Goal: Check status: Check status

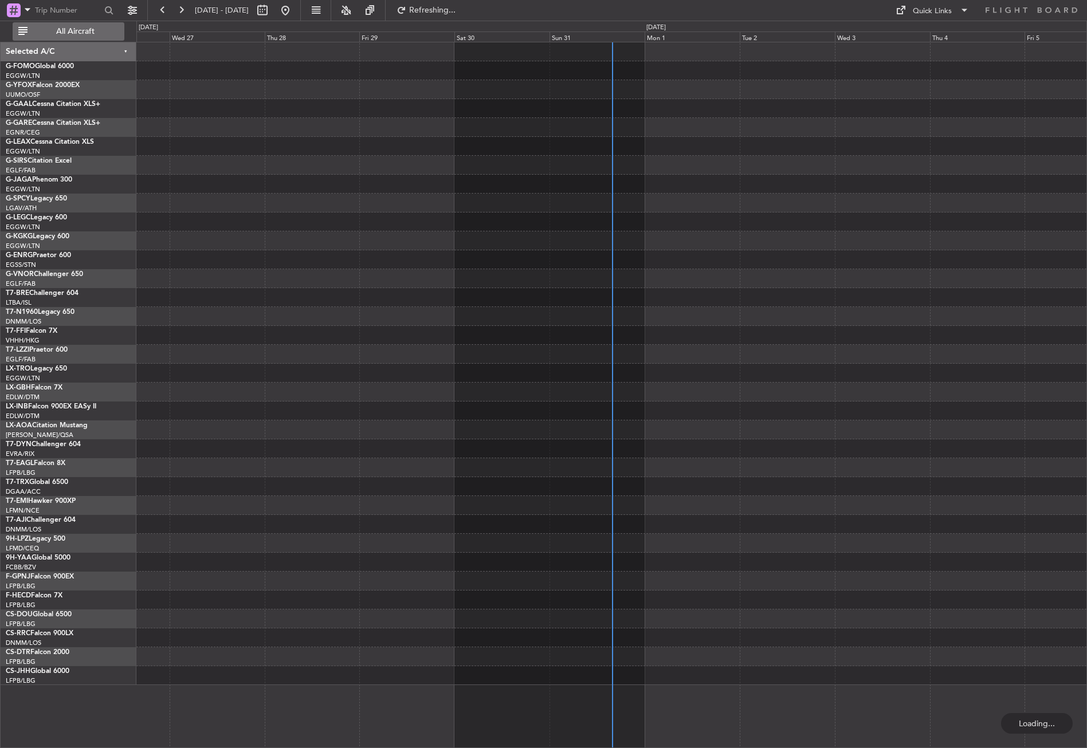
click at [105, 36] on button "All Aircraft" at bounding box center [69, 31] width 112 height 18
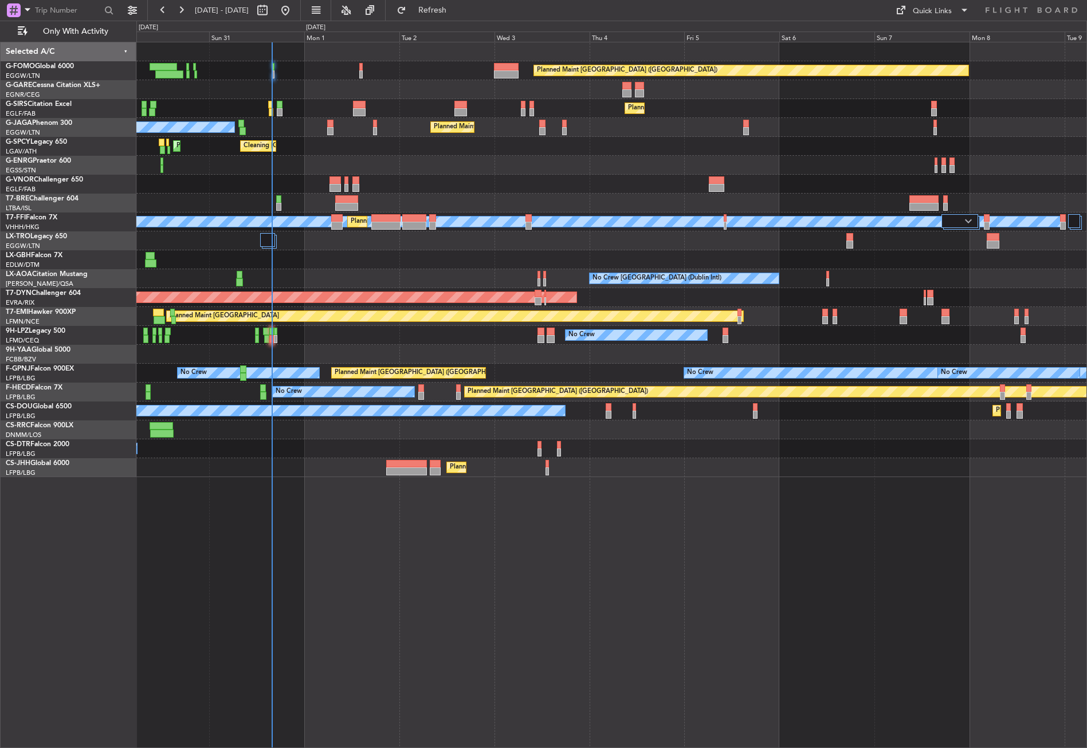
click at [437, 533] on div "Planned Maint London (Luton) Planned Maint London (Farnborough) Planned Maint L…" at bounding box center [611, 395] width 951 height 707
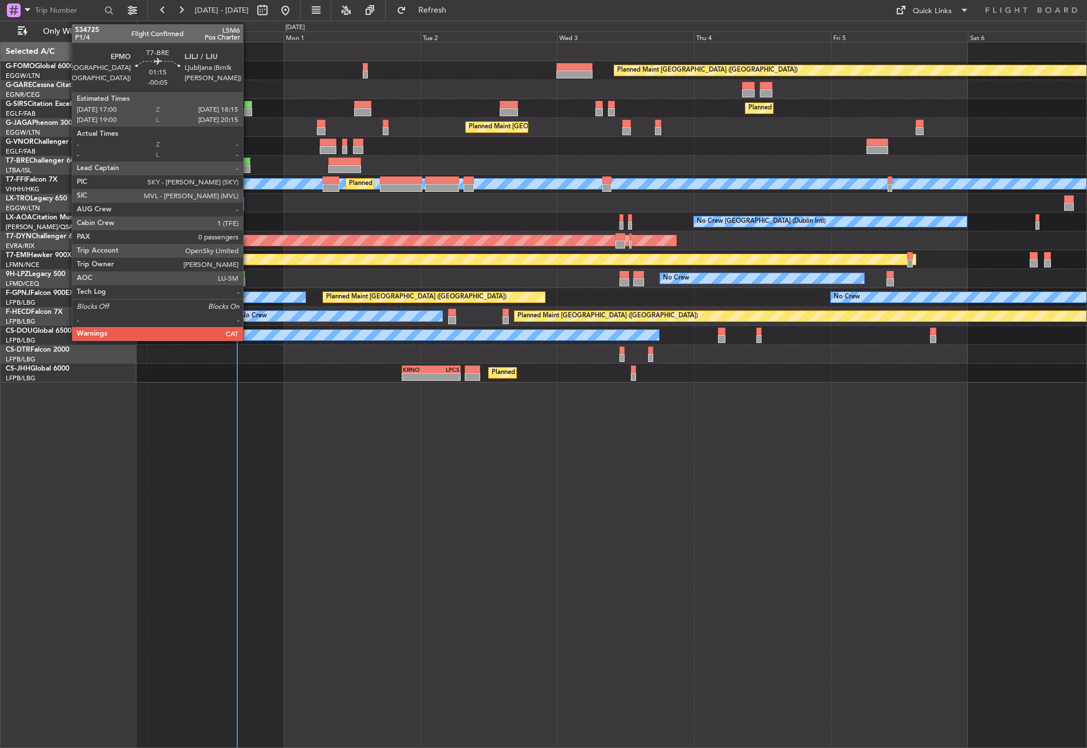
click at [248, 171] on div at bounding box center [246, 169] width 7 height 8
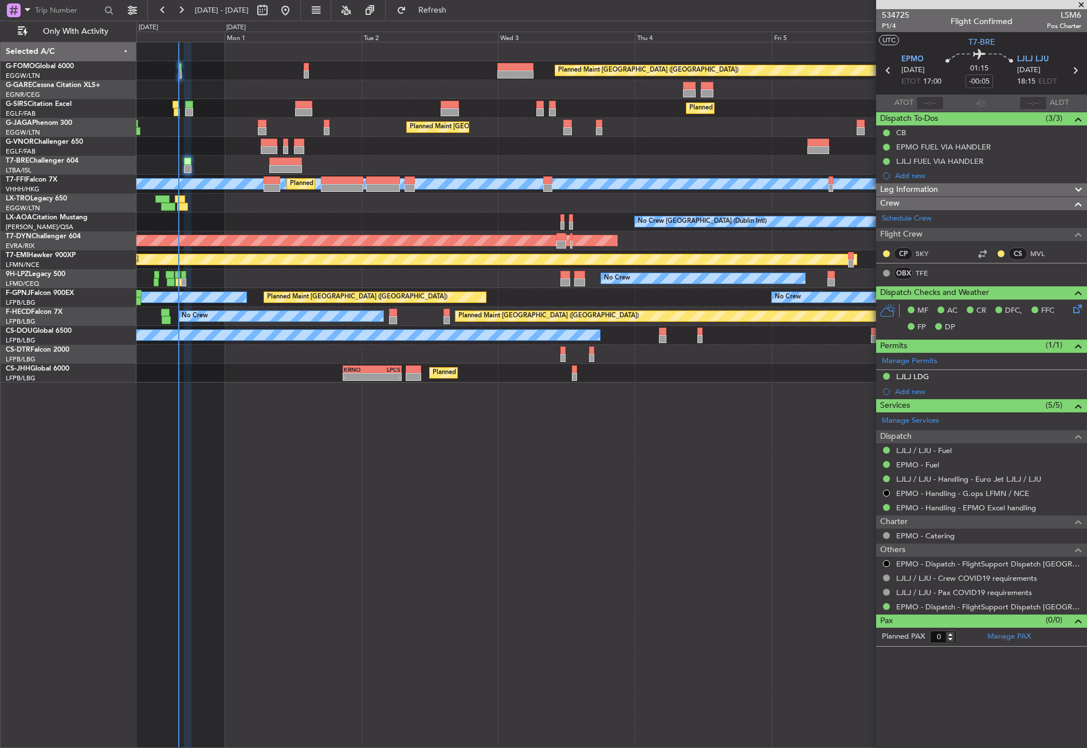
click at [366, 458] on div "Planned Maint London (Luton) Planned Maint London (Farnborough) Planned Maint L…" at bounding box center [611, 395] width 951 height 707
click at [402, 530] on div "Planned Maint London (Luton) Planned Maint London (Farnborough) Planned Maint L…" at bounding box center [611, 395] width 951 height 707
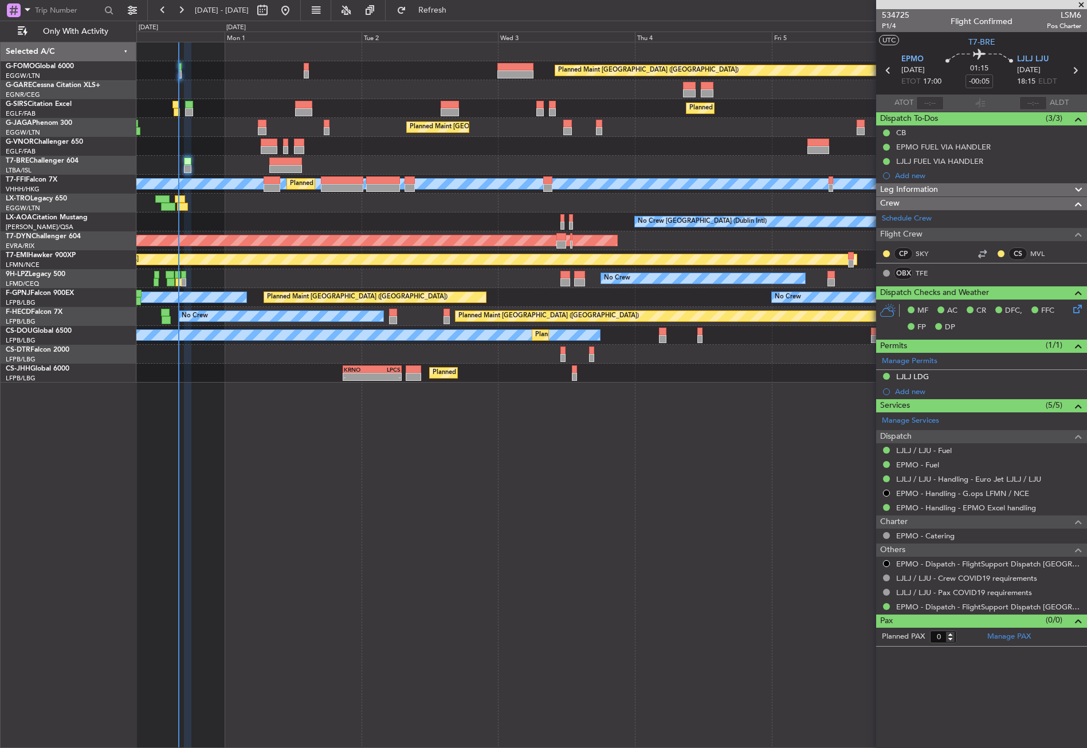
click at [402, 530] on div "Planned Maint London (Luton) Planned Maint London (Farnborough) Planned Maint L…" at bounding box center [611, 395] width 951 height 707
click at [390, 531] on div "Planned Maint London (Luton) Planned Maint London (Farnborough) Planned Maint L…" at bounding box center [611, 395] width 951 height 707
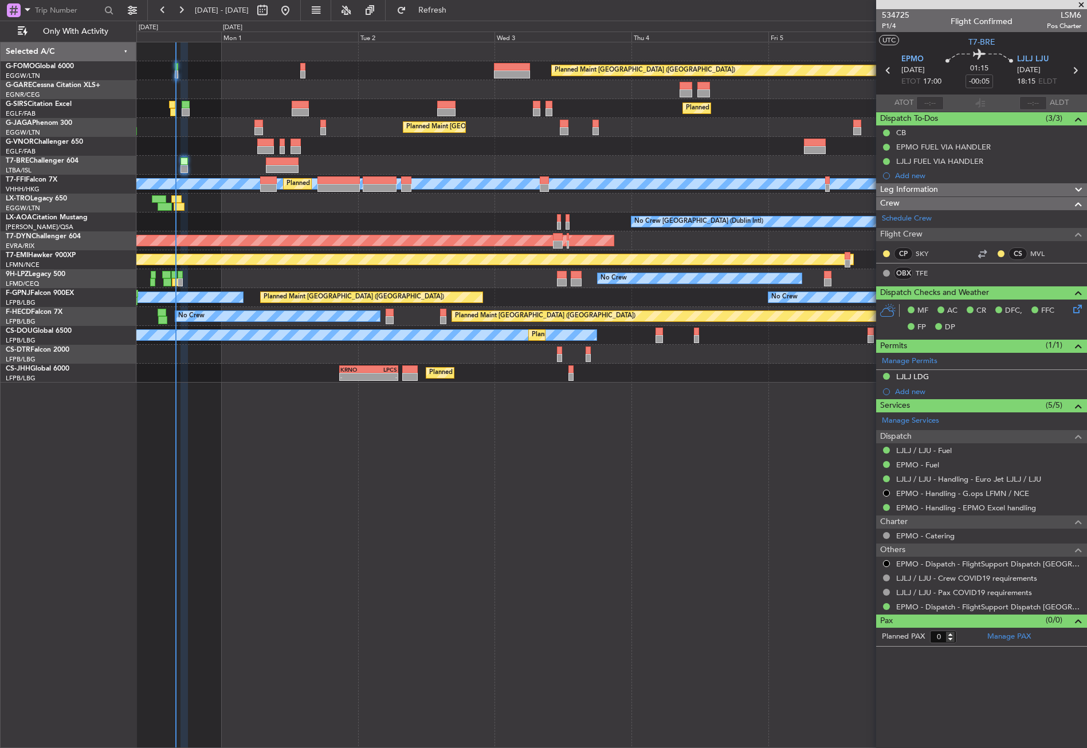
click at [273, 510] on div "Planned Maint London (Luton) Planned Maint London (Farnborough) Planned Maint L…" at bounding box center [611, 395] width 951 height 707
click at [303, 494] on div "Planned Maint London (Luton) Planned Maint London (Farnborough) Planned Maint L…" at bounding box center [611, 395] width 951 height 707
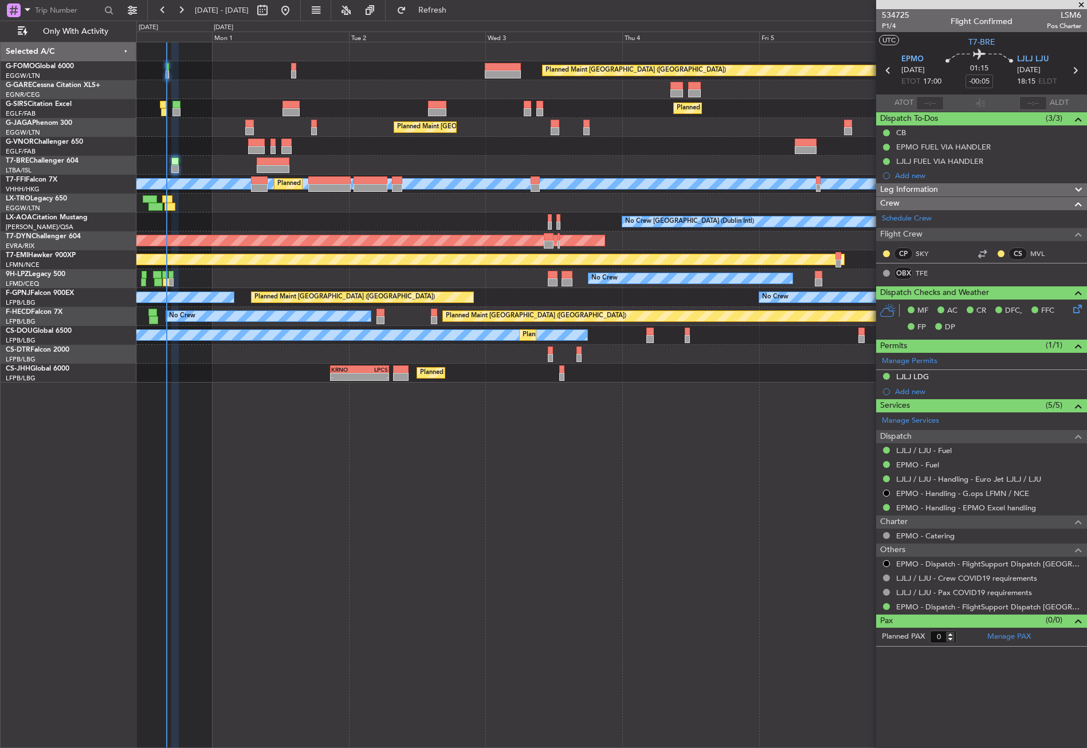
click at [283, 485] on div "Planned Maint London (Luton) Planned Maint London (Farnborough) Planned Maint L…" at bounding box center [611, 395] width 951 height 707
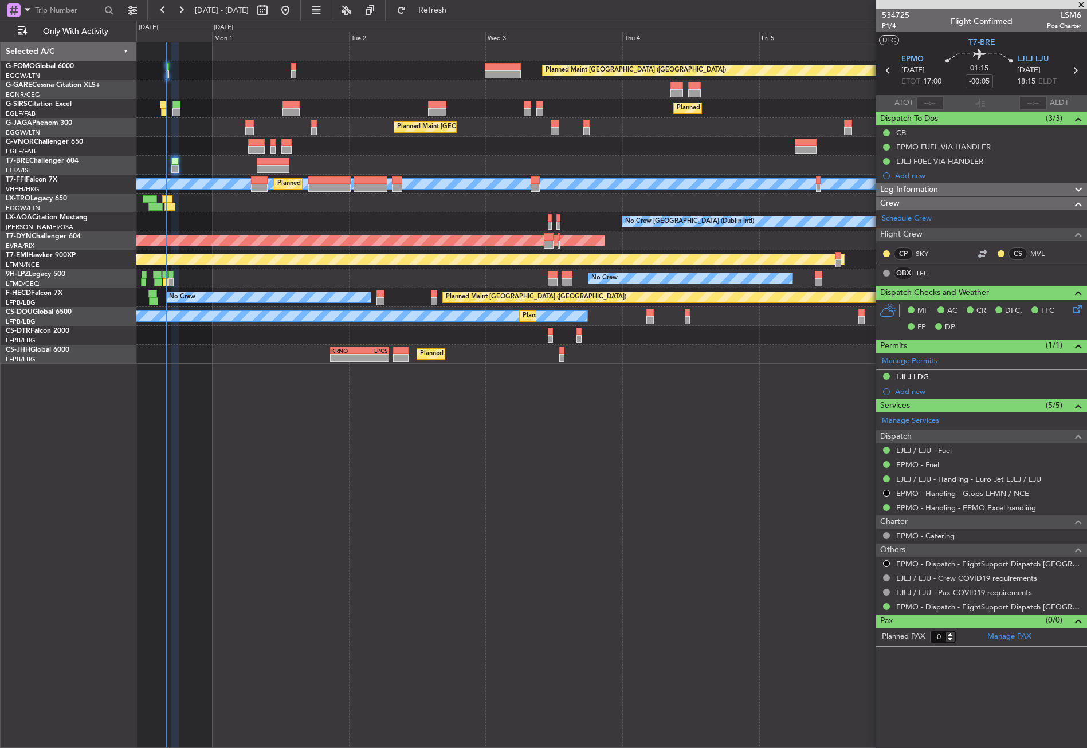
click at [295, 480] on div "Planned Maint London (Luton) Planned Maint London (Farnborough) Planned Maint L…" at bounding box center [611, 395] width 951 height 707
click at [293, 480] on div "Planned Maint London (Luton) Planned Maint London (Farnborough) Planned Maint L…" at bounding box center [611, 395] width 951 height 707
click at [355, 478] on div "Planned Maint London (Luton) Planned Maint London (Farnborough) Planned Maint L…" at bounding box center [611, 395] width 951 height 707
click at [285, 486] on div "Planned Maint London (Luton) Planned Maint London (Farnborough) Planned Maint L…" at bounding box center [611, 395] width 951 height 707
click at [285, 485] on div "Planned Maint London (Luton) Planned Maint London (Farnborough) Planned Maint L…" at bounding box center [611, 395] width 951 height 707
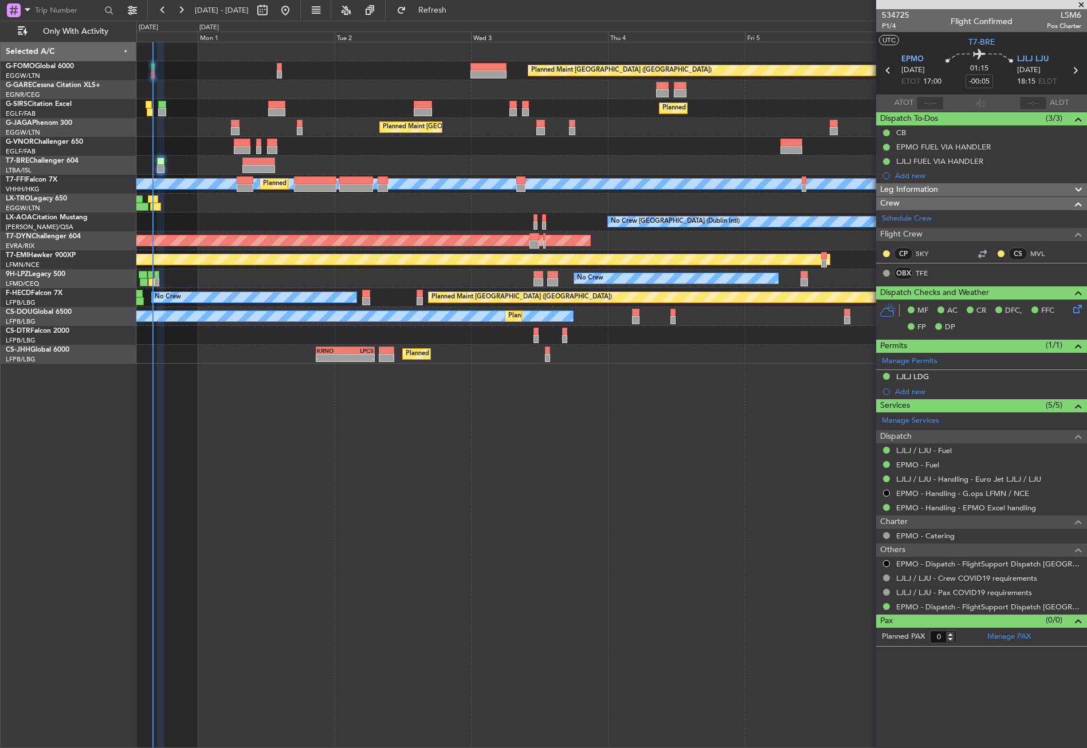
click at [275, 486] on div "Planned Maint London (Luton) Planned Maint London (Farnborough) Planned Maint L…" at bounding box center [611, 395] width 951 height 707
click at [430, 10] on button "Refresh" at bounding box center [425, 10] width 69 height 18
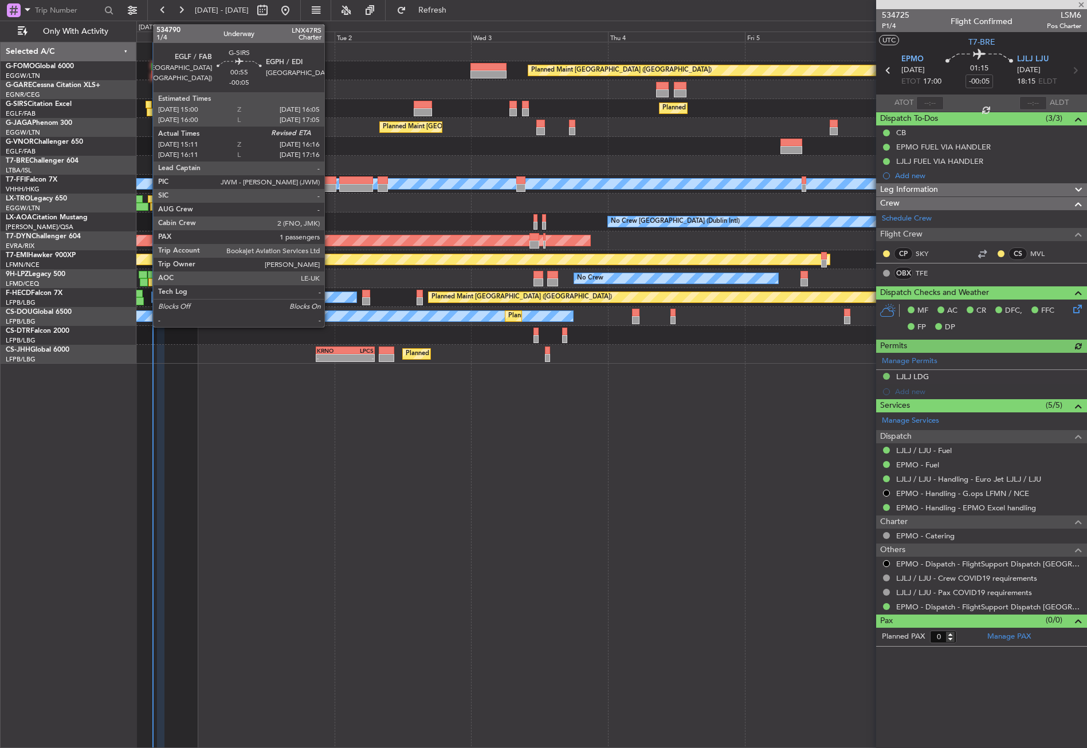
click at [147, 108] on div at bounding box center [150, 112] width 6 height 8
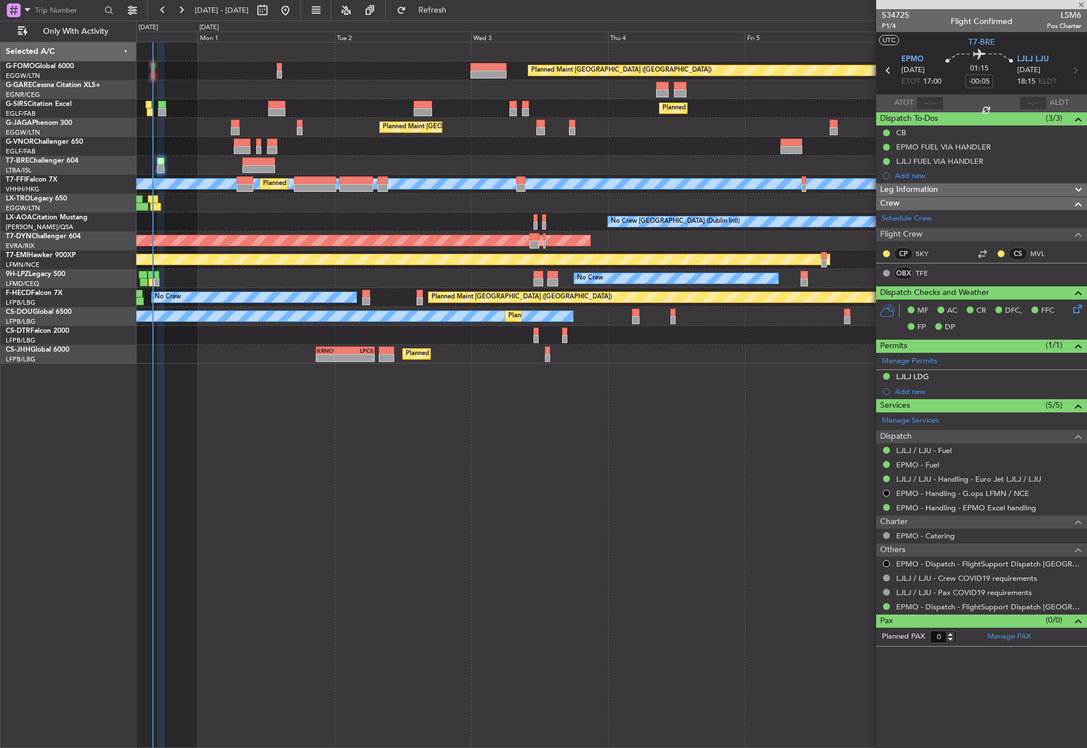
type input "15:11"
type input "1"
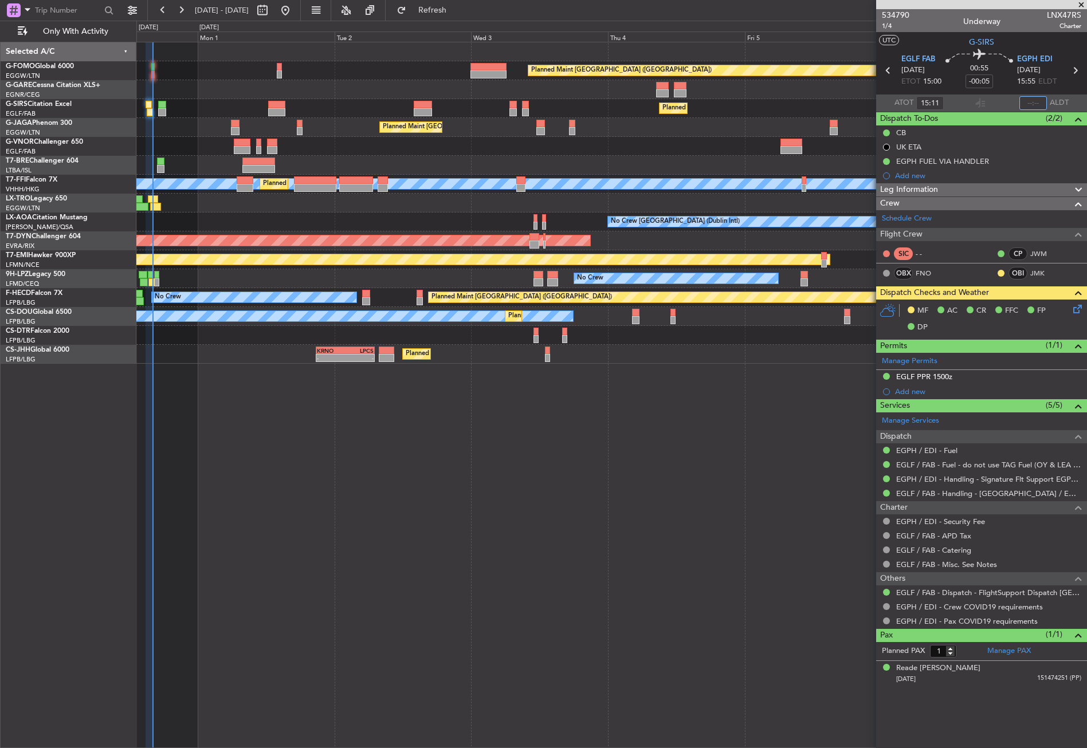
click at [1029, 99] on input "text" at bounding box center [1033, 103] width 28 height 14
click at [754, 463] on div "Planned Maint London (Luton) Planned Maint London (Farnborough) Planned Maint L…" at bounding box center [611, 395] width 951 height 707
click at [440, 22] on div "0 0 Sun 31 Mon 1 Tue 2 Wed 3 Thu 4 Sep 2025 Fri 5 Sat 6 Aug 2025 Sun 7" at bounding box center [612, 31] width 950 height 21
type input "16:05"
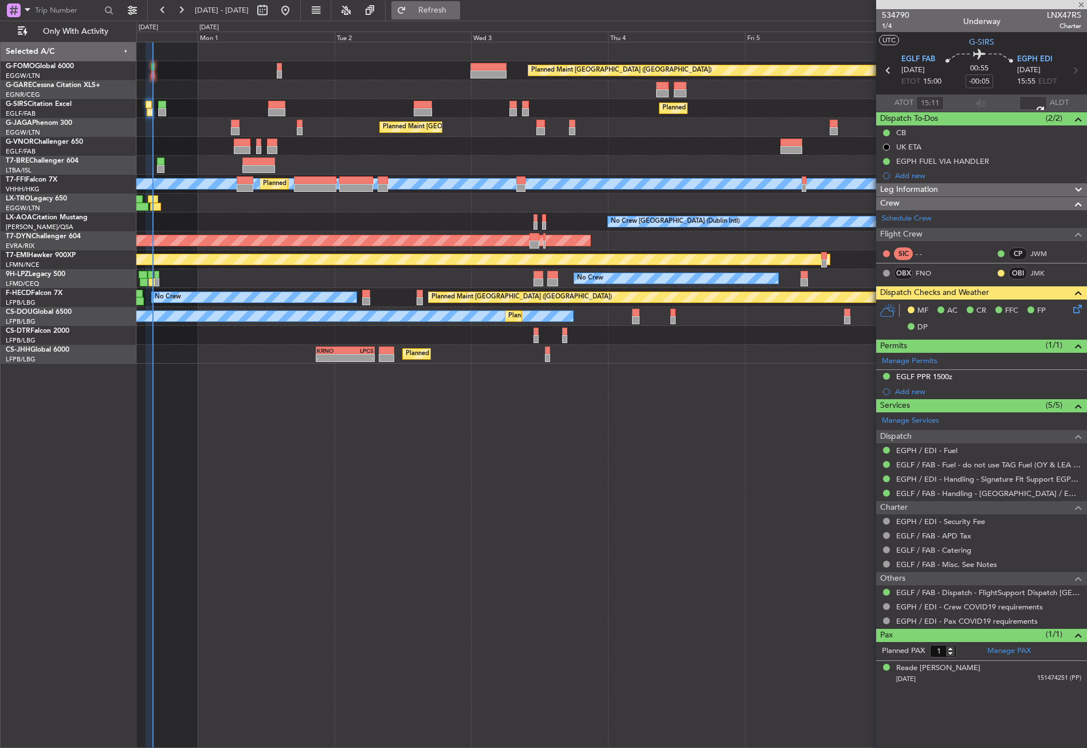
click at [441, 11] on button "Refresh" at bounding box center [425, 10] width 69 height 18
click at [408, 478] on div "Planned Maint London (Luton) Planned Maint London (Farnborough) Planned Maint L…" at bounding box center [611, 395] width 951 height 707
click at [435, 561] on div "Planned Maint London (Luton) Planned Maint London (Farnborough) Planned Maint L…" at bounding box center [611, 395] width 951 height 707
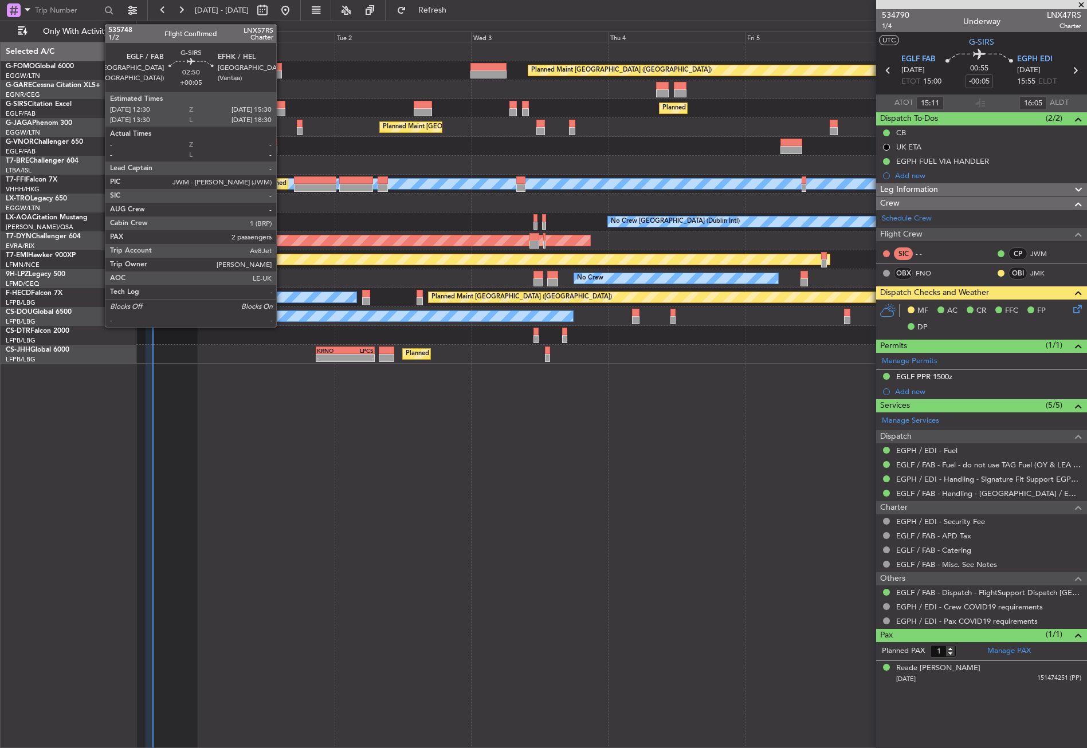
click at [281, 108] on div at bounding box center [276, 112] width 17 height 8
click at [275, 107] on div at bounding box center [276, 105] width 17 height 8
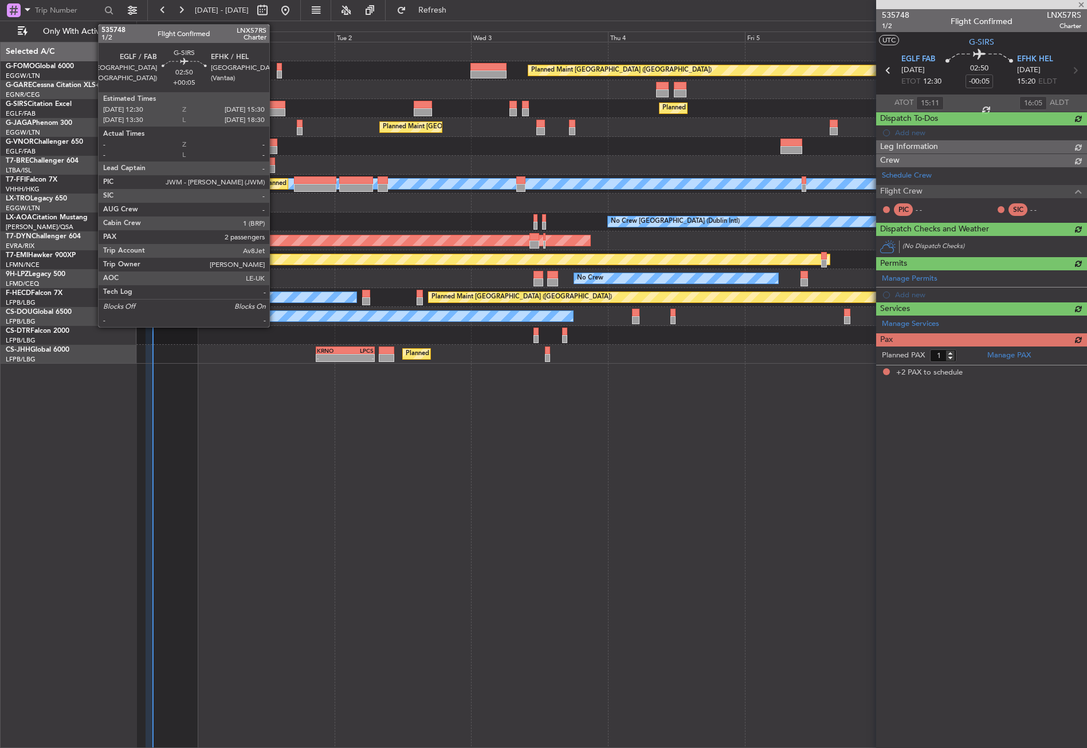
type input "+00:05"
type input "2"
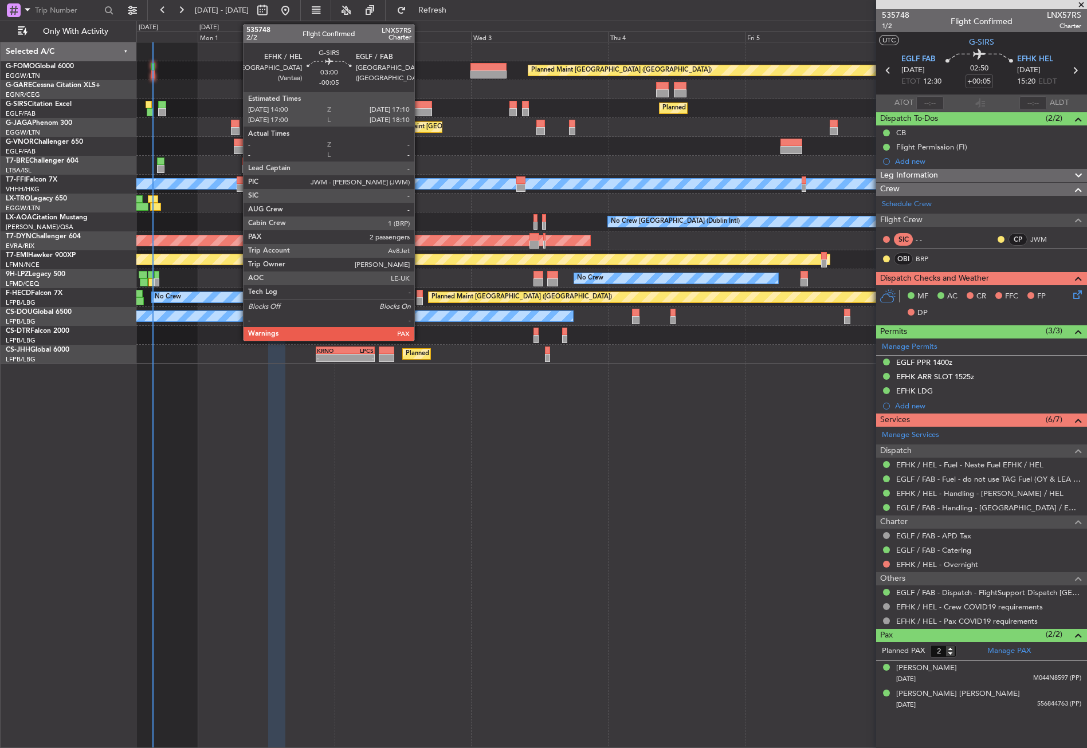
click at [419, 106] on div at bounding box center [423, 105] width 18 height 8
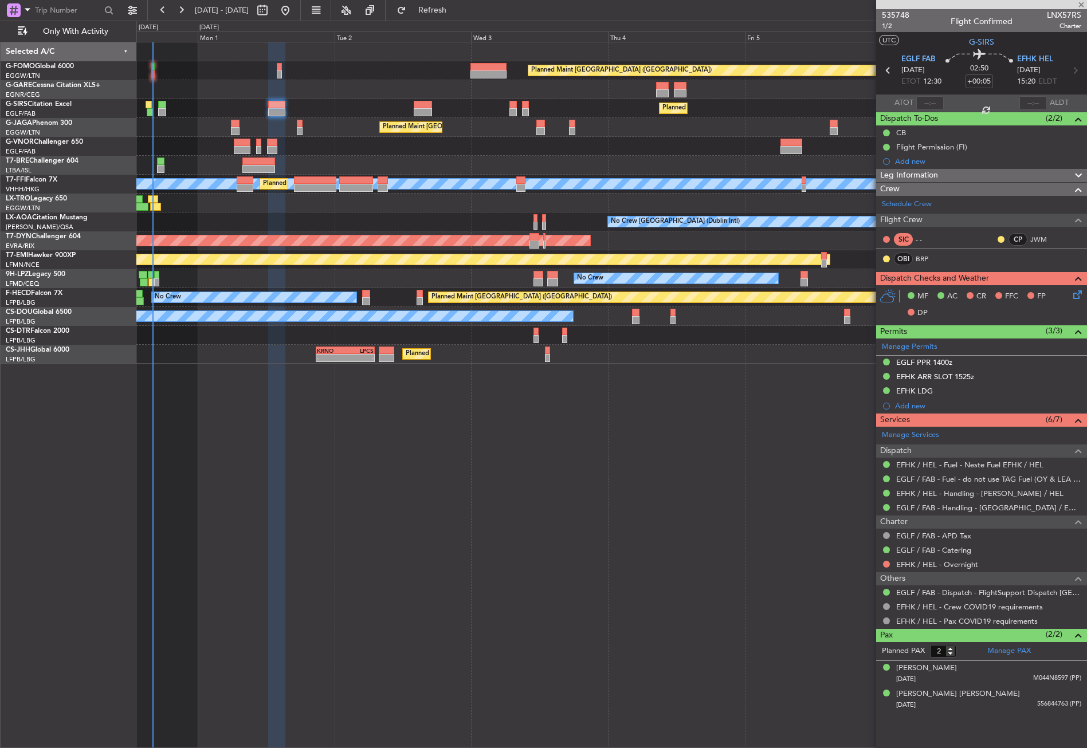
type input "-00:05"
type input "3"
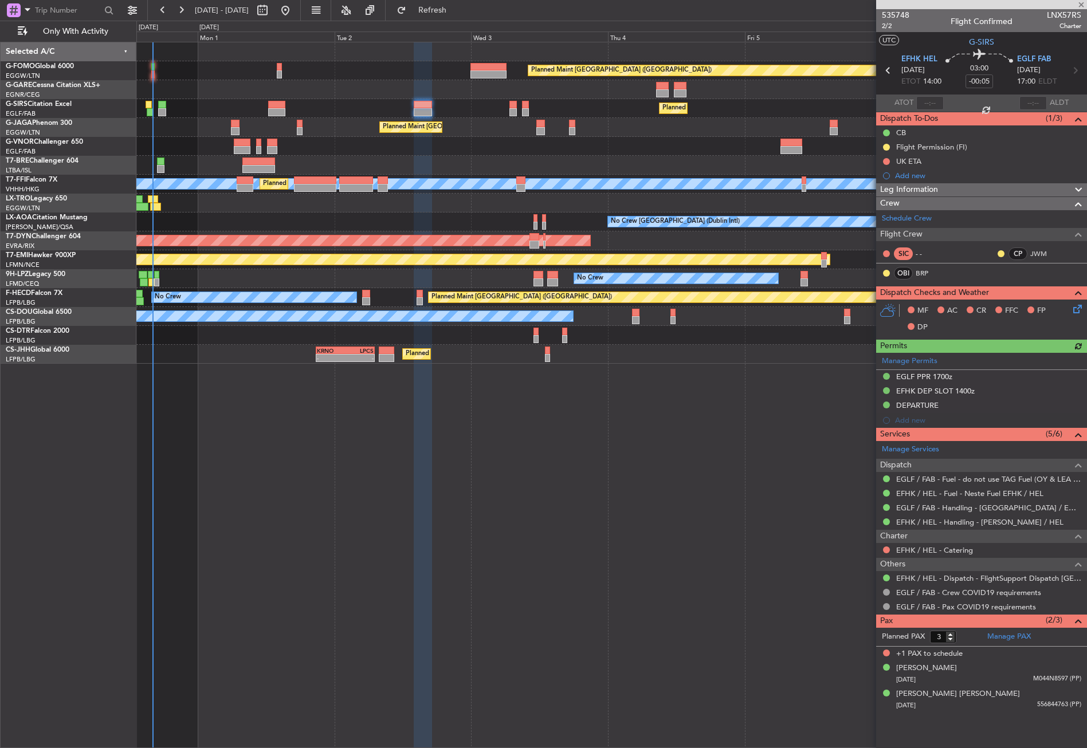
click at [886, 144] on button at bounding box center [886, 147] width 7 height 7
click at [875, 192] on span "Completed" at bounding box center [891, 197] width 38 height 11
click at [630, 444] on div "Planned Maint London (Luton) Planned Maint London (Farnborough) Planned Maint L…" at bounding box center [611, 395] width 951 height 707
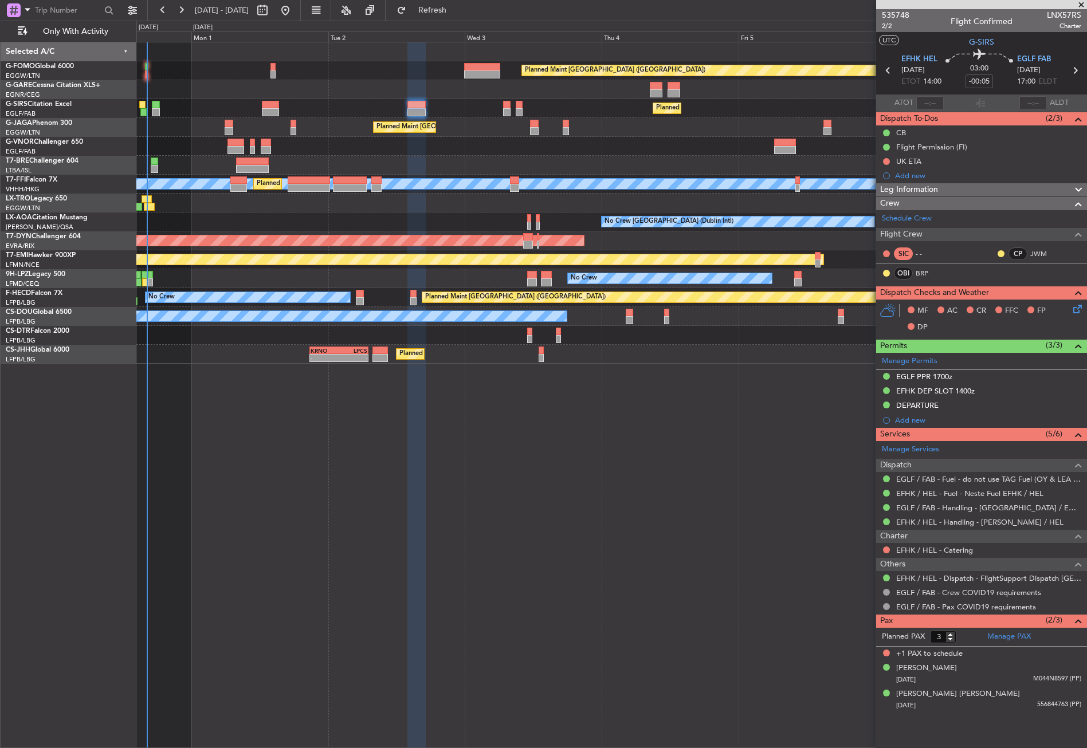
click at [624, 445] on div "Planned Maint London (Luton) Planned Maint London (Farnborough) Planned Maint L…" at bounding box center [611, 395] width 951 height 707
click at [430, 7] on button "Refresh" at bounding box center [425, 10] width 69 height 18
click at [408, 406] on div at bounding box center [416, 395] width 18 height 707
click at [390, 453] on div "Planned Maint London (Luton) Planned Maint London (Farnborough) Planned Maint L…" at bounding box center [611, 395] width 951 height 707
click at [467, 533] on div "Planned Maint London (Luton) Planned Maint London (Farnborough) Planned Maint L…" at bounding box center [611, 395] width 951 height 707
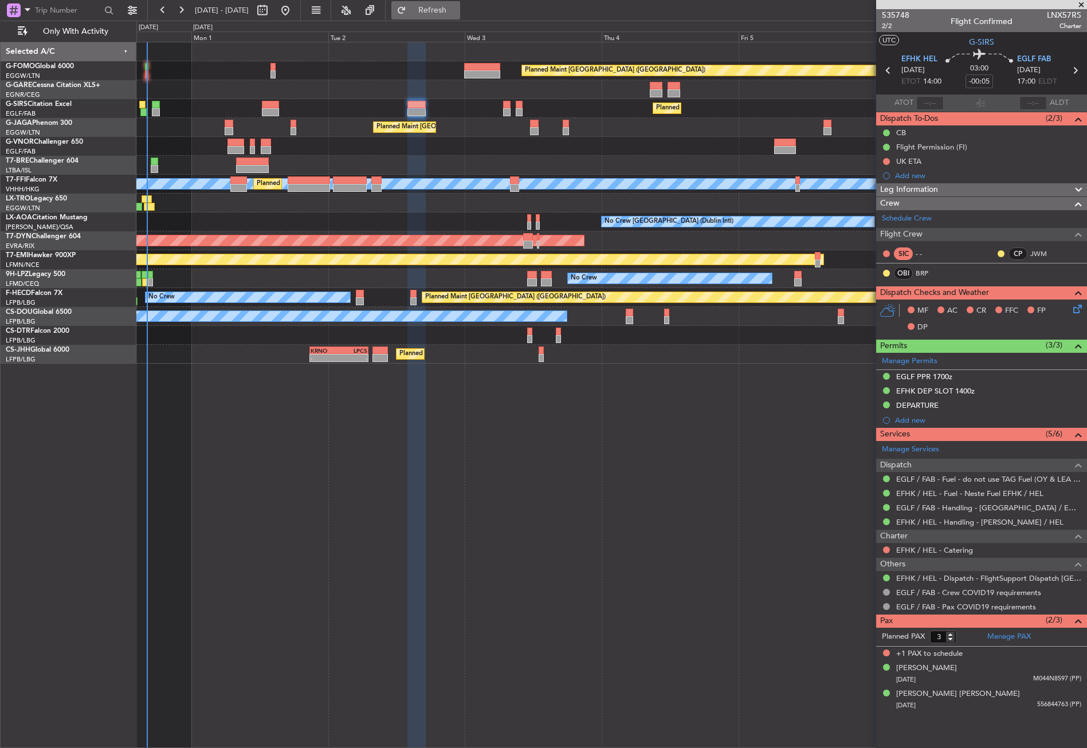
click at [453, 13] on span "Refresh" at bounding box center [433, 10] width 48 height 8
click at [273, 206] on div at bounding box center [611, 203] width 950 height 19
click at [309, 414] on div "Planned Maint London (Luton) Planned Maint London (Farnborough) Planned Maint L…" at bounding box center [611, 395] width 951 height 707
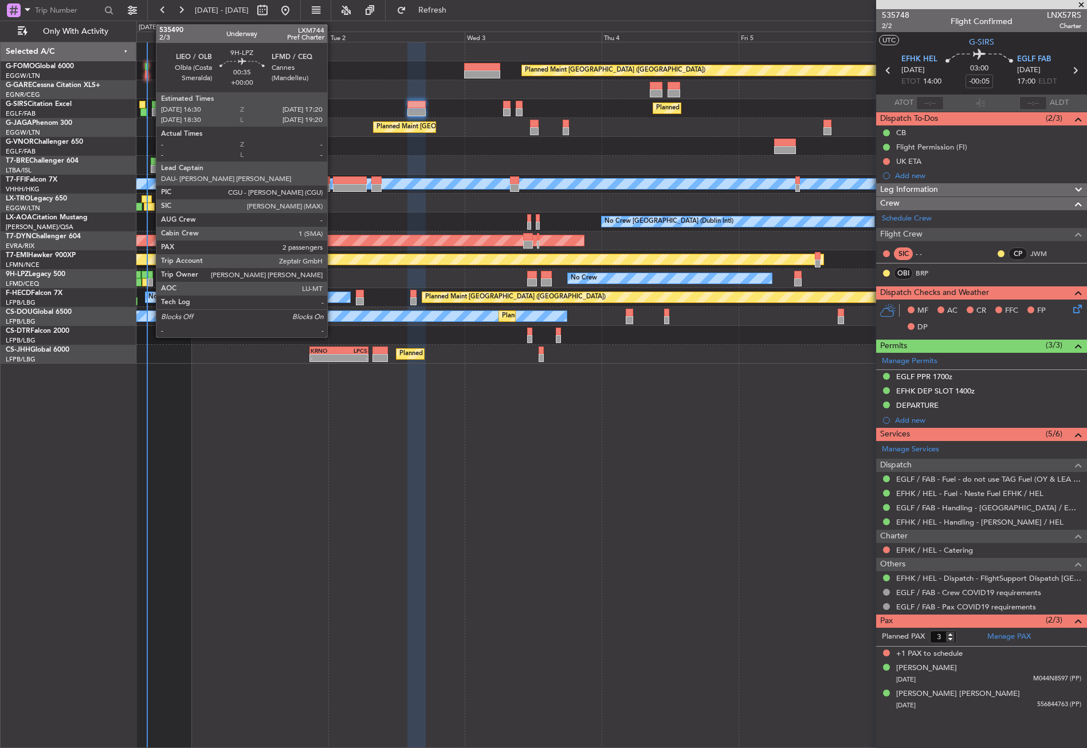
click at [150, 276] on div at bounding box center [150, 275] width 5 height 8
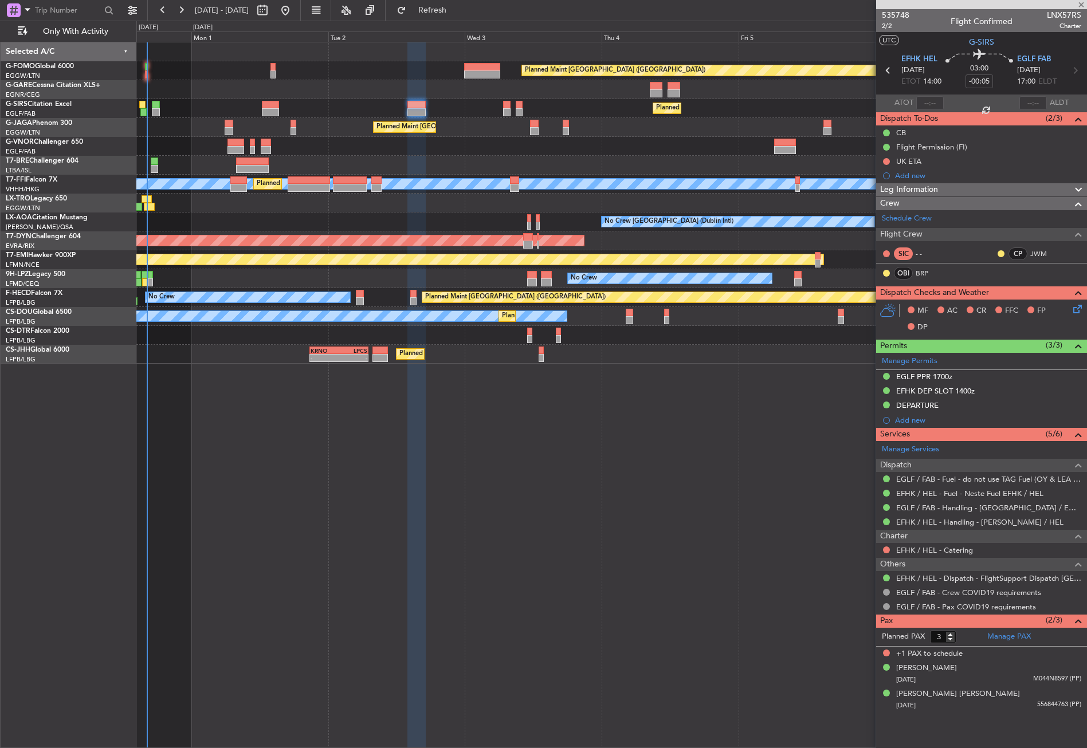
type input "2"
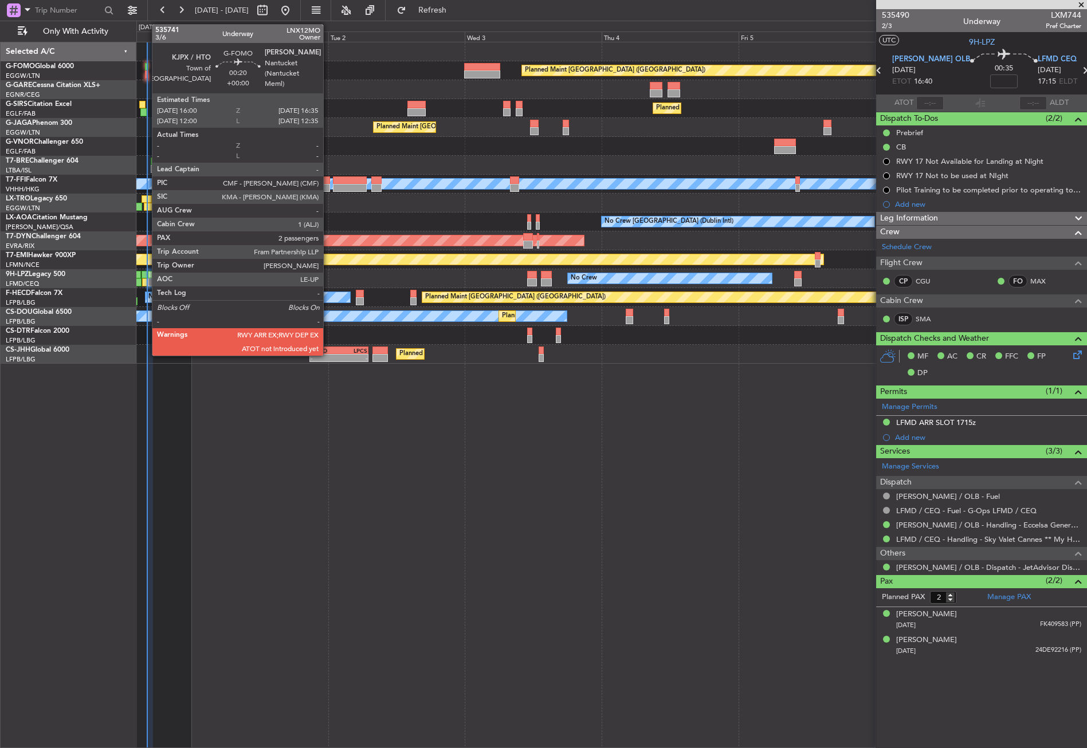
click at [146, 70] on div at bounding box center [146, 67] width 3 height 8
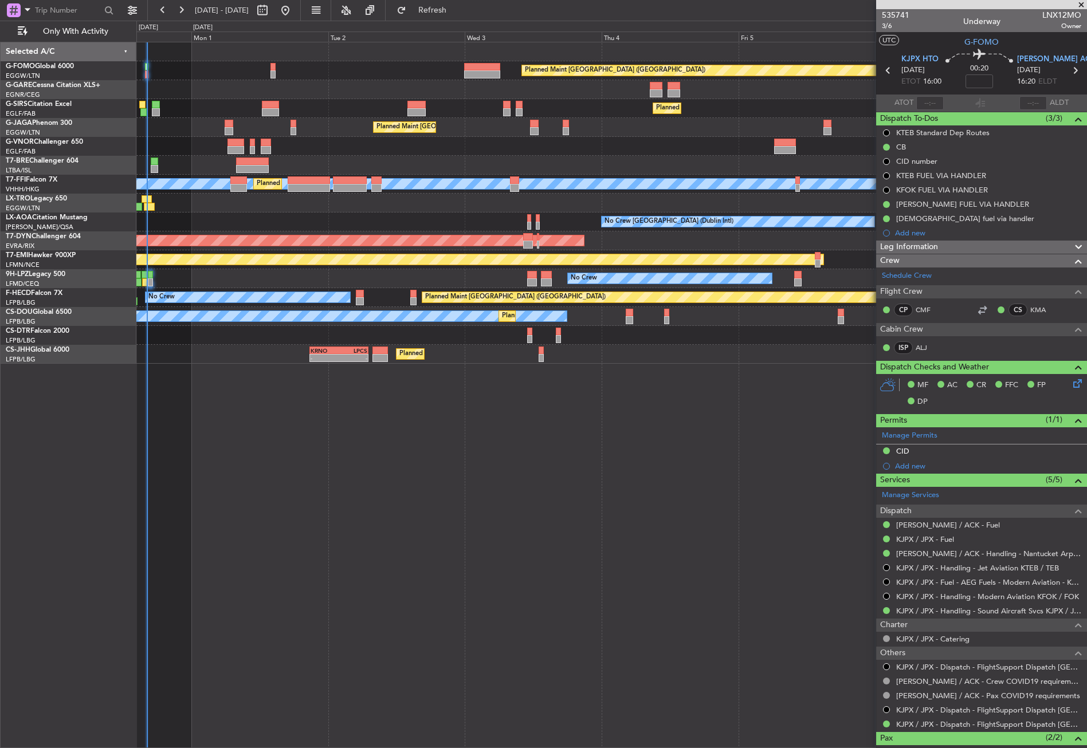
click at [327, 389] on div "Planned Maint London (Luton) Planned Maint London (Farnborough) Planned Maint L…" at bounding box center [611, 395] width 951 height 707
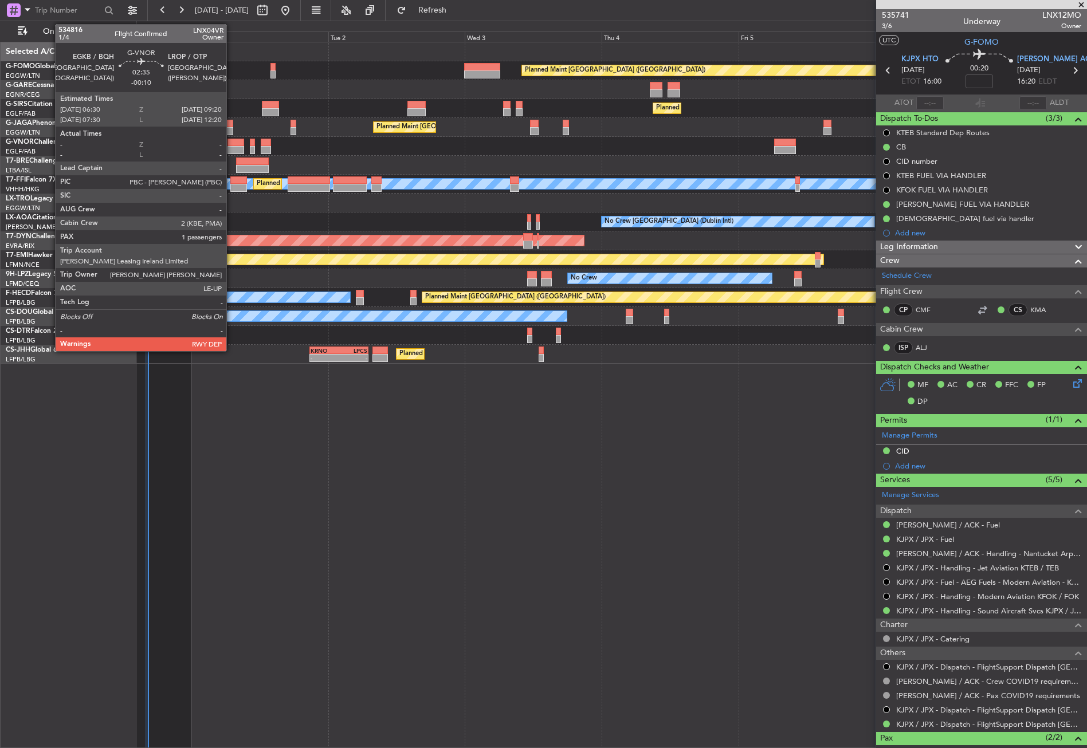
click at [232, 144] on div at bounding box center [236, 143] width 17 height 8
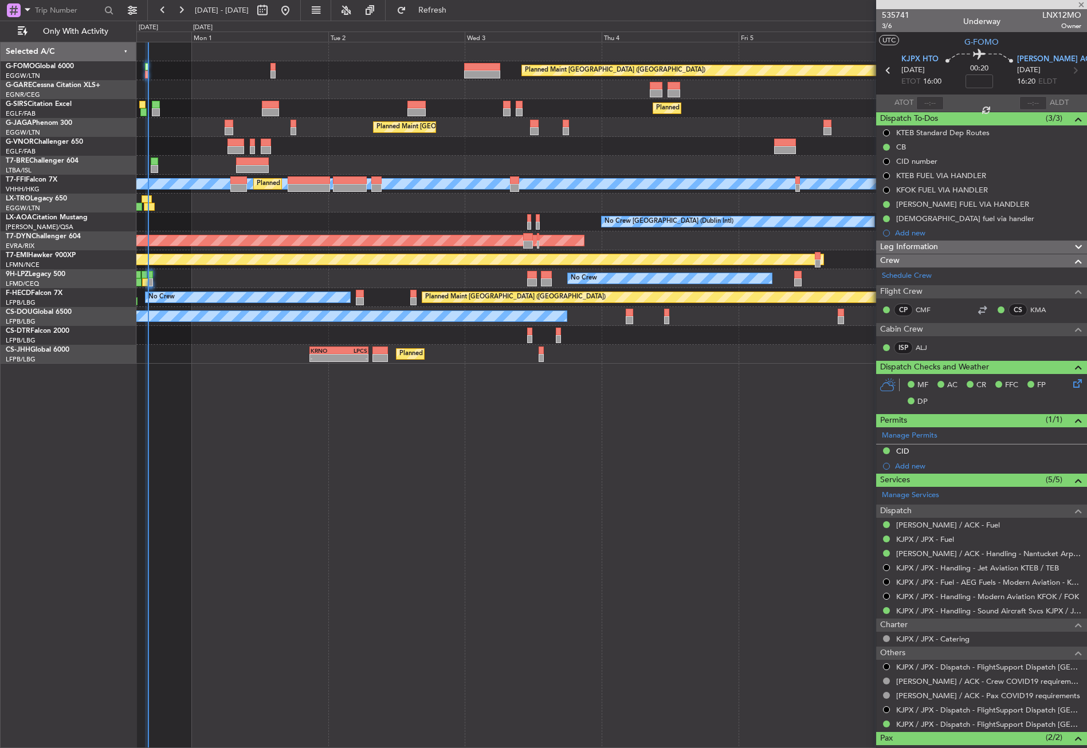
type input "-00:10"
type input "1"
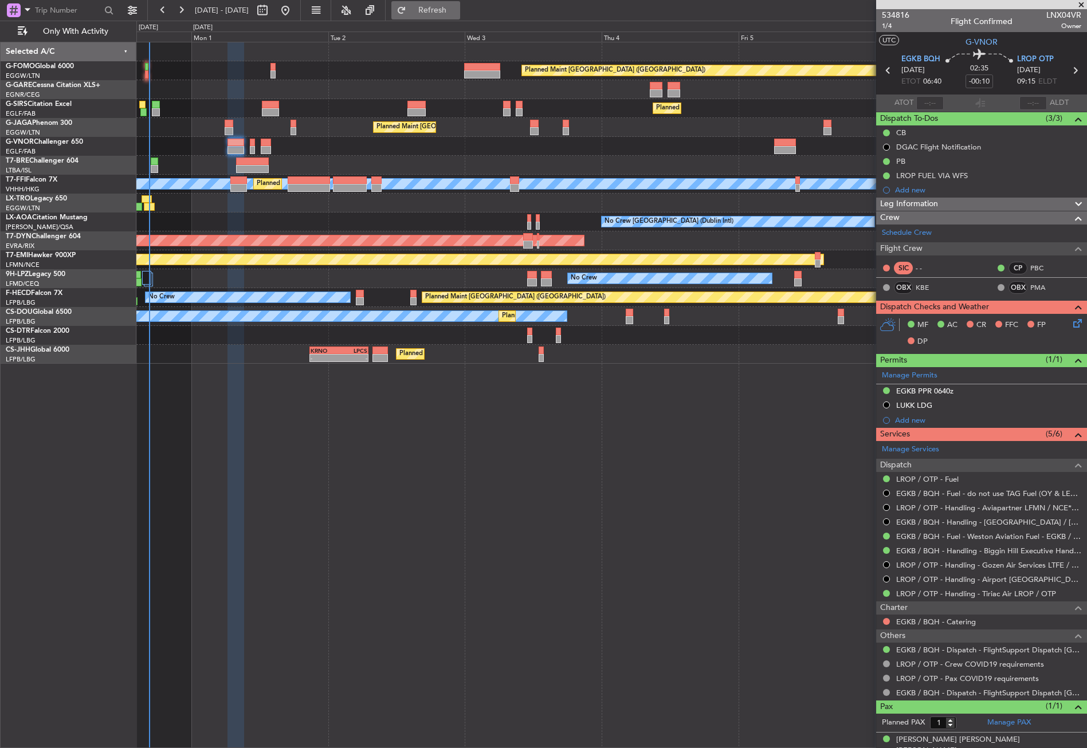
click at [430, 10] on button "Refresh" at bounding box center [425, 10] width 69 height 18
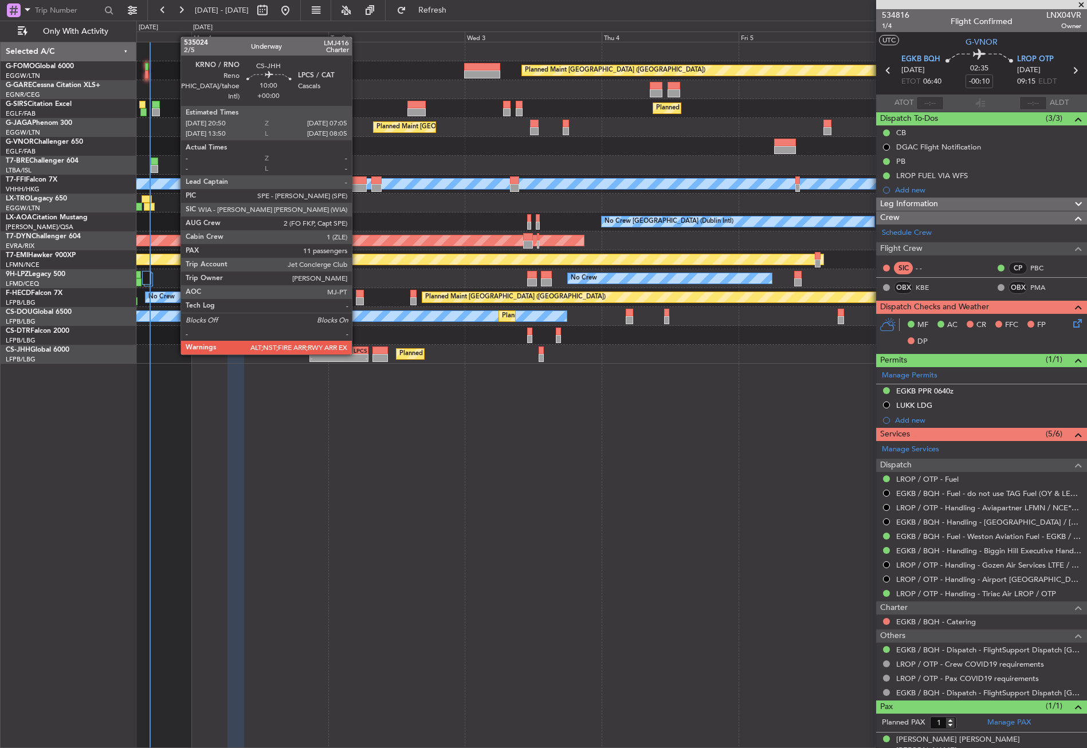
click at [357, 354] on div "KRNO 20:50 Z LPCS 07:05 Z" at bounding box center [338, 351] width 58 height 8
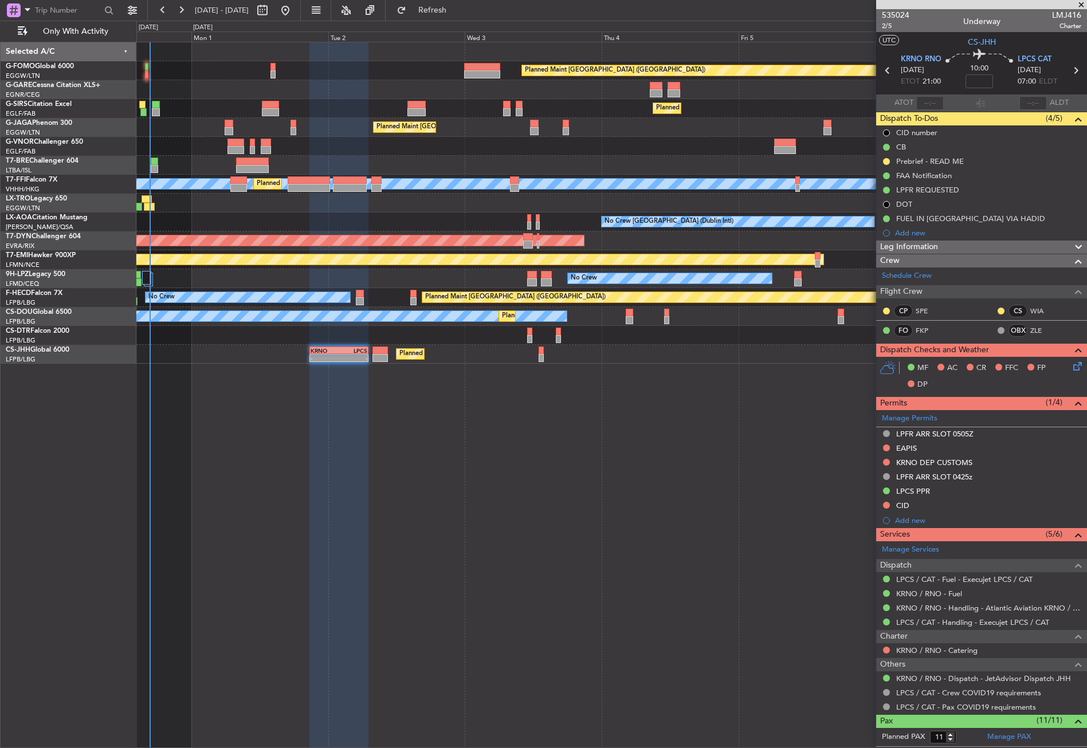
click at [343, 114] on div "Planned Maint [GEOGRAPHIC_DATA] ([GEOGRAPHIC_DATA])" at bounding box center [611, 108] width 950 height 19
click at [379, 488] on div "Planned Maint London (Luton) Planned Maint London (Farnborough) Planned Maint L…" at bounding box center [611, 395] width 951 height 707
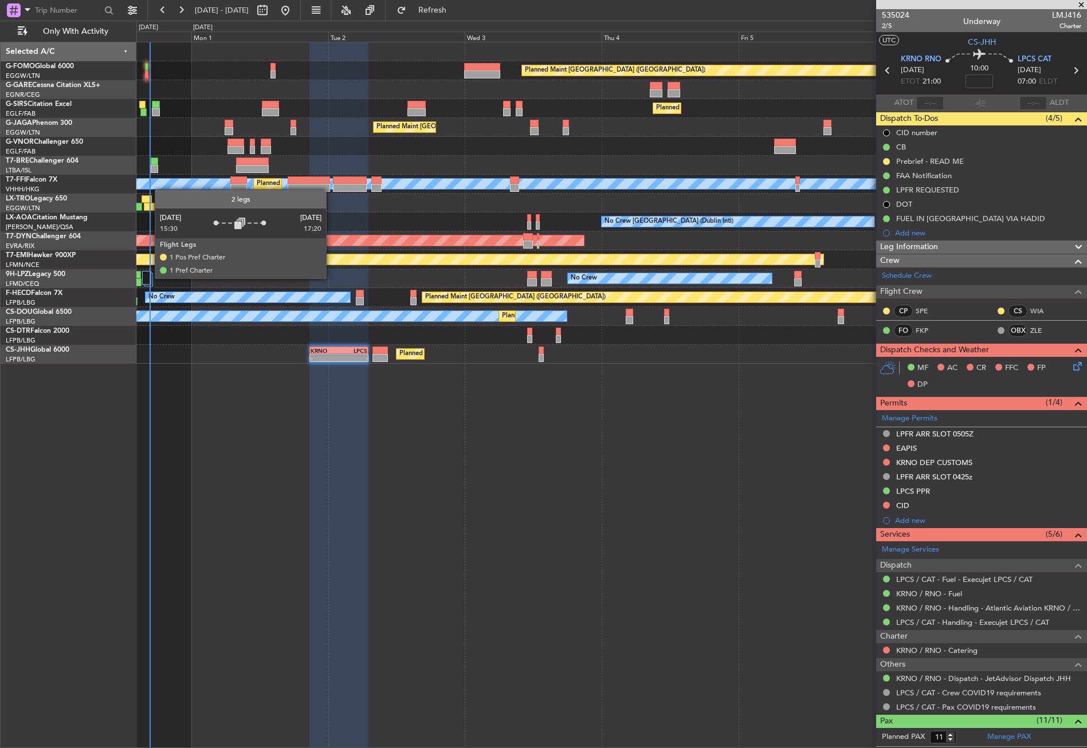
click at [149, 277] on div at bounding box center [146, 278] width 9 height 14
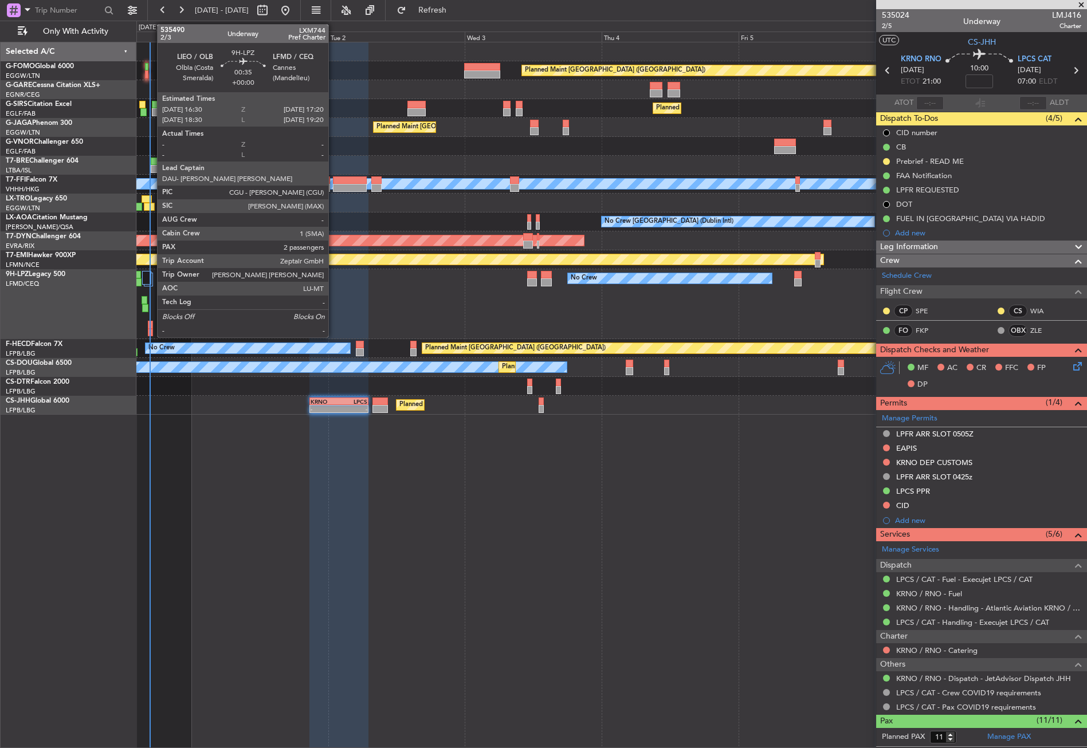
click at [151, 324] on div at bounding box center [150, 325] width 5 height 8
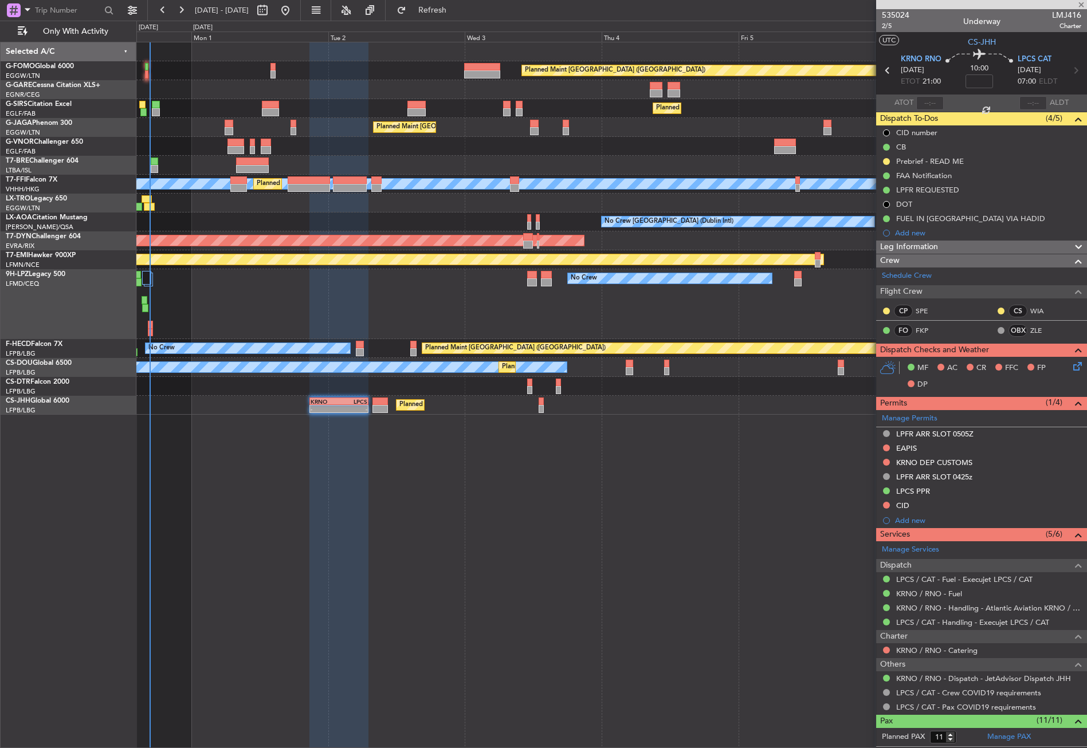
type input "2"
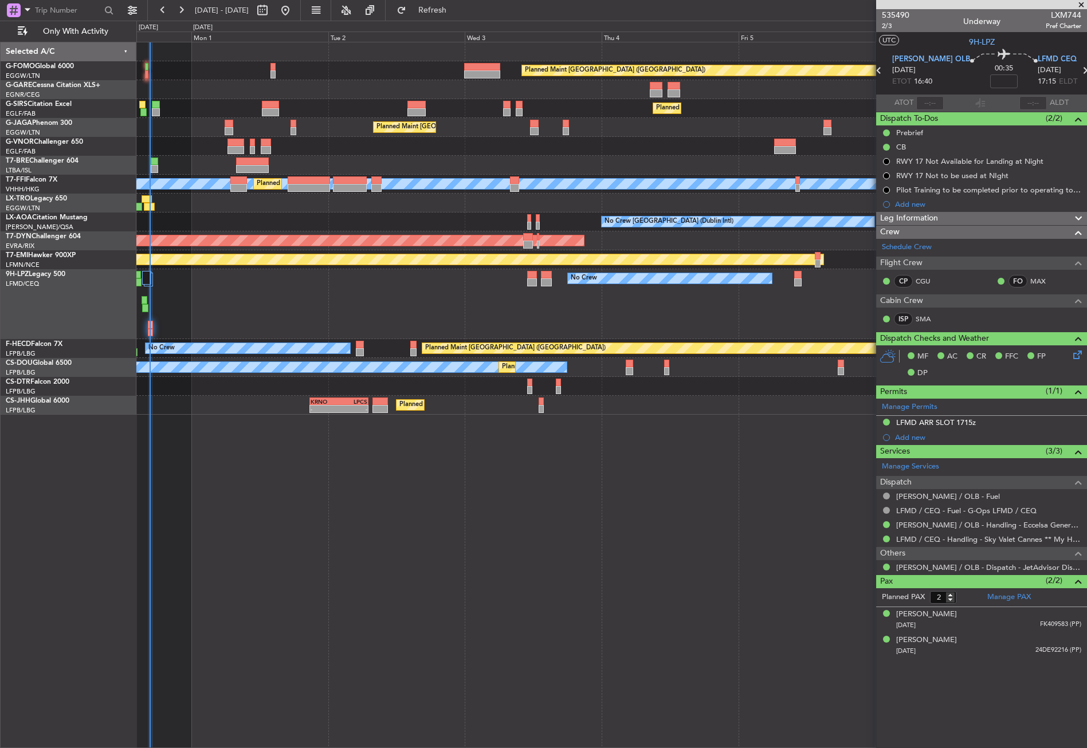
click at [364, 510] on div "Planned Maint London (Luton) Planned Maint London (Farnborough) Planned Maint L…" at bounding box center [611, 395] width 951 height 707
click at [519, 469] on div "Planned Maint London (Luton) Planned Maint London (Farnborough) Planned Maint L…" at bounding box center [611, 395] width 951 height 707
click at [266, 491] on div "Planned Maint London (Luton) Planned Maint London (Farnborough) Planned Maint L…" at bounding box center [611, 395] width 951 height 707
click at [446, 13] on button "Refresh" at bounding box center [425, 10] width 69 height 18
drag, startPoint x: 25, startPoint y: 2, endPoint x: 32, endPoint y: 16, distance: 15.9
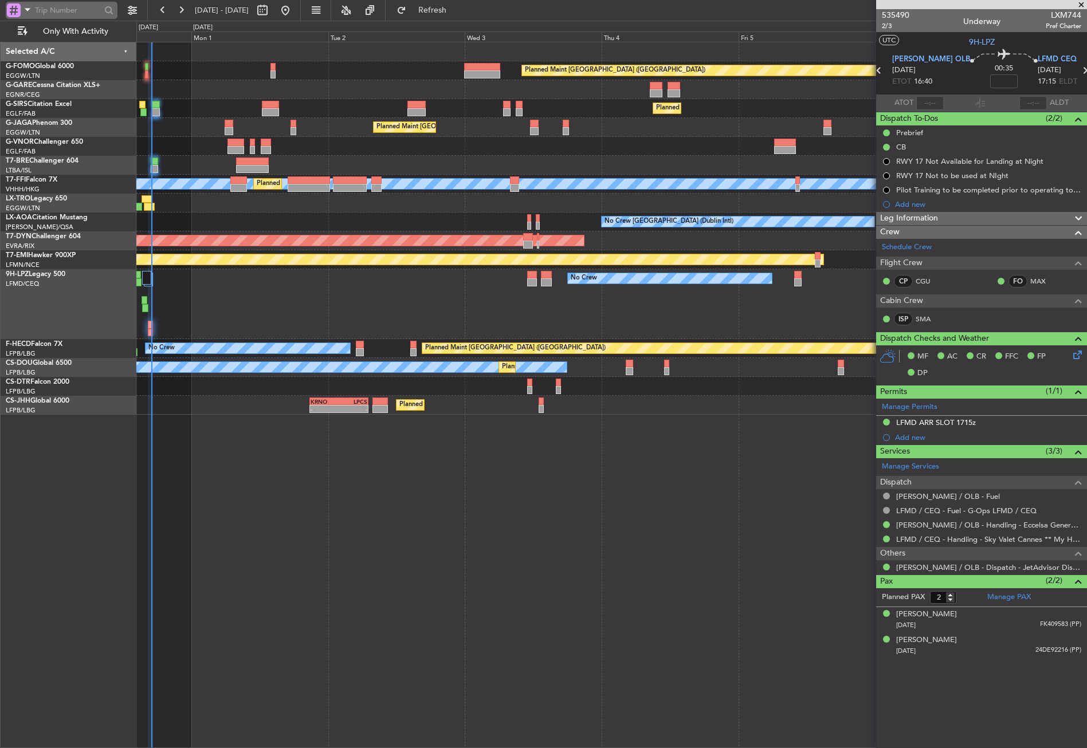
click at [25, 2] on div at bounding box center [62, 10] width 112 height 17
click at [28, 5] on span at bounding box center [28, 9] width 14 height 14
click at [41, 84] on div "Airport" at bounding box center [80, 91] width 147 height 21
click at [51, 11] on input "text" at bounding box center [68, 10] width 66 height 17
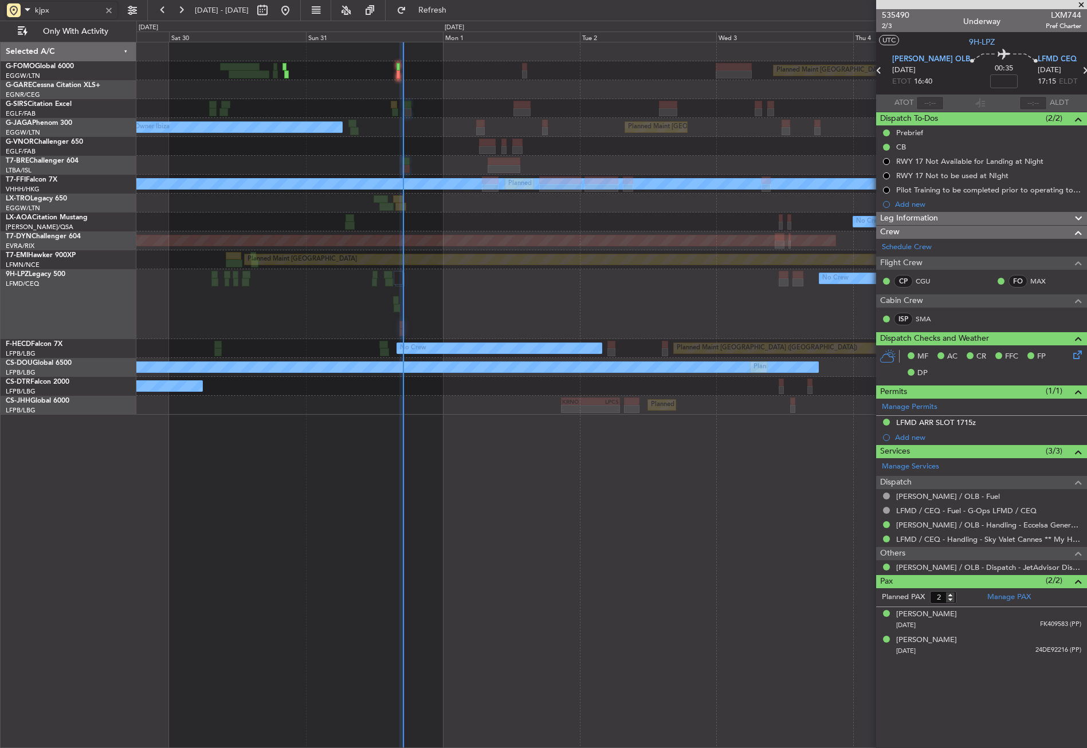
click at [530, 156] on div "Planned Maint London (Luton) Planned Maint London (Farnborough) Planned Maint L…" at bounding box center [611, 228] width 950 height 372
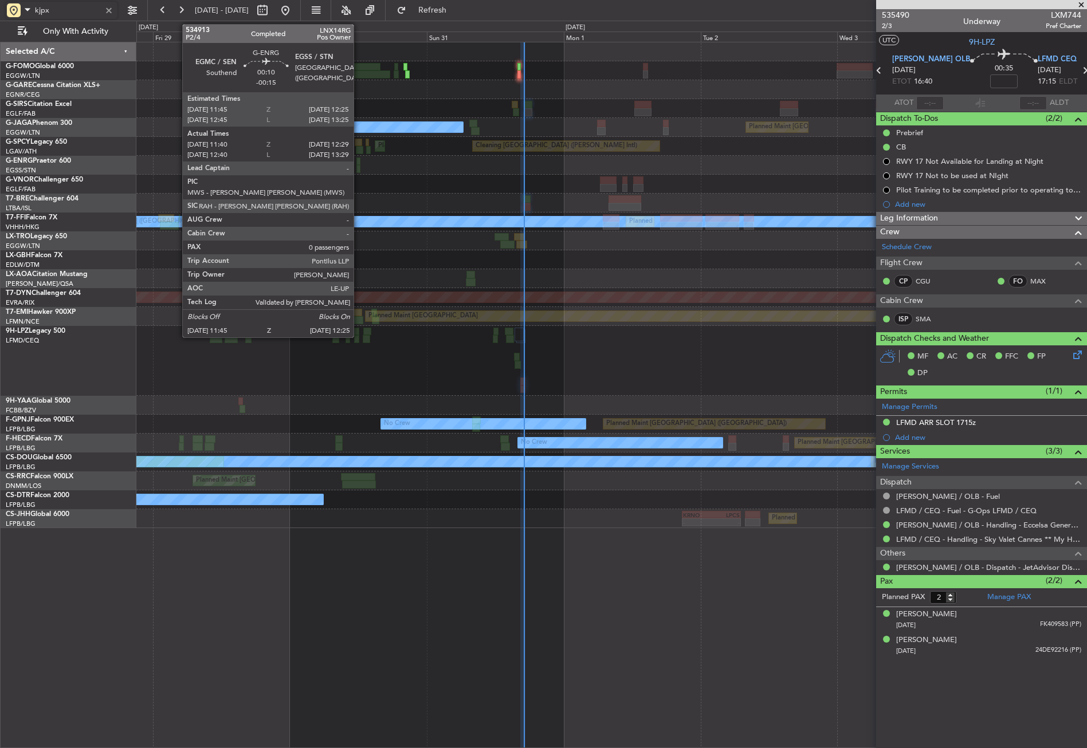
click at [786, 151] on div "Planned Maint London (Luton) Planned Maint London (Farnborough) Planned Maint L…" at bounding box center [611, 285] width 950 height 486
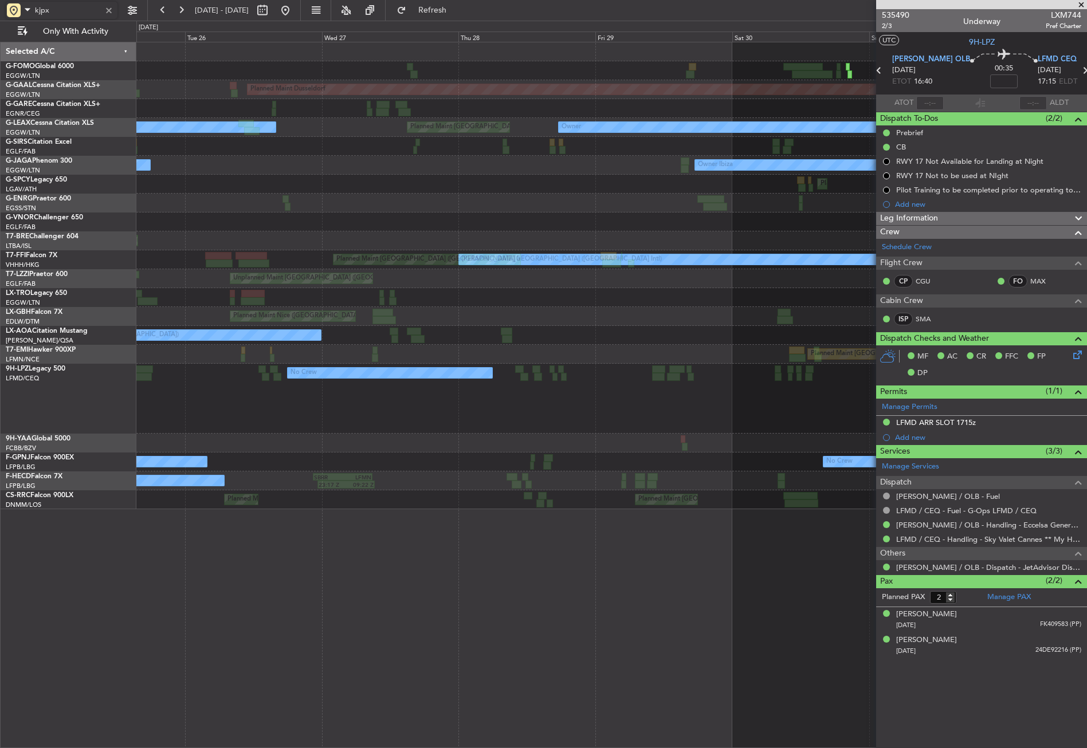
click at [575, 163] on div "Planned Maint Dusseldorf Planned Maint London (Luton) Owner Owner Unplanned Mai…" at bounding box center [611, 275] width 950 height 467
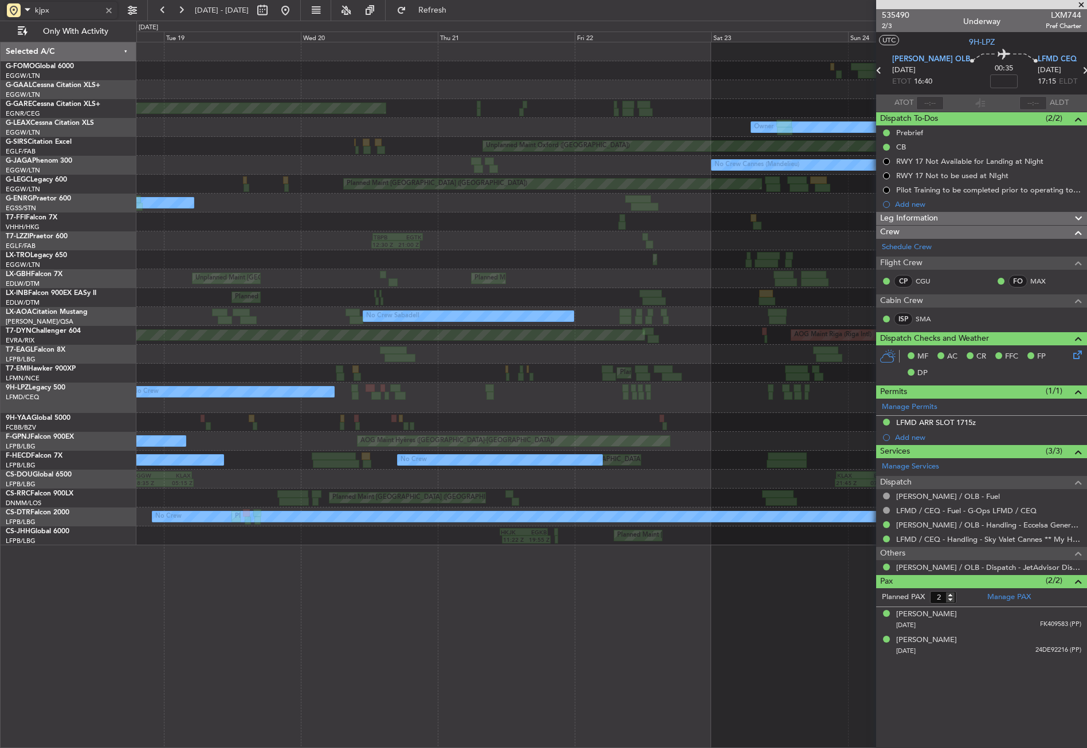
click at [587, 133] on div "Owner Owner" at bounding box center [611, 127] width 950 height 19
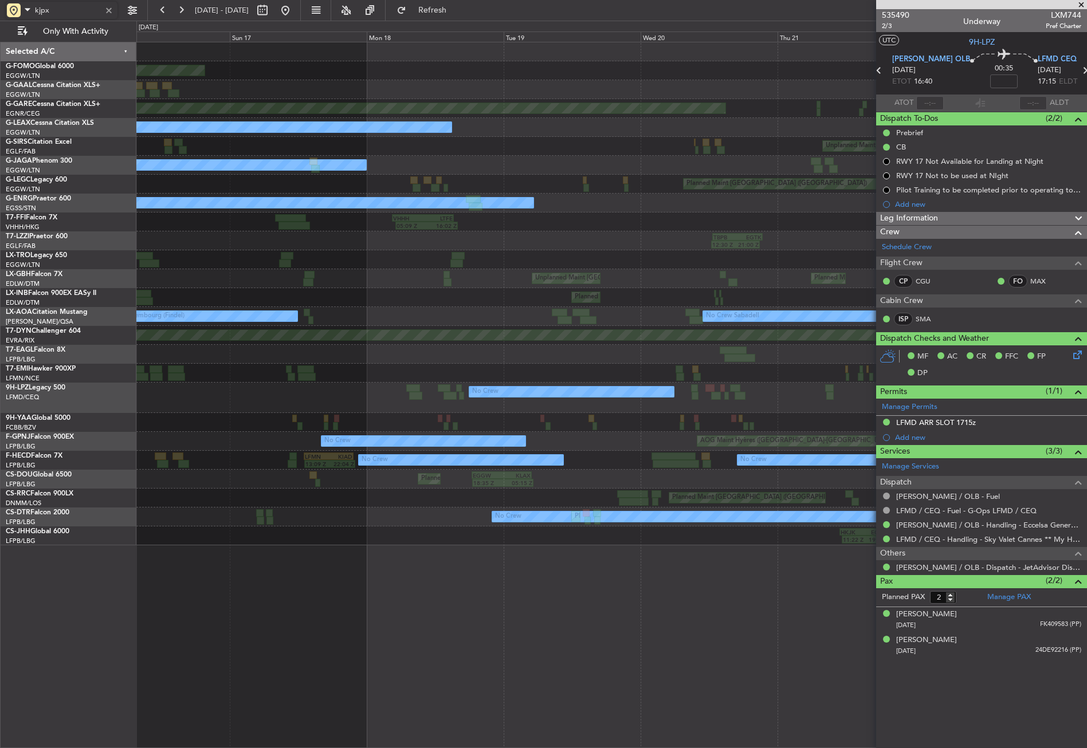
click at [563, 151] on div "Unplanned Maint Oxford ([GEOGRAPHIC_DATA])" at bounding box center [611, 146] width 950 height 19
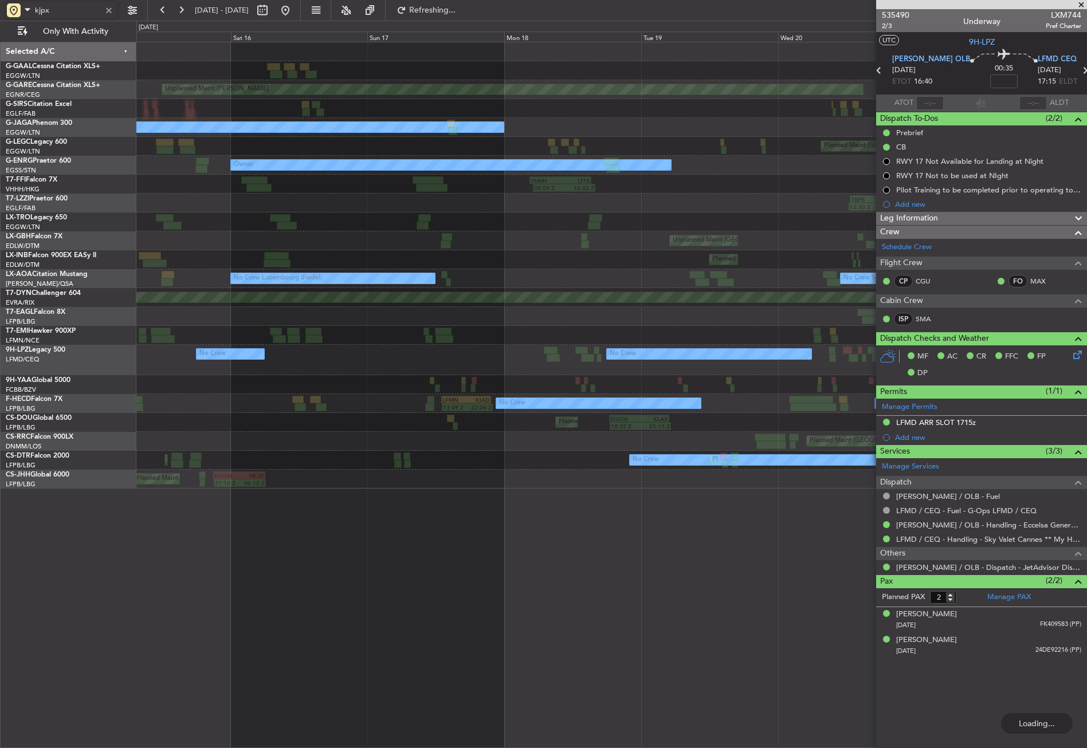
click at [476, 135] on div "Planned Maint Unplanned Maint Chester Unplanned Maint Oxford (Kidlington) Plann…" at bounding box center [611, 265] width 950 height 446
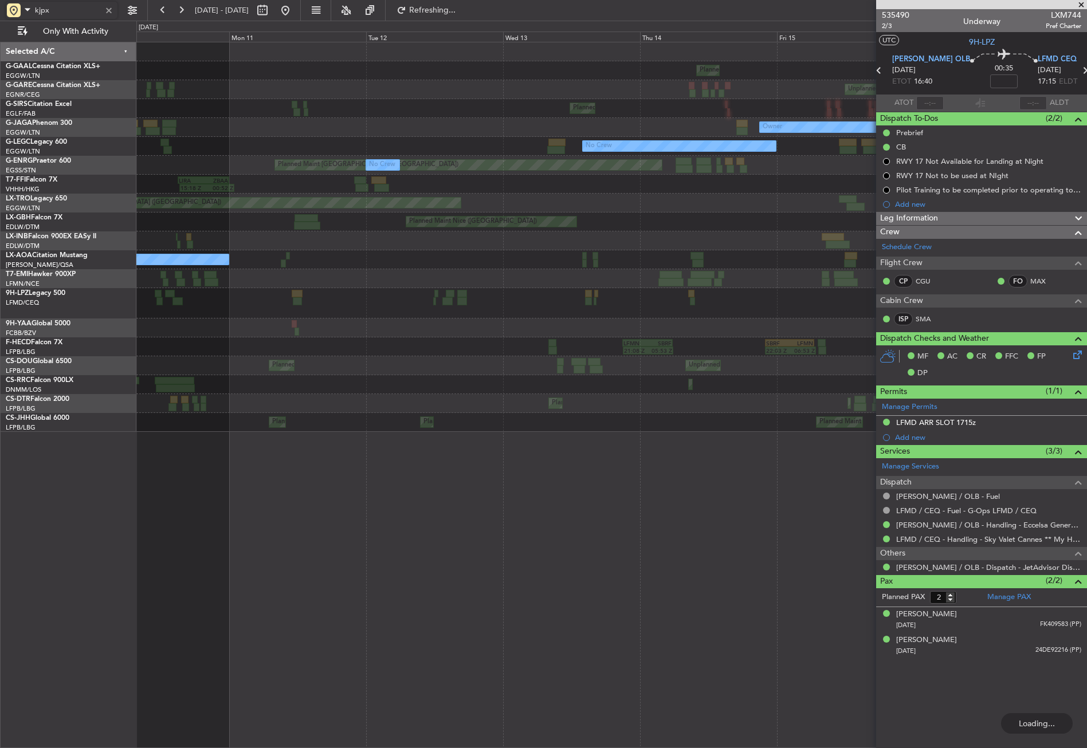
click at [652, 135] on div "Owner" at bounding box center [611, 127] width 950 height 19
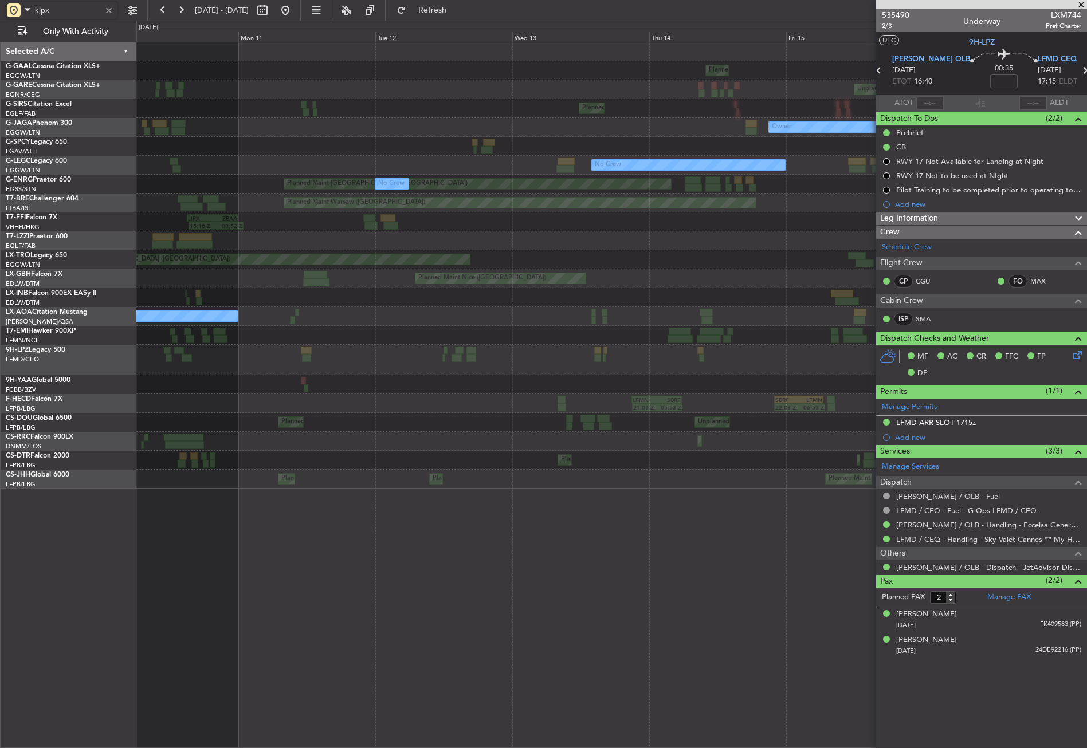
click at [710, 120] on div "Planned Maint No Crew Unplanned Maint Chester Planned Maint London (Farnborough…" at bounding box center [611, 265] width 950 height 446
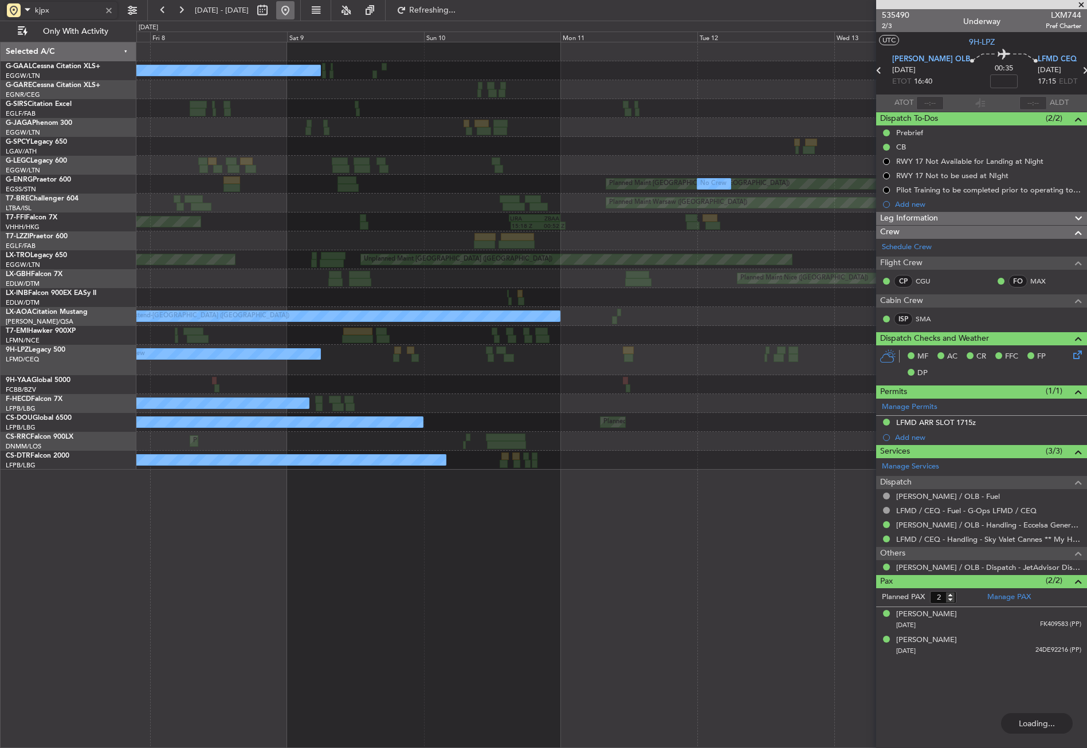
type input "kjpx"
click at [295, 11] on button at bounding box center [285, 10] width 18 height 18
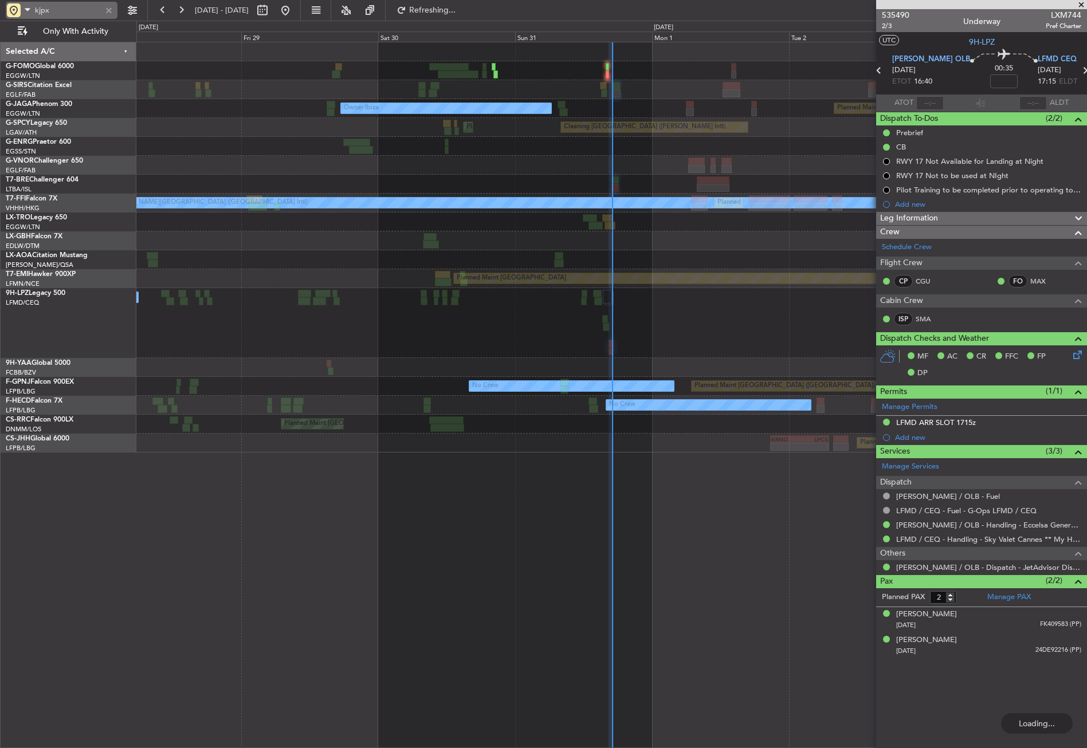
click at [111, 12] on div at bounding box center [109, 10] width 13 height 13
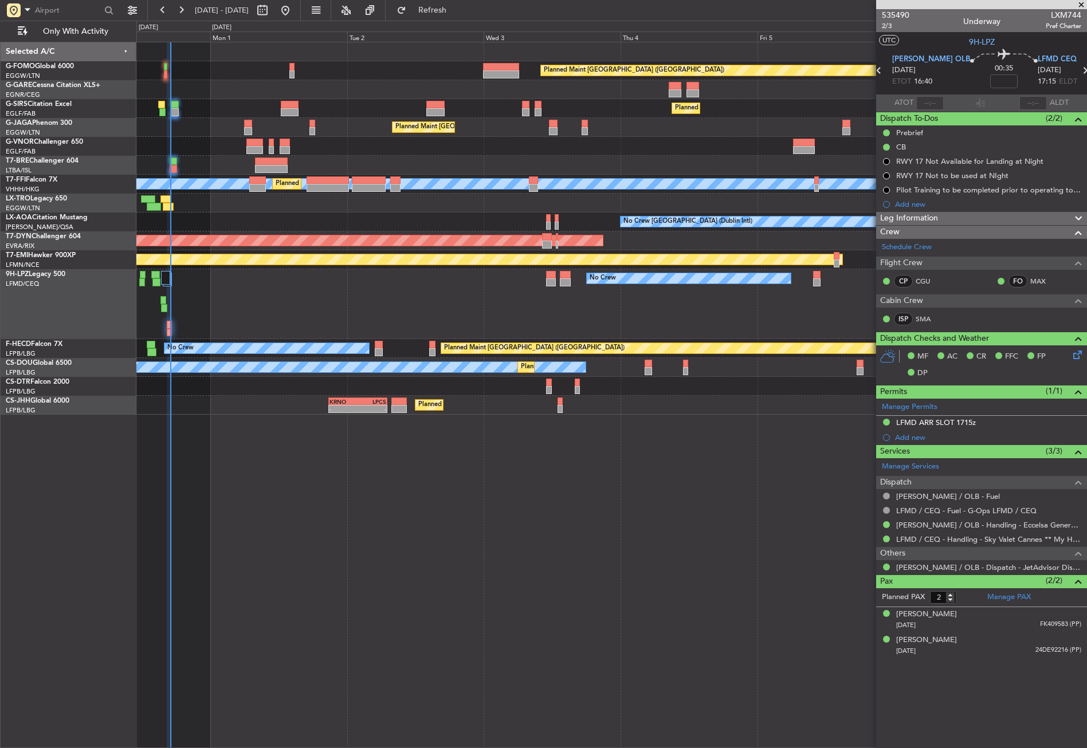
click at [503, 598] on div "Planned Maint London (Luton) Planned Maint London (Farnborough) Planned Maint L…" at bounding box center [611, 395] width 951 height 707
click at [417, 553] on div "Planned Maint London (Luton) Planned Maint London (Farnborough) Planned Maint L…" at bounding box center [611, 395] width 951 height 707
click at [443, 3] on button "Refresh" at bounding box center [425, 10] width 69 height 18
click at [437, 15] on button "Refresh" at bounding box center [425, 10] width 69 height 18
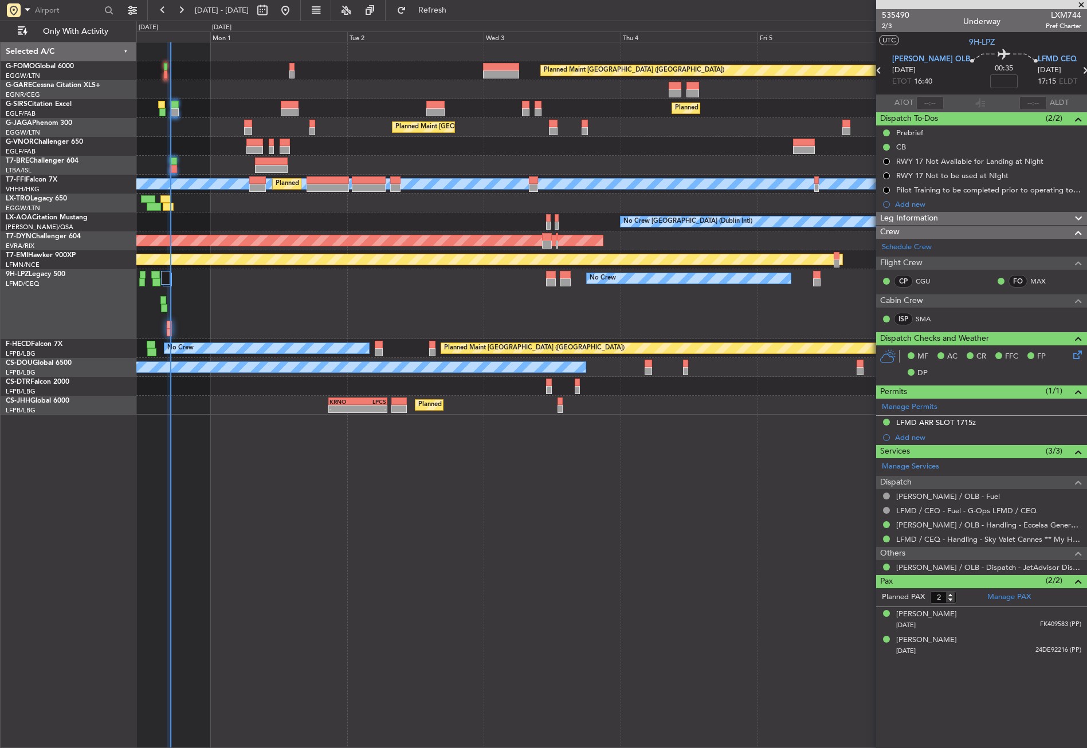
click at [629, 552] on div "Planned Maint London (Luton) Planned Maint London (Farnborough) Planned Maint L…" at bounding box center [611, 395] width 951 height 707
click at [592, 583] on div "Planned Maint London (Luton) Planned Maint London (Farnborough) Planned Maint L…" at bounding box center [611, 395] width 951 height 707
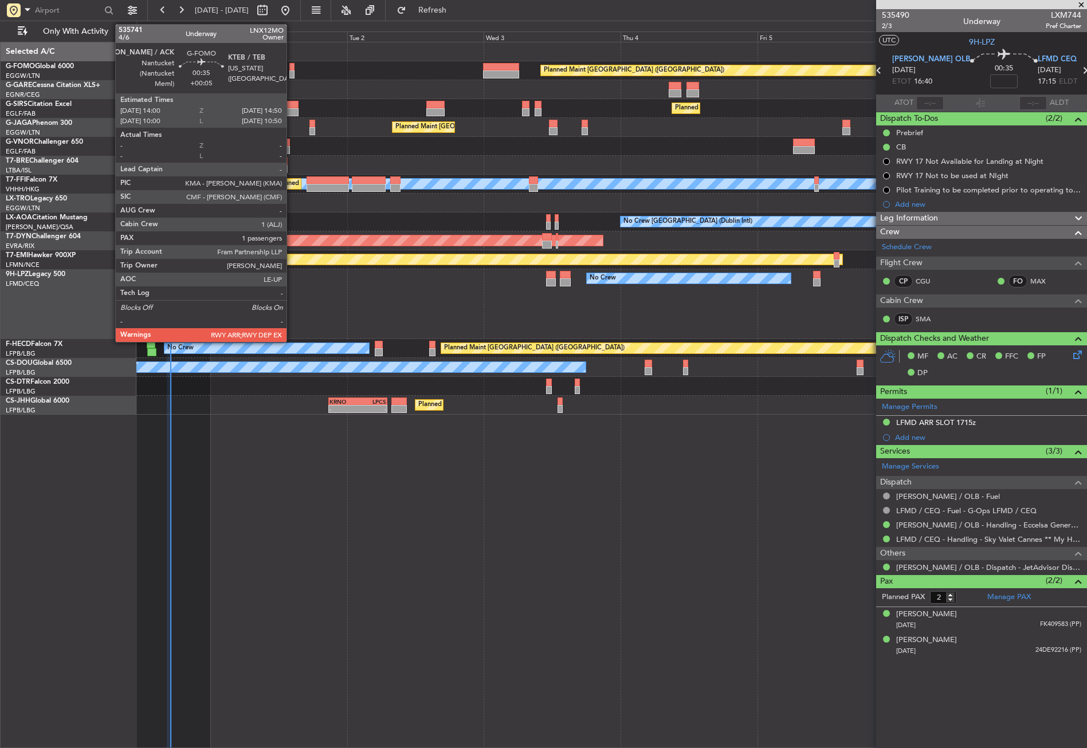
click at [292, 68] on div at bounding box center [291, 67] width 5 height 8
type input "+00:05"
type input "1"
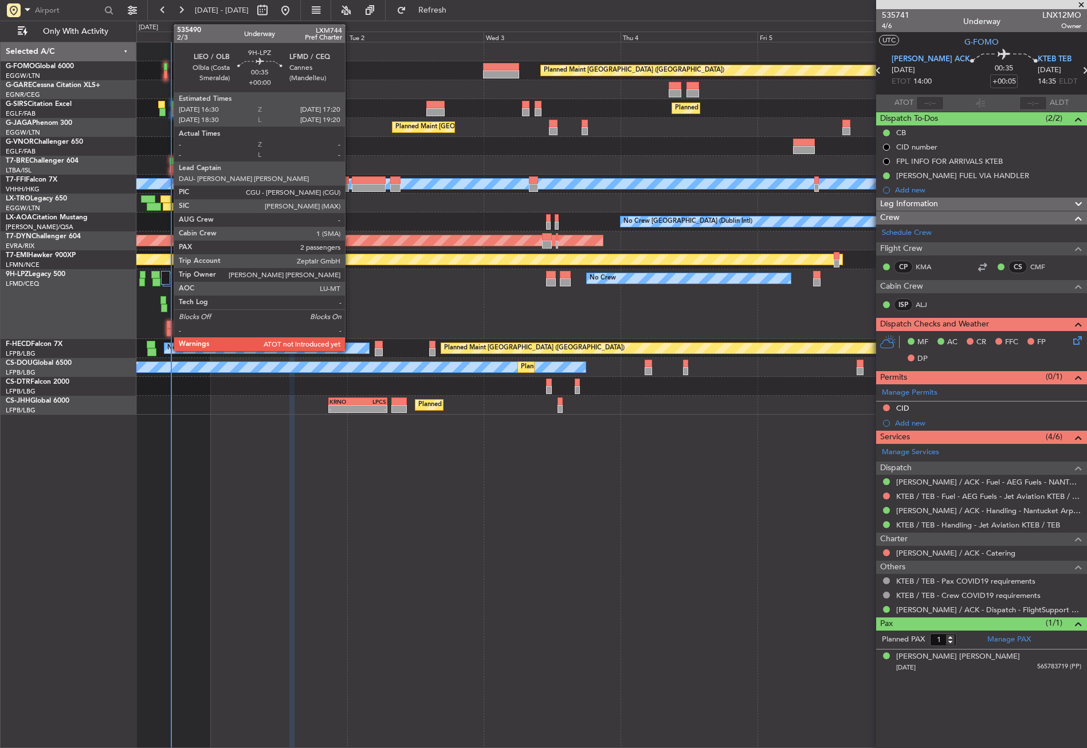
click at [168, 326] on div at bounding box center [169, 325] width 5 height 8
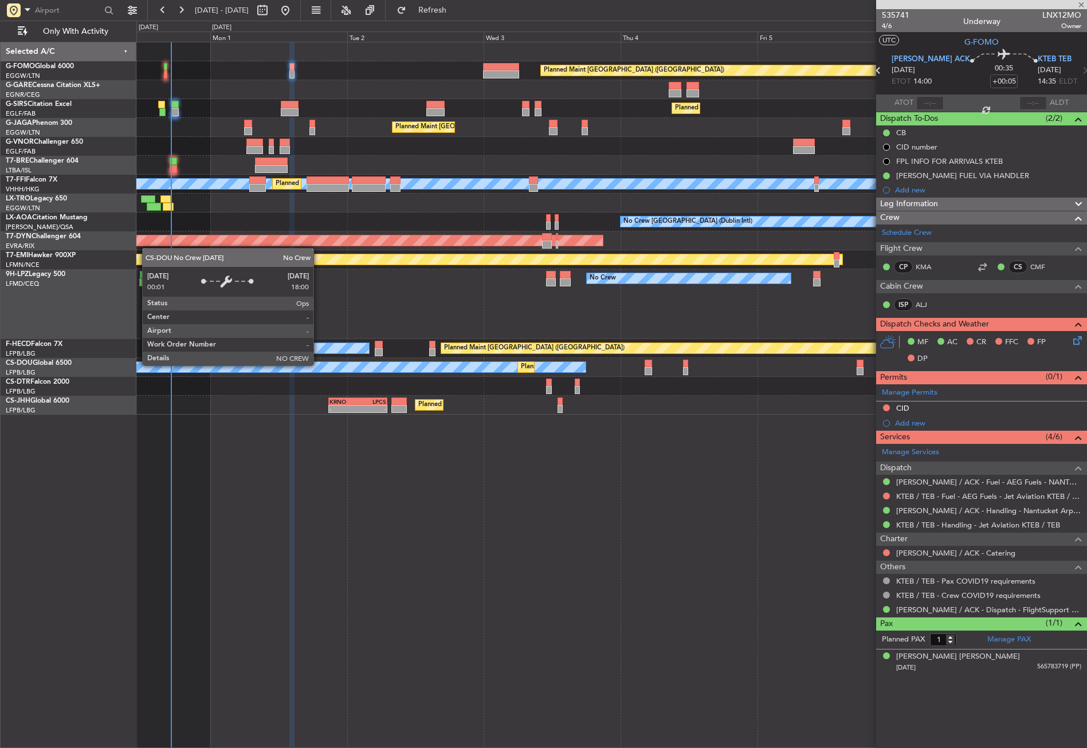
type input "2"
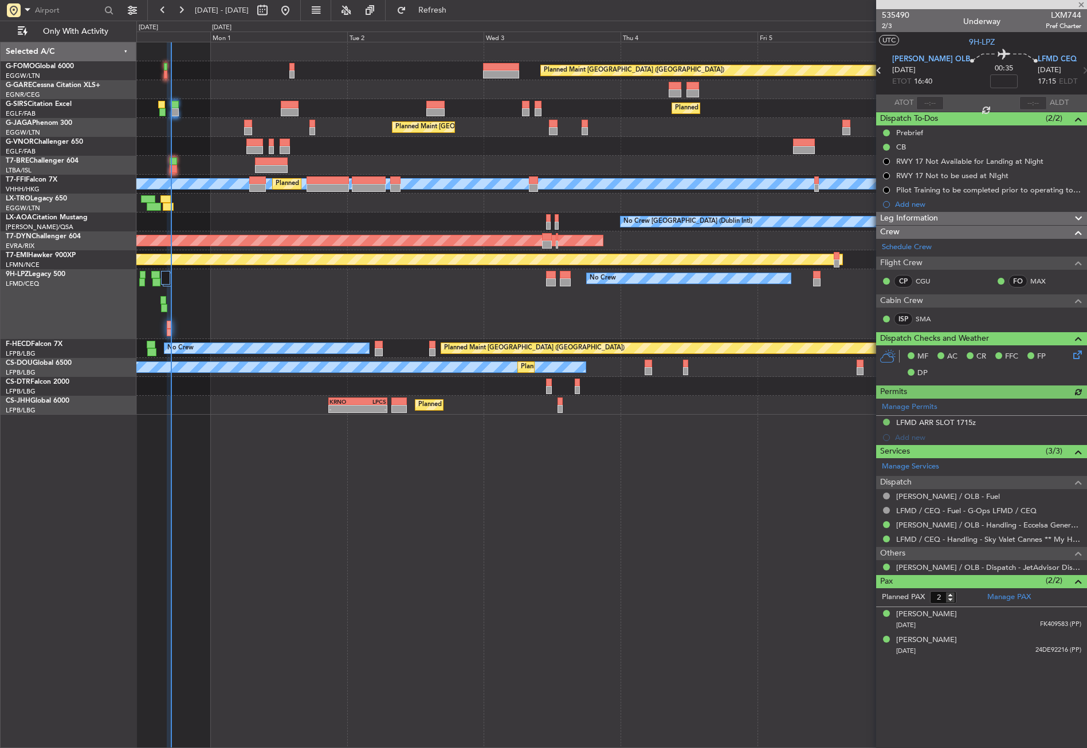
click at [934, 104] on div at bounding box center [930, 103] width 28 height 14
click at [928, 100] on div at bounding box center [930, 103] width 28 height 14
click at [920, 96] on div at bounding box center [930, 103] width 28 height 14
click at [928, 100] on input "text" at bounding box center [930, 103] width 28 height 14
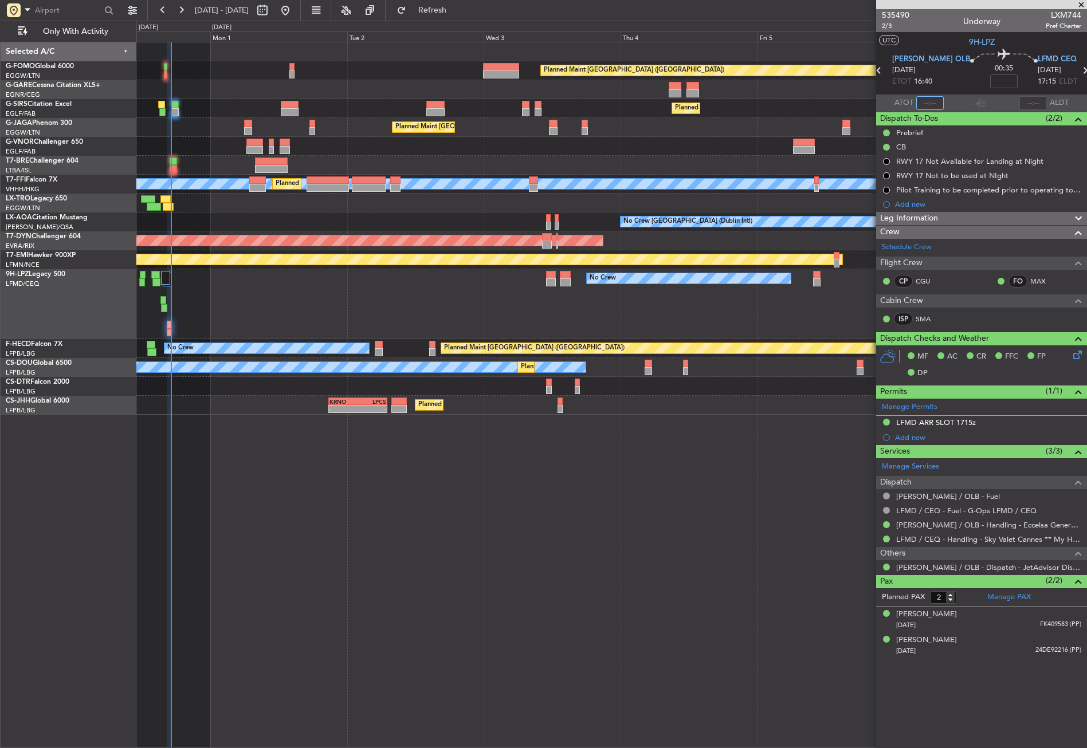
click at [930, 101] on input "text" at bounding box center [930, 103] width 28 height 14
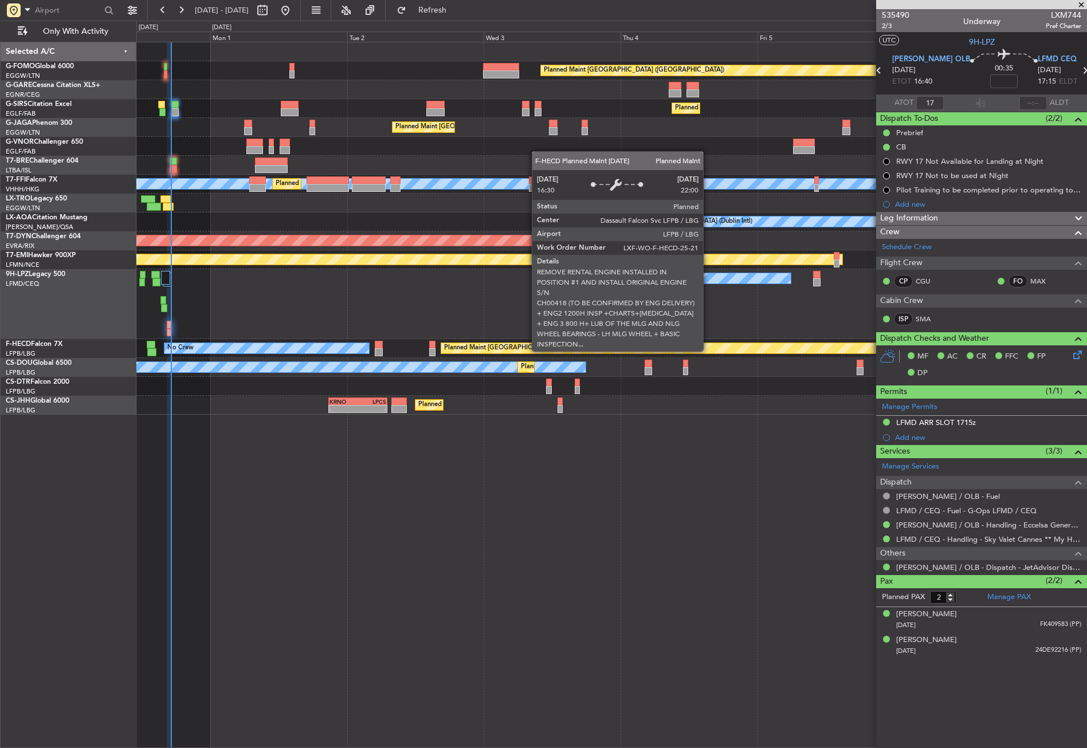
type input "1"
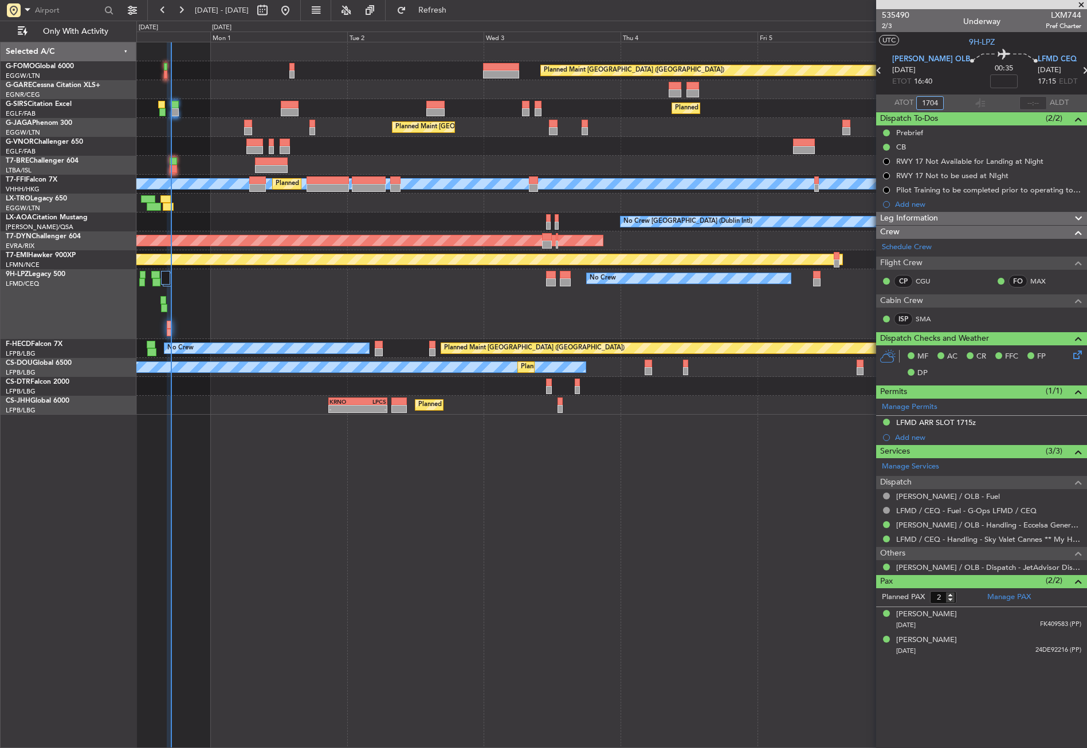
click at [568, 669] on div "Planned Maint London (Luton) Planned Maint London (Farnborough) Planned Maint L…" at bounding box center [611, 395] width 951 height 707
type input "17:04"
click at [542, 560] on div "Planned Maint London (Luton) Planned Maint London (Farnborough) Planned Maint L…" at bounding box center [611, 395] width 951 height 707
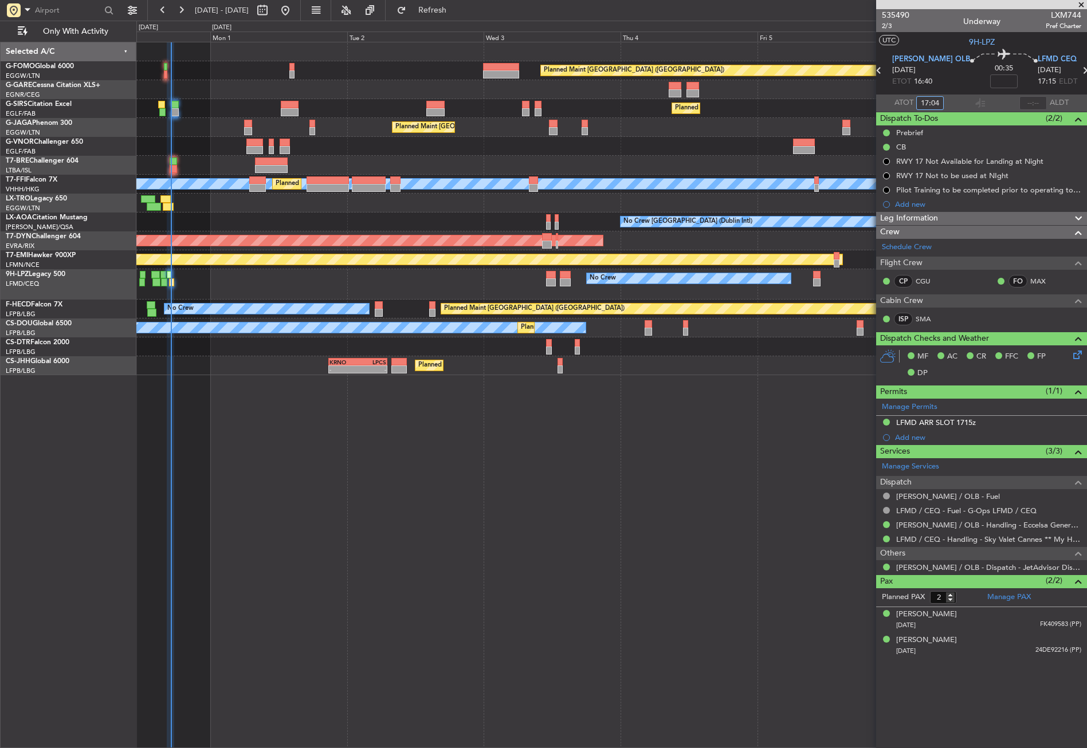
click at [409, 547] on div "Planned Maint London (Luton) Planned Maint London (Farnborough) Planned Maint L…" at bounding box center [611, 395] width 951 height 707
click at [378, 540] on div "Planned Maint London (Luton) Planned Maint London (Farnborough) Planned Maint L…" at bounding box center [611, 395] width 951 height 707
click at [378, 564] on div "Planned Maint London (Luton) Planned Maint London (Farnborough) Planned Maint L…" at bounding box center [611, 395] width 951 height 707
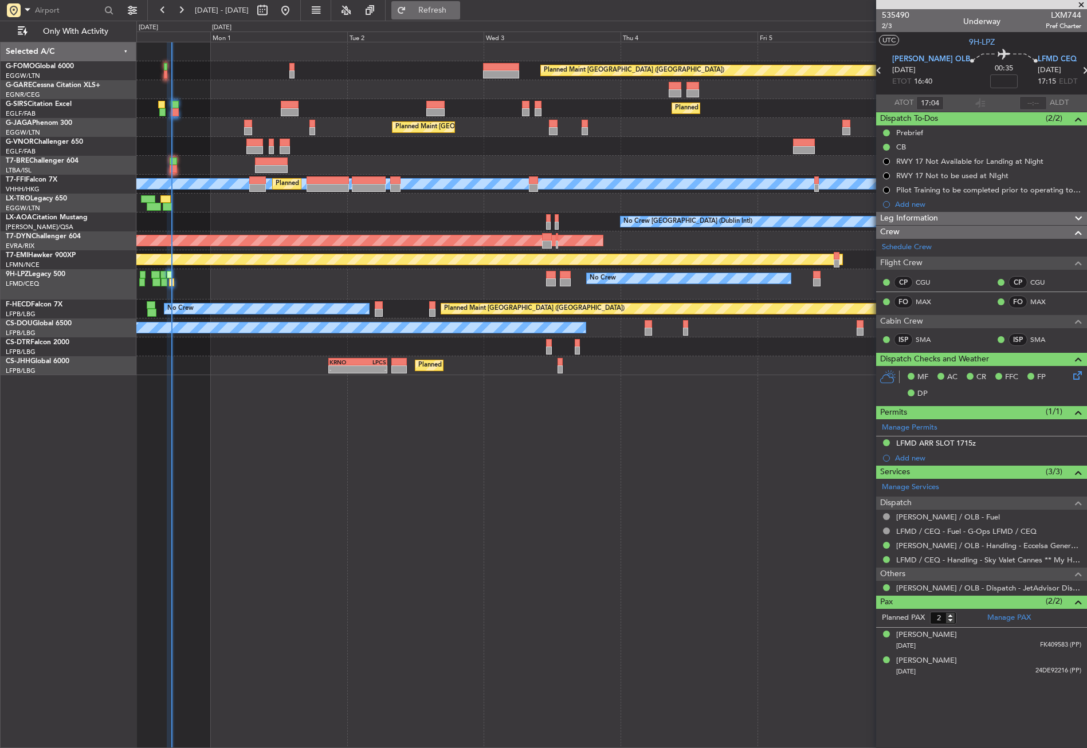
click at [432, 6] on button "Refresh" at bounding box center [425, 10] width 69 height 18
click at [428, 13] on fb-refresh-button "Refresh" at bounding box center [426, 10] width 80 height 21
click at [440, 11] on button "Refresh" at bounding box center [425, 10] width 69 height 18
click at [430, 13] on button "Refresh" at bounding box center [425, 10] width 69 height 18
click at [280, 452] on div "Planned Maint London (Luton) Planned Maint London (Farnborough) Planned Maint L…" at bounding box center [611, 395] width 951 height 707
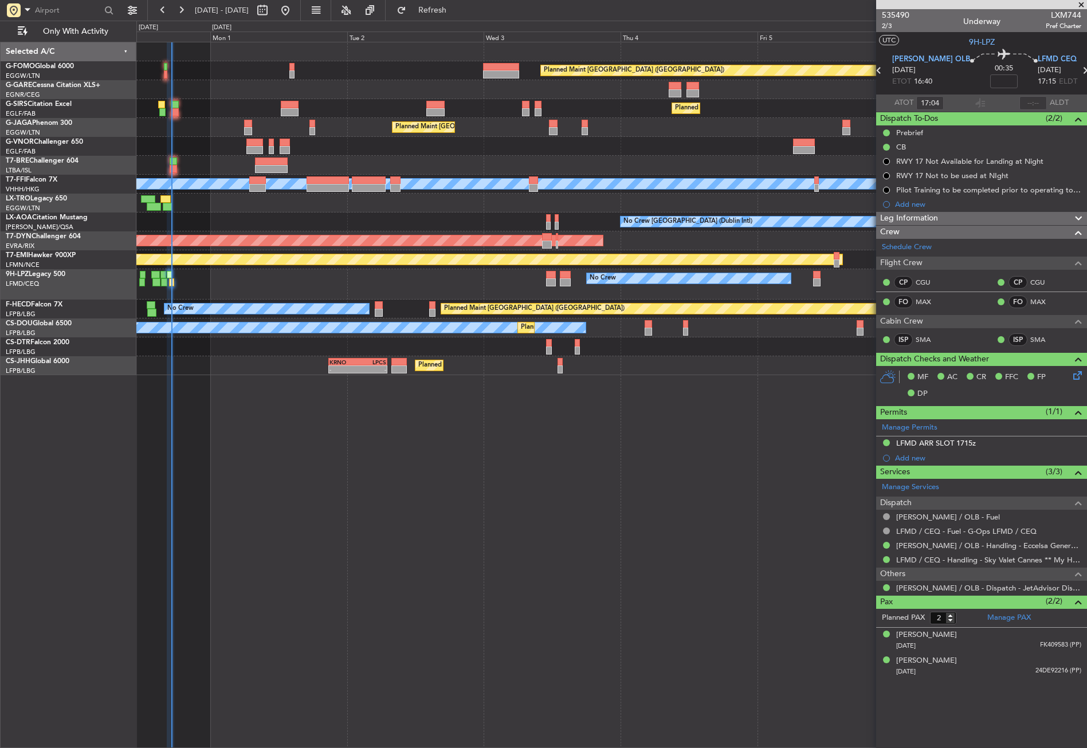
click at [280, 452] on div "Planned Maint London (Luton) Planned Maint London (Farnborough) Planned Maint L…" at bounding box center [611, 395] width 951 height 707
click at [369, 520] on div "Planned Maint London (Luton) Planned Maint London (Farnborough) Planned Maint L…" at bounding box center [611, 395] width 951 height 707
click at [369, 566] on div "Planned Maint London (Luton) Planned Maint London (Farnborough) Planned Maint L…" at bounding box center [611, 395] width 951 height 707
click at [430, 13] on button "Refresh" at bounding box center [425, 10] width 69 height 18
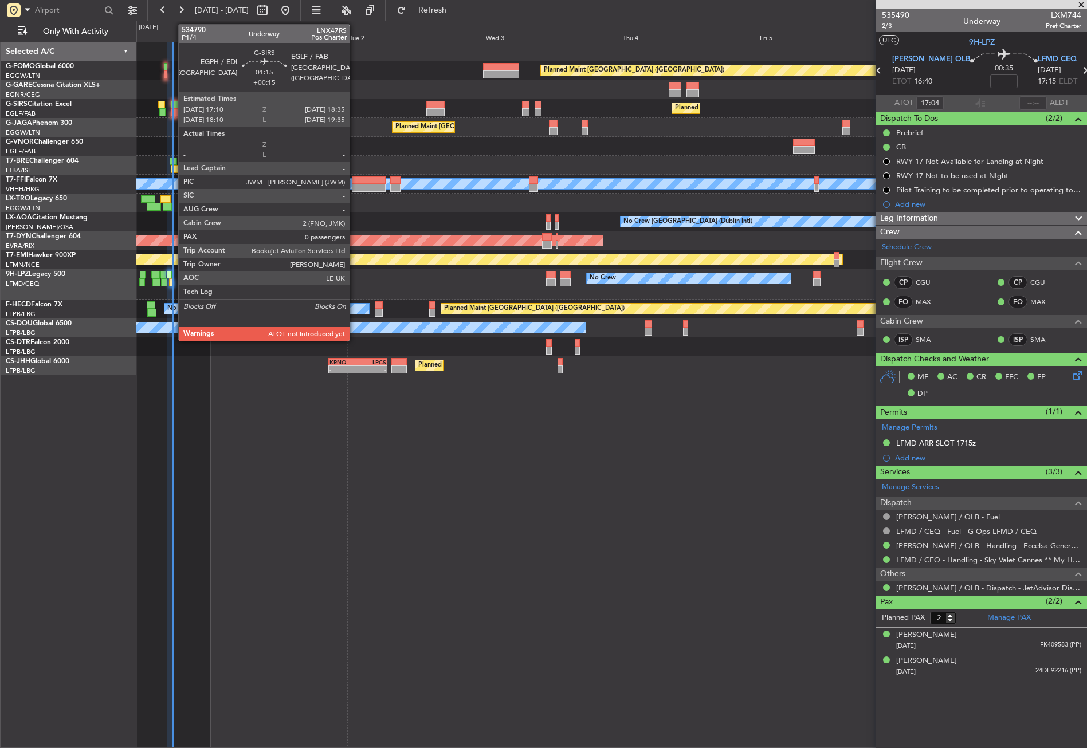
click at [172, 110] on div at bounding box center [175, 112] width 9 height 8
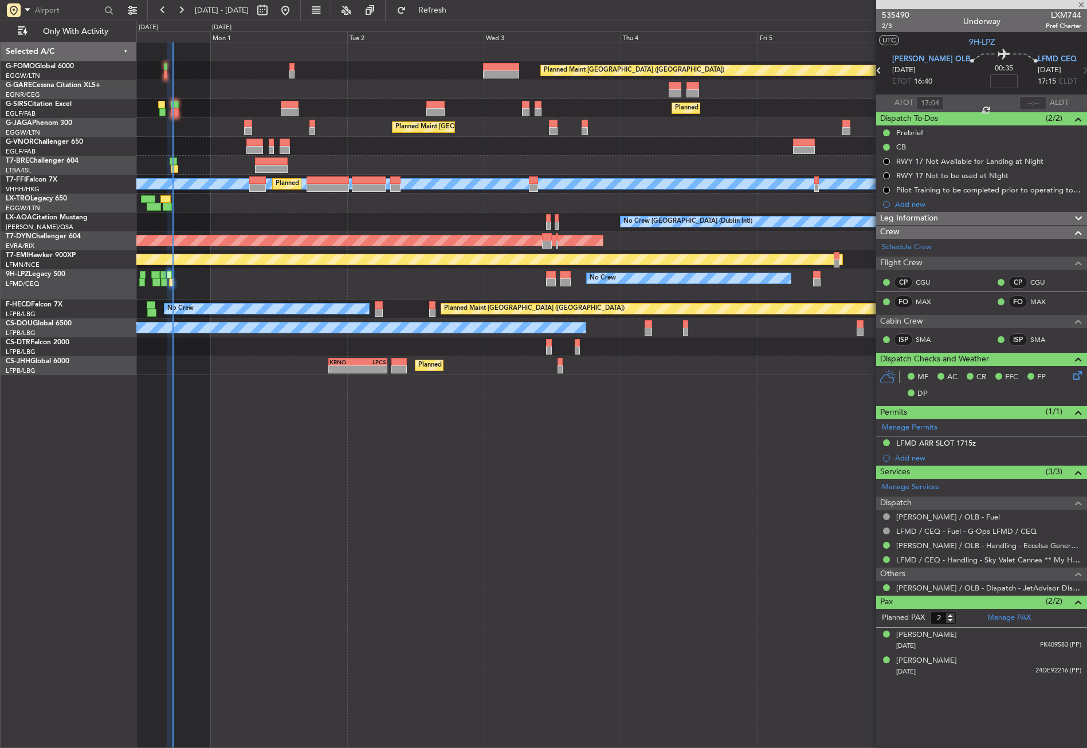
type input "+00:15"
type input "0"
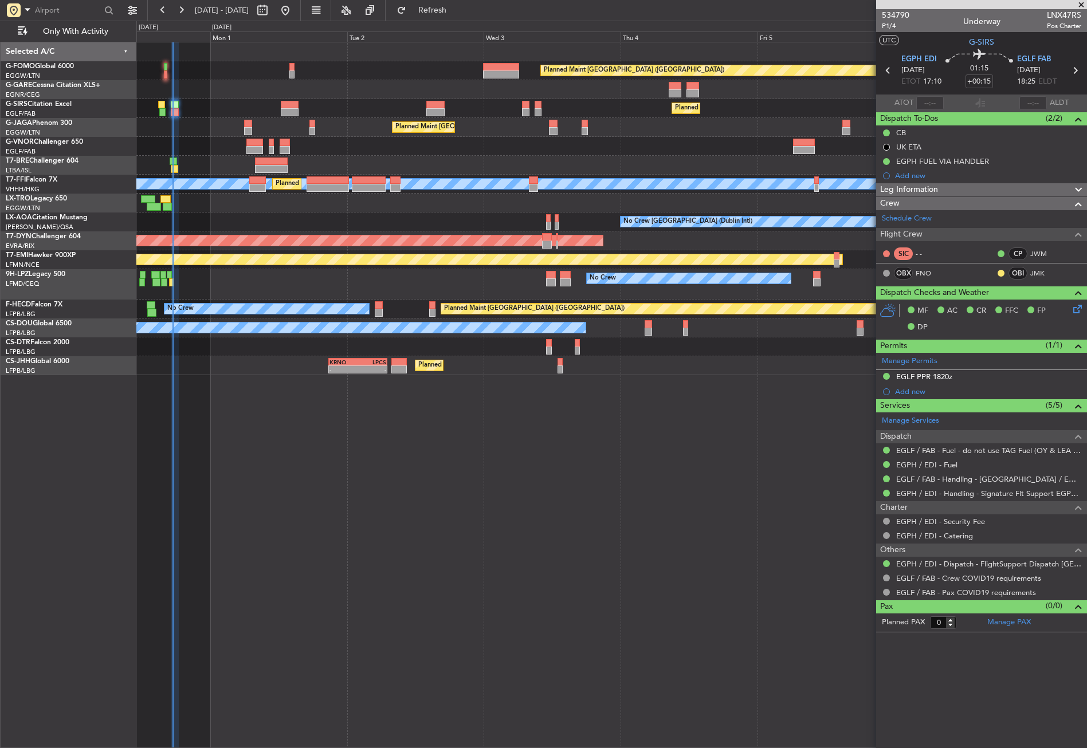
drag, startPoint x: 932, startPoint y: 109, endPoint x: 936, endPoint y: 103, distance: 7.0
click at [938, 112] on div "Dispatch To-Dos (2/2) CB UK ETA EGPH FUEL VIA HANDLER Add new" at bounding box center [981, 147] width 211 height 71
click at [931, 100] on input "text" at bounding box center [930, 103] width 28 height 14
click at [711, 424] on div "Planned Maint London (Luton) Planned Maint London (Farnborough) Planned Maint L…" at bounding box center [611, 395] width 951 height 707
type input "17:26"
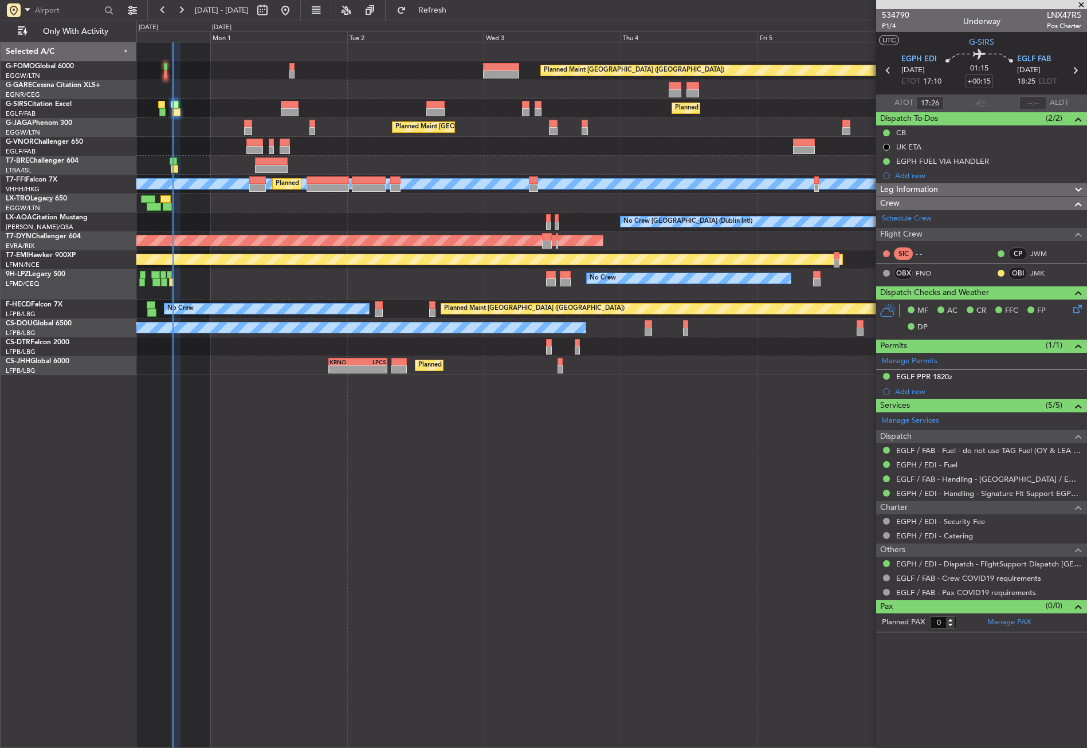
drag, startPoint x: 444, startPoint y: 10, endPoint x: 415, endPoint y: 130, distance: 123.7
click at [444, 10] on button "Refresh" at bounding box center [425, 10] width 69 height 18
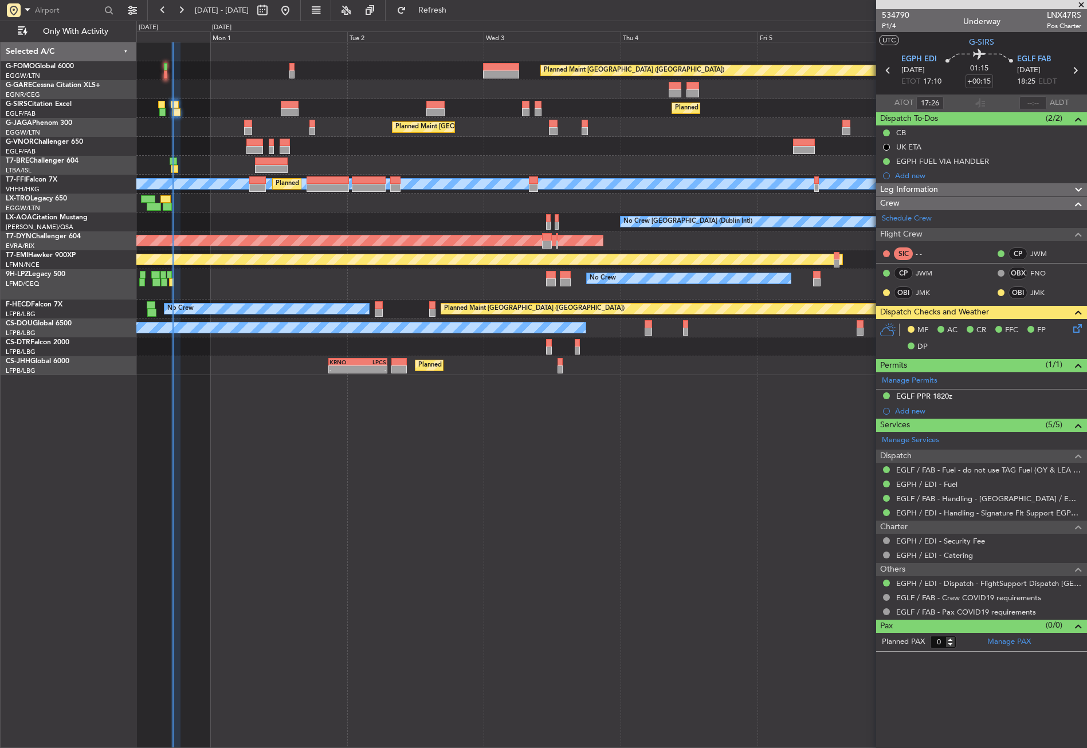
click at [304, 444] on div "Planned Maint London (Luton) Planned Maint London (Farnborough) Planned Maint L…" at bounding box center [611, 395] width 951 height 707
click at [296, 469] on div "Planned Maint London (Luton) Planned Maint London (Farnborough) Planned Maint L…" at bounding box center [611, 395] width 951 height 707
click at [922, 57] on span "EGPH EDI" at bounding box center [919, 59] width 36 height 11
click at [409, 594] on div "Planned Maint London (Luton) Planned Maint London (Farnborough) Planned Maint L…" at bounding box center [611, 395] width 951 height 707
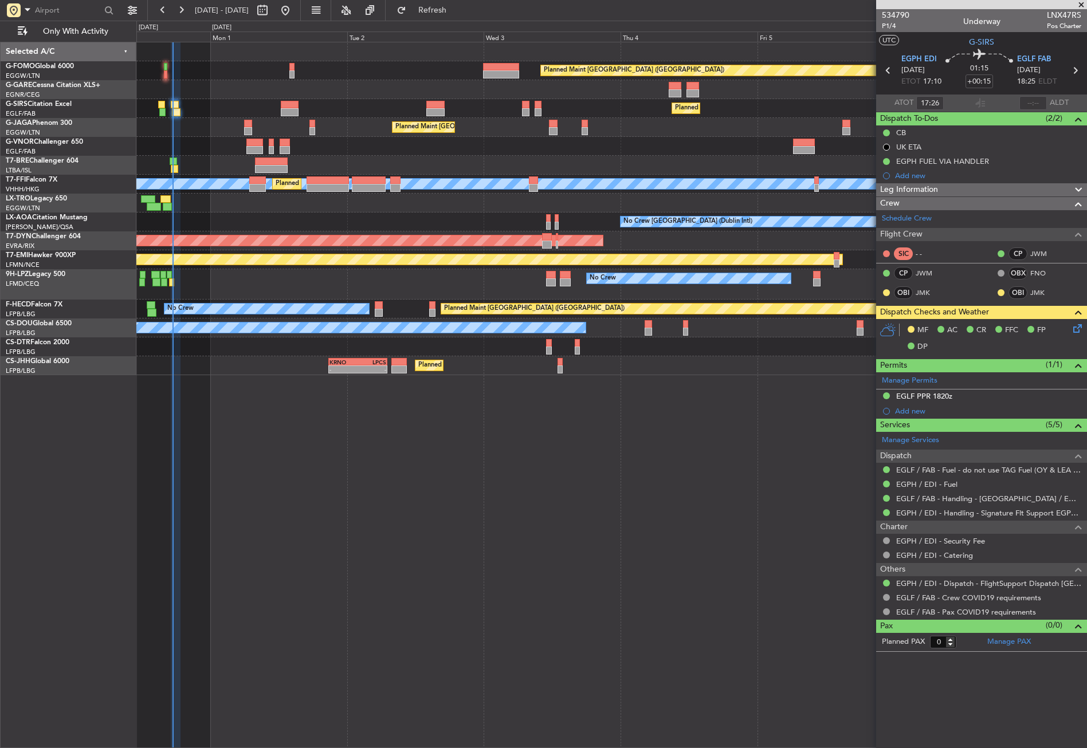
click at [334, 417] on div "Planned Maint London (Luton) Planned Maint London (Farnborough) Planned Maint L…" at bounding box center [611, 395] width 951 height 707
click at [327, 407] on div "Planned Maint London (Luton) Planned Maint London (Farnborough) Planned Maint L…" at bounding box center [611, 395] width 951 height 707
click at [342, 546] on div "Planned Maint London (Luton) Planned Maint London (Farnborough) Planned Maint L…" at bounding box center [611, 395] width 951 height 707
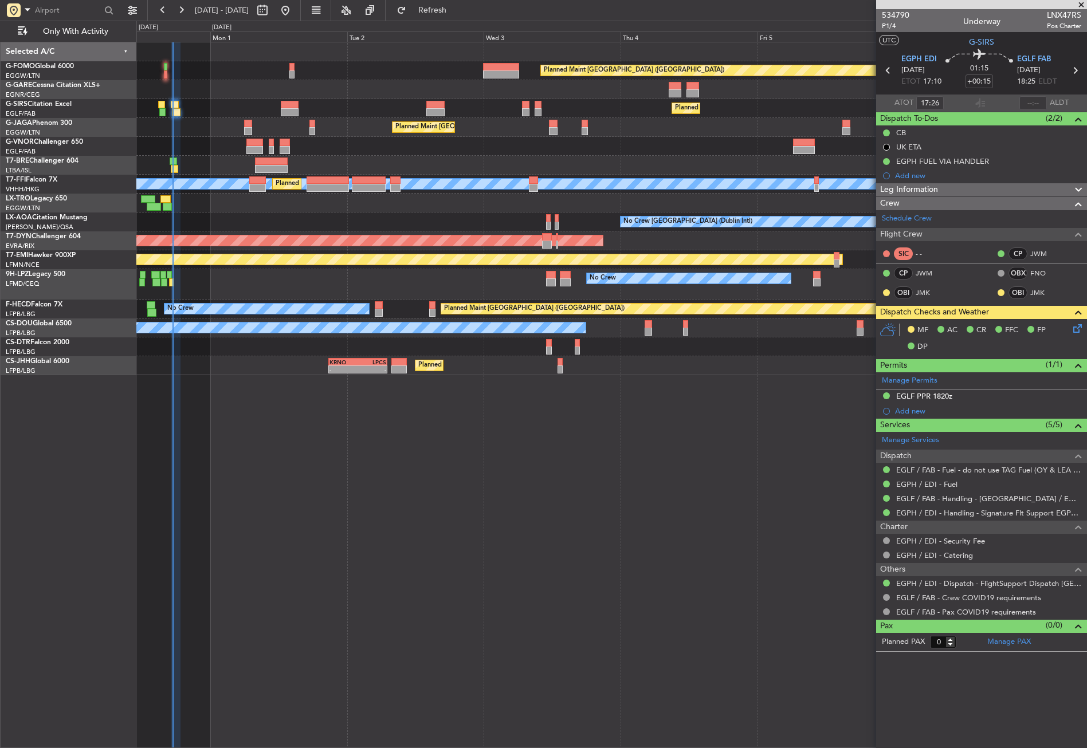
click at [340, 547] on div "Planned Maint London (Luton) Planned Maint London (Farnborough) Planned Maint L…" at bounding box center [611, 395] width 951 height 707
click at [350, 540] on div "Planned Maint London (Luton) Planned Maint London (Farnborough) Planned Maint L…" at bounding box center [611, 395] width 951 height 707
click at [448, 15] on button "Refresh" at bounding box center [425, 10] width 69 height 18
click at [310, 480] on div "Planned Maint London (Luton) Planned Maint London (Farnborough) Planned Maint L…" at bounding box center [611, 395] width 951 height 707
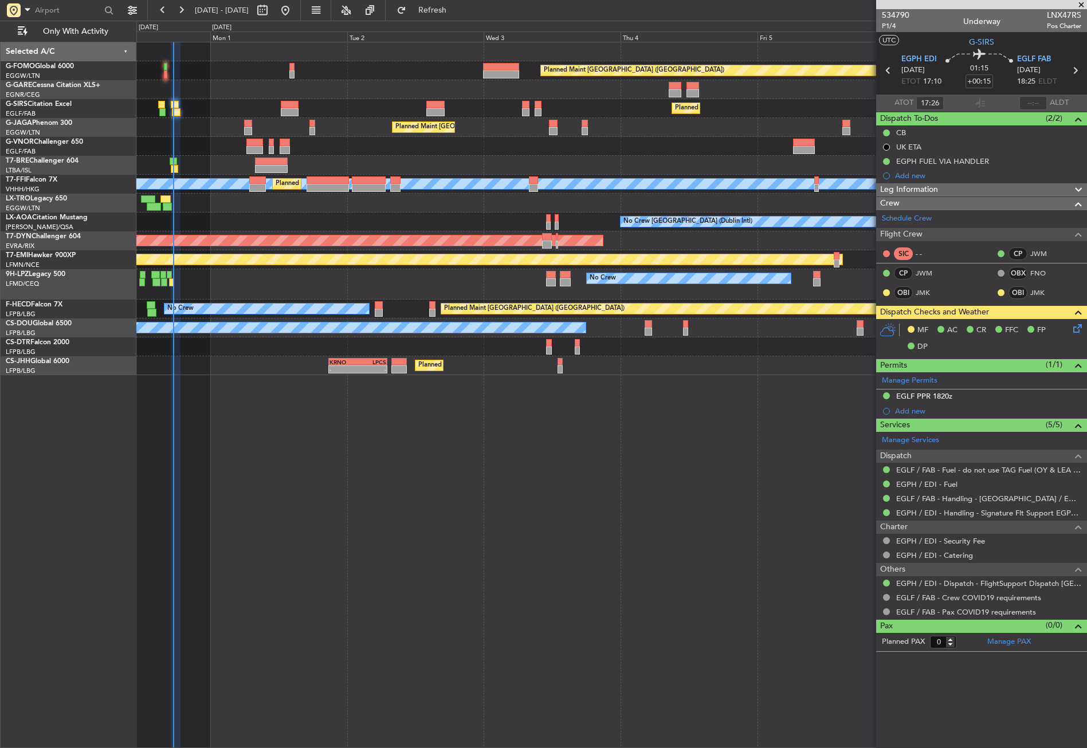
click at [310, 480] on div "Planned Maint London (Luton) Planned Maint London (Farnborough) Planned Maint L…" at bounding box center [611, 395] width 951 height 707
click at [66, 11] on input "text" at bounding box center [68, 10] width 66 height 17
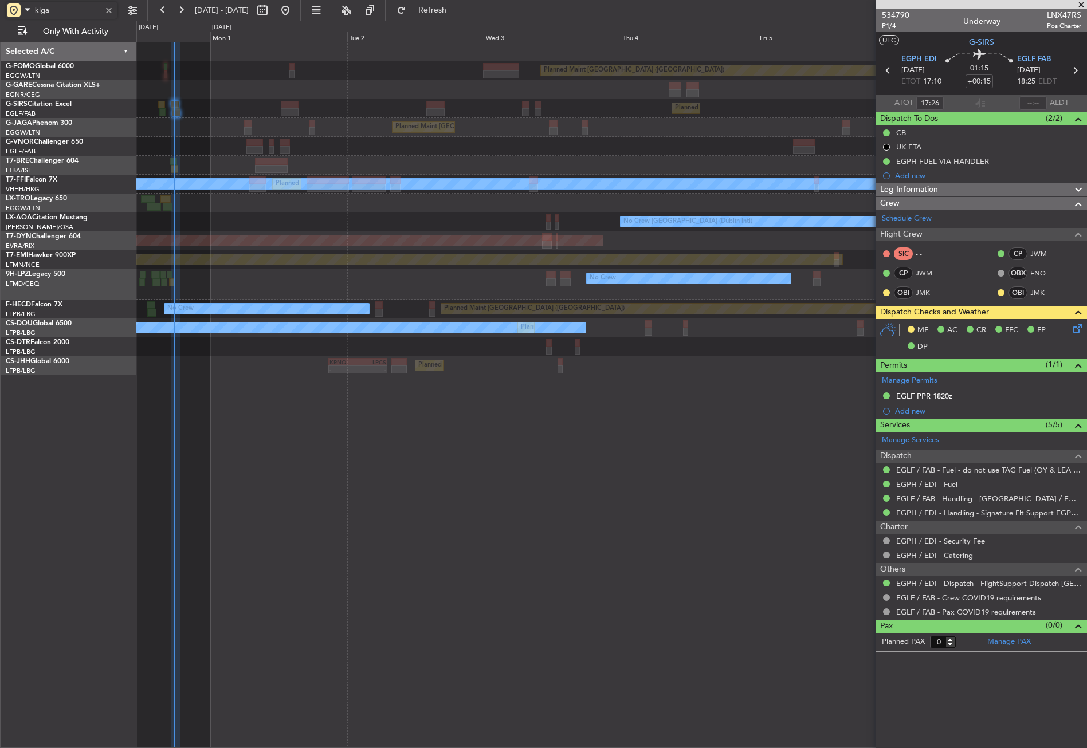
click at [179, 104] on div "Planned Maint [GEOGRAPHIC_DATA] ([GEOGRAPHIC_DATA])" at bounding box center [611, 108] width 950 height 19
click at [199, 121] on div "Planned Maint London (Luton) Owner Ibiza" at bounding box center [611, 127] width 950 height 19
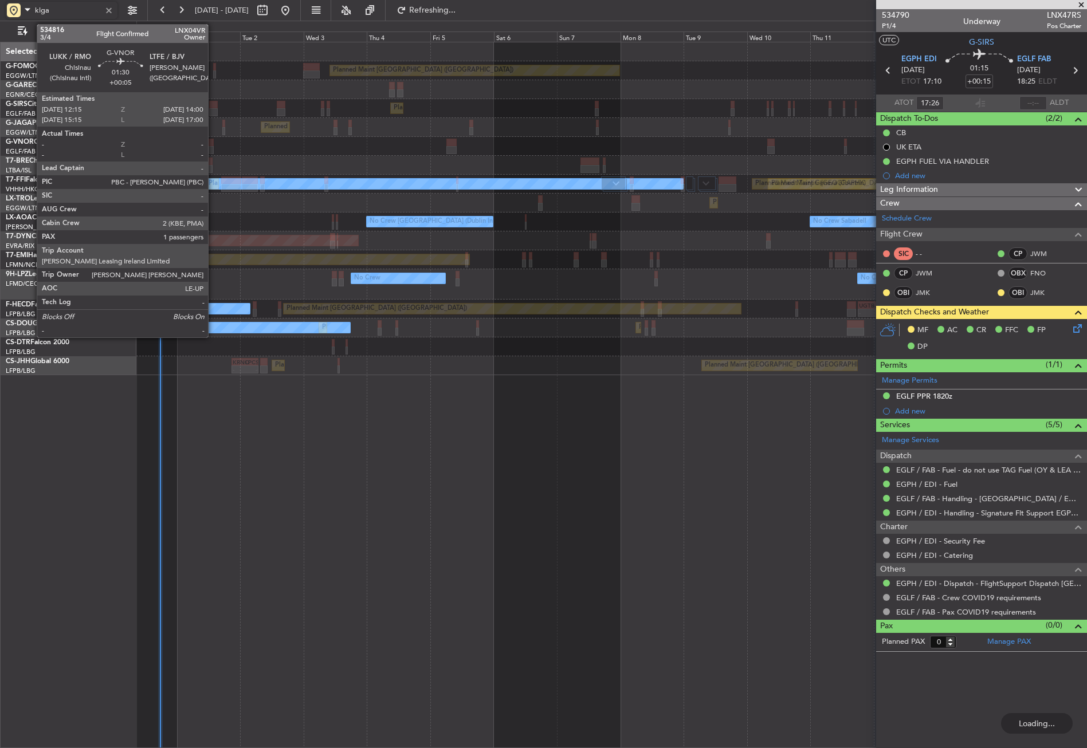
click at [586, 138] on div at bounding box center [611, 146] width 950 height 19
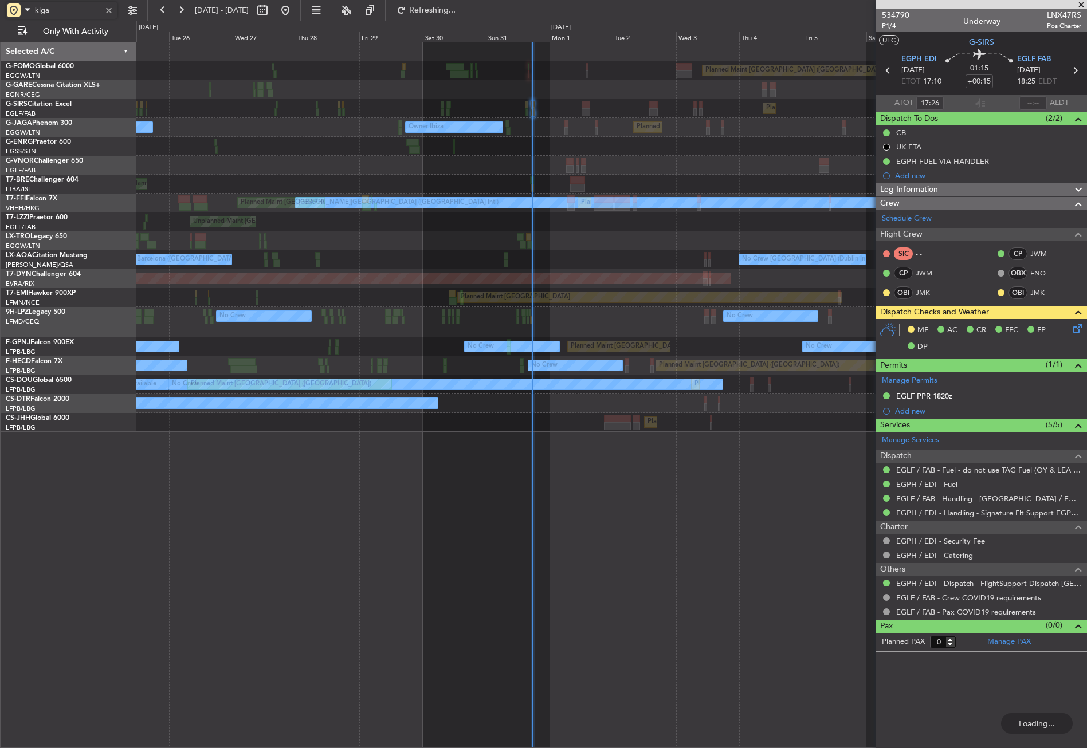
click at [637, 158] on div "Planned Maint London (Luton) Planned Maint London (Farnborough) Unplanned Maint…" at bounding box center [611, 237] width 950 height 390
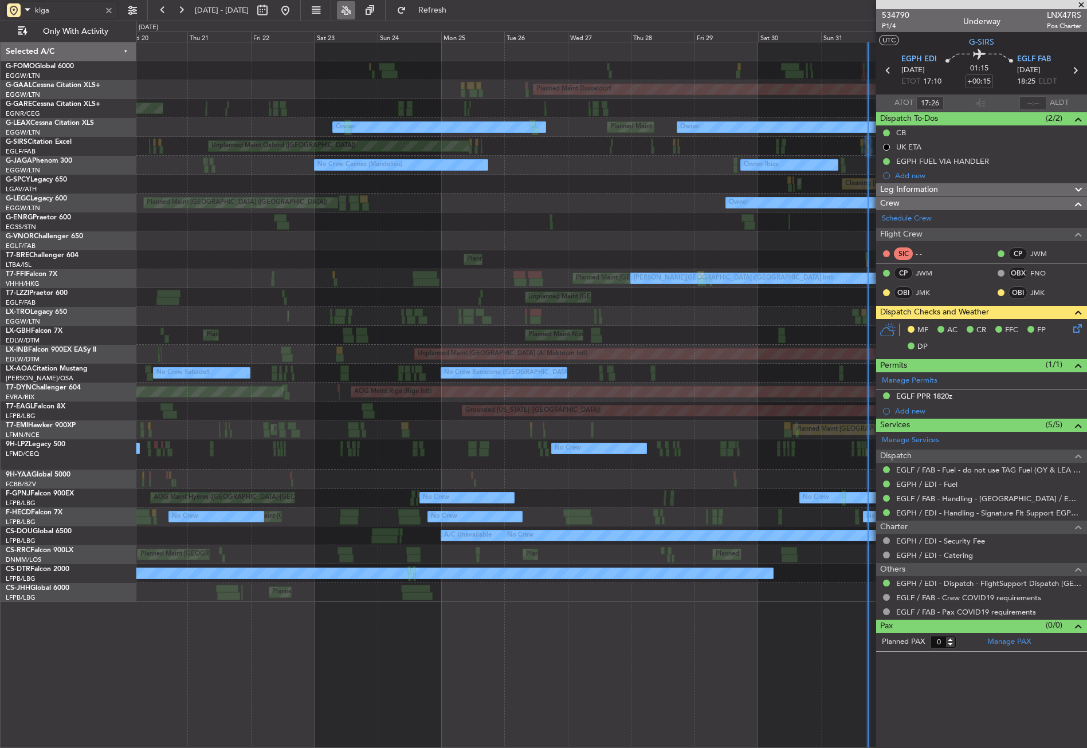
type input "klga"
click at [321, 167] on div "Planned Maint London (Luton) Planned Maint Windsor Locks (Bradley Intl) Planned…" at bounding box center [611, 322] width 950 height 560
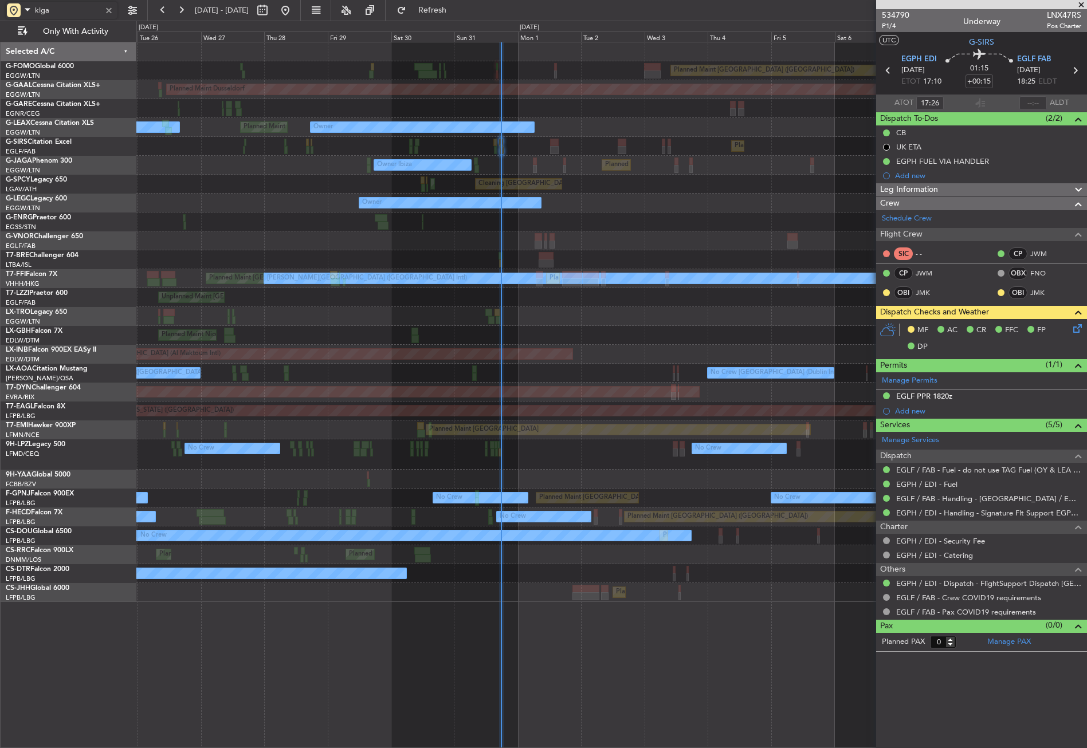
click at [219, 142] on div "Planned Maint London (Farnborough) Unplanned Maint Oxford (Kidlington)" at bounding box center [611, 146] width 950 height 19
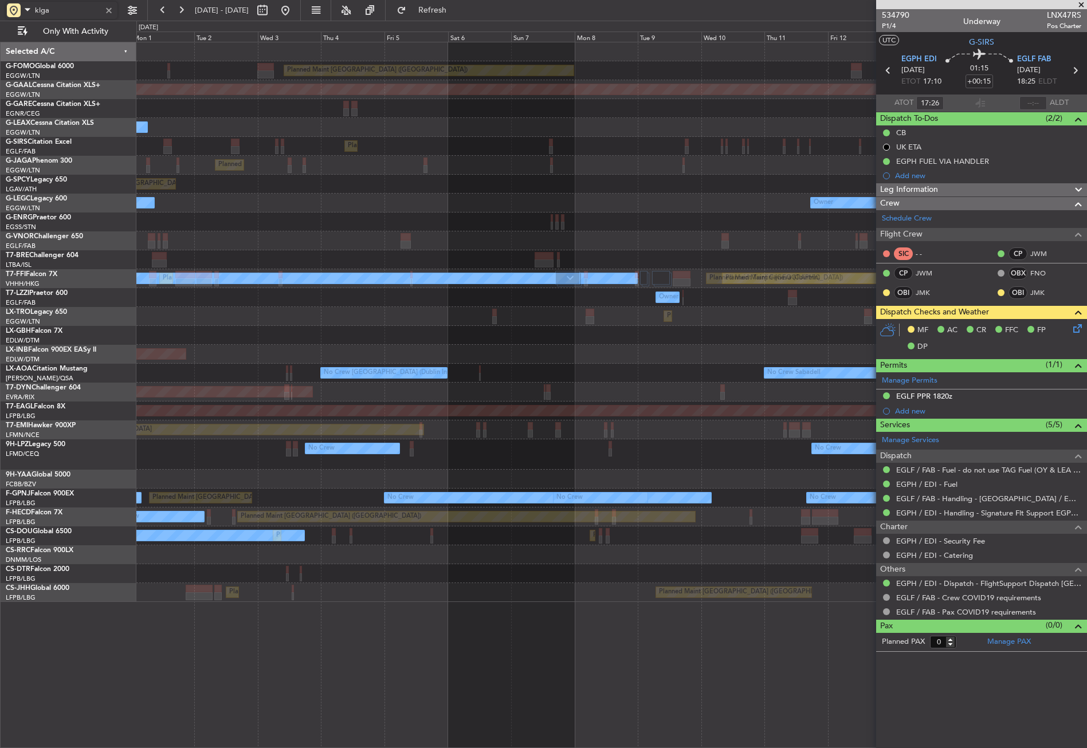
click at [665, 136] on div "Planned Maint London (Luton) Planned Maint Dusseldorf Owner Planned Maint Londo…" at bounding box center [611, 322] width 950 height 560
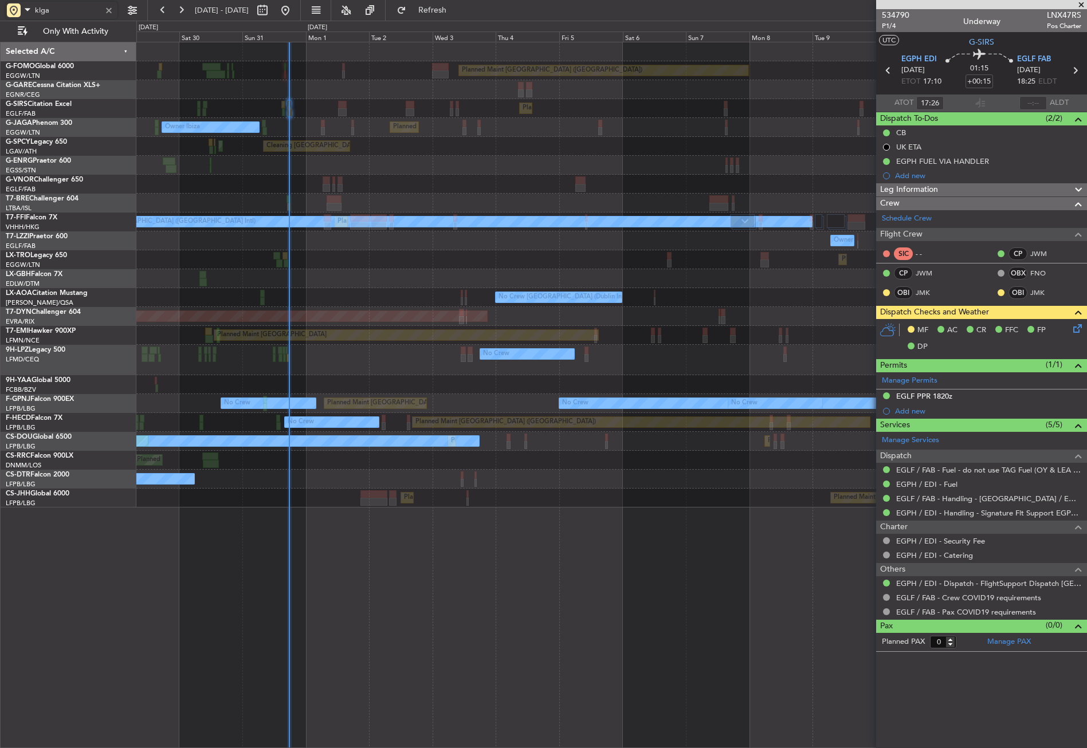
click at [587, 98] on div "Planned Maint London (Luton) Planned Maint London (Farnborough) Planned Maint L…" at bounding box center [611, 274] width 950 height 465
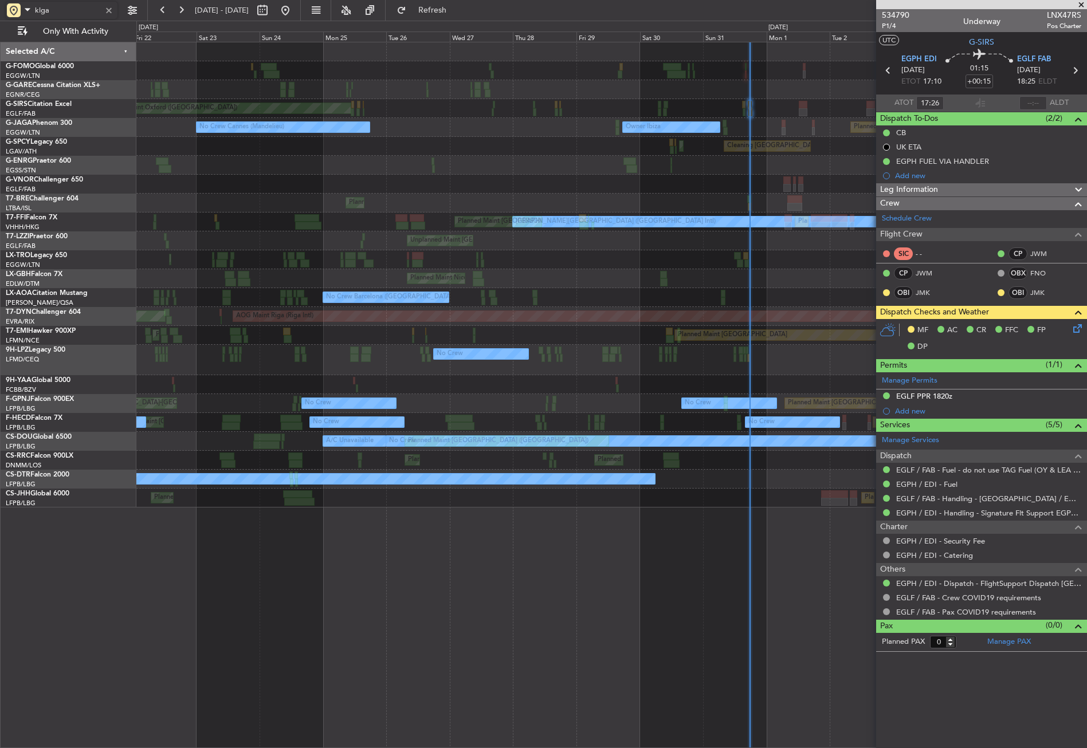
click at [667, 147] on div "Planned Maint London (Luton) Unplanned Maint Chester Planned Maint London (Farn…" at bounding box center [611, 274] width 950 height 465
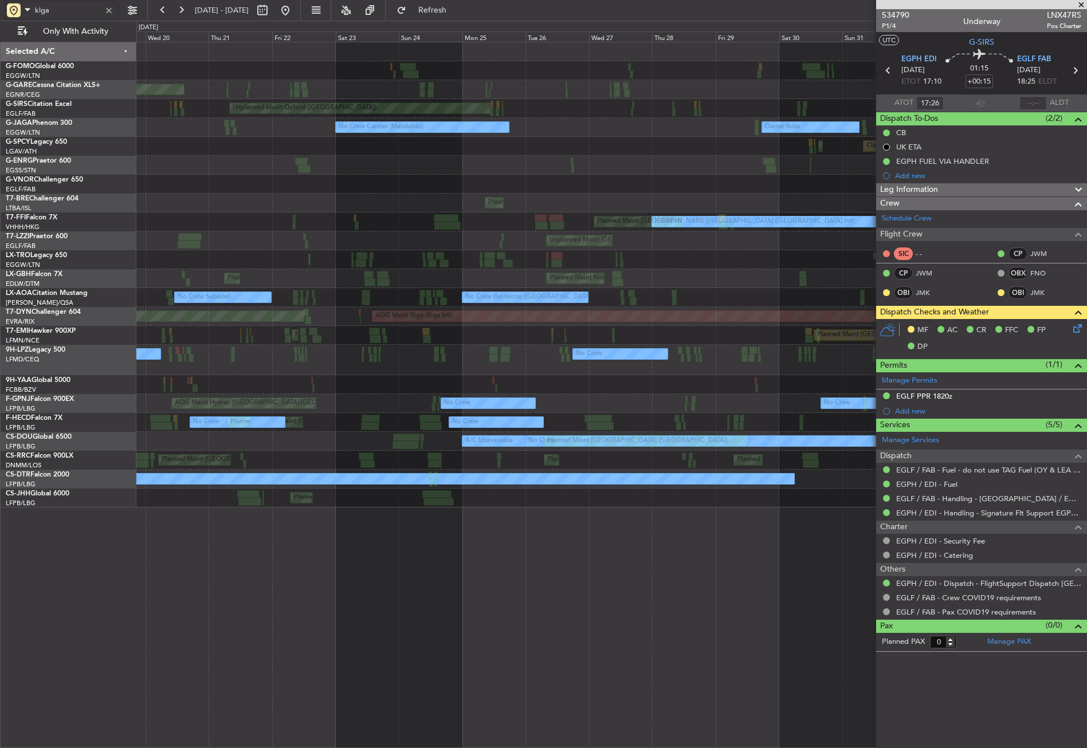
click at [568, 155] on div "Planned Maint London (Luton) Planned Maint Windsor Locks (Bradley Intl) Unplann…" at bounding box center [611, 274] width 950 height 465
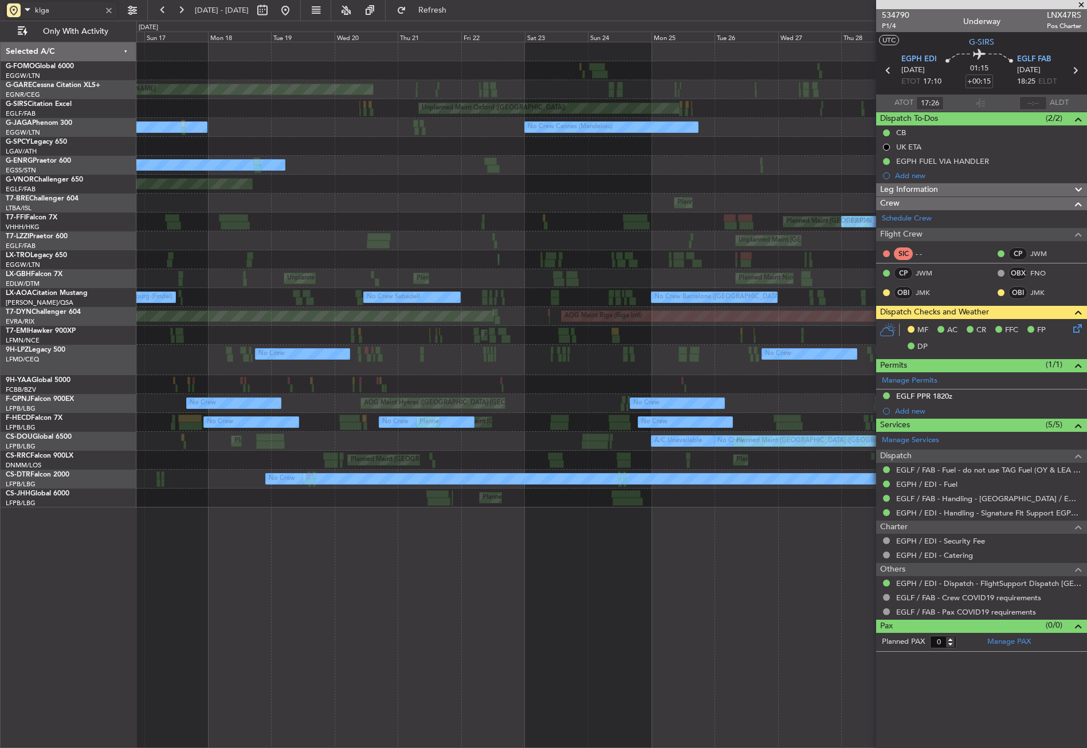
click at [742, 143] on div "Planned Maint London (Luton) Planned Maint Windsor Locks (Bradley Intl) Unplann…" at bounding box center [611, 274] width 950 height 465
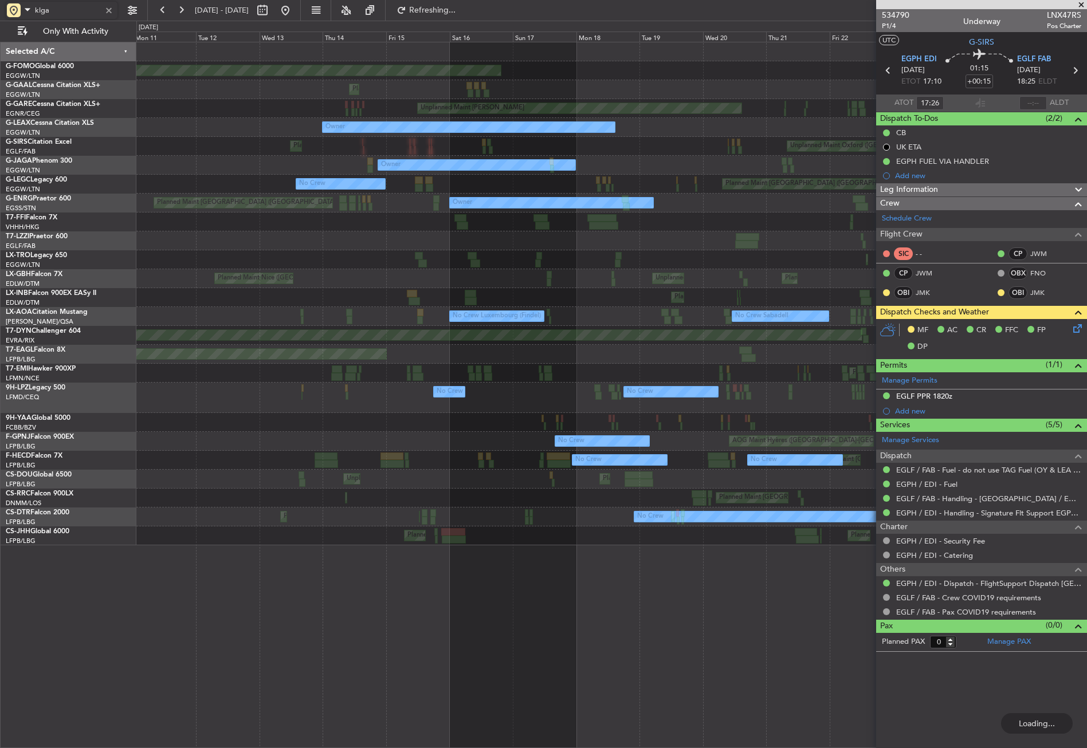
click at [675, 152] on div "Planned Maint Windsor Locks (Bradley Intl) Planned Maint Planned Maint Dusseldo…" at bounding box center [611, 293] width 950 height 503
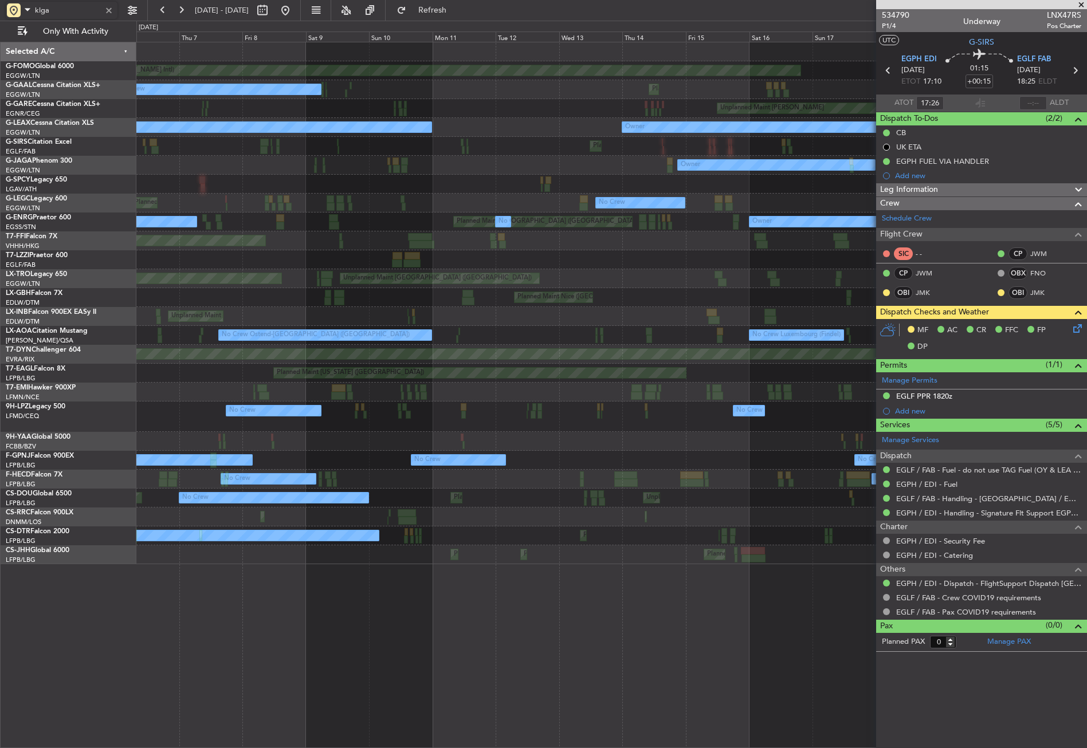
click at [1082, 7] on span at bounding box center [1081, 5] width 11 height 10
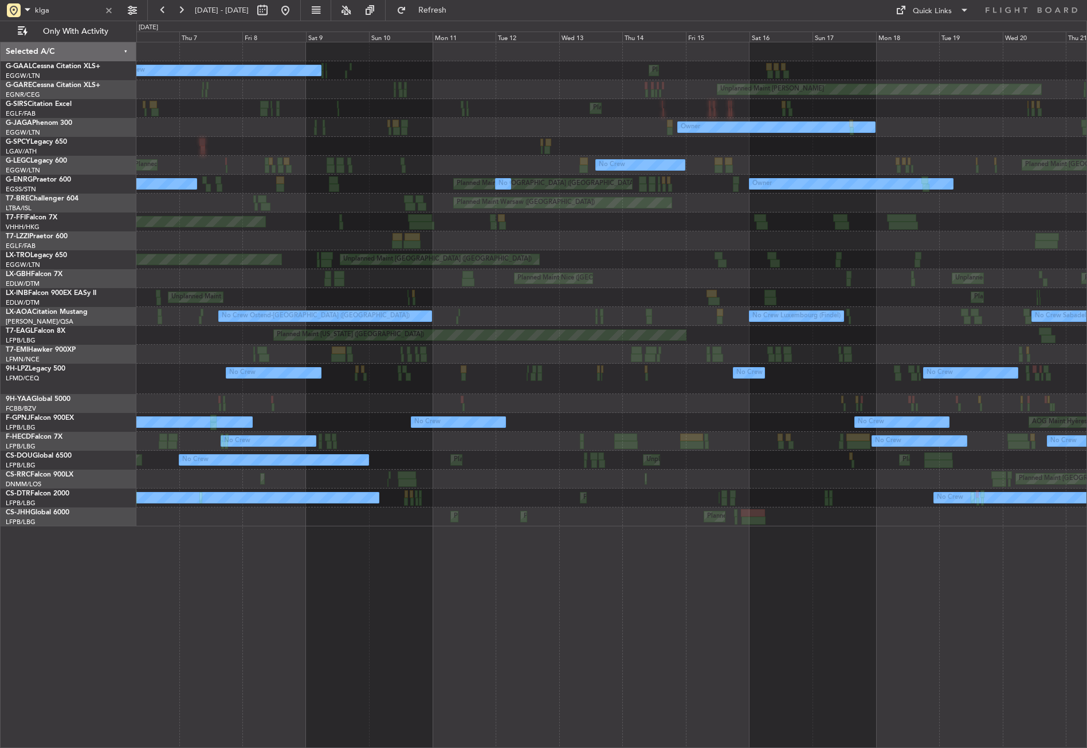
click at [922, 238] on div "Planned Maint No Crew Unplanned Maint Chester Unplanned Maint Oxford (Kidlingto…" at bounding box center [611, 284] width 950 height 484
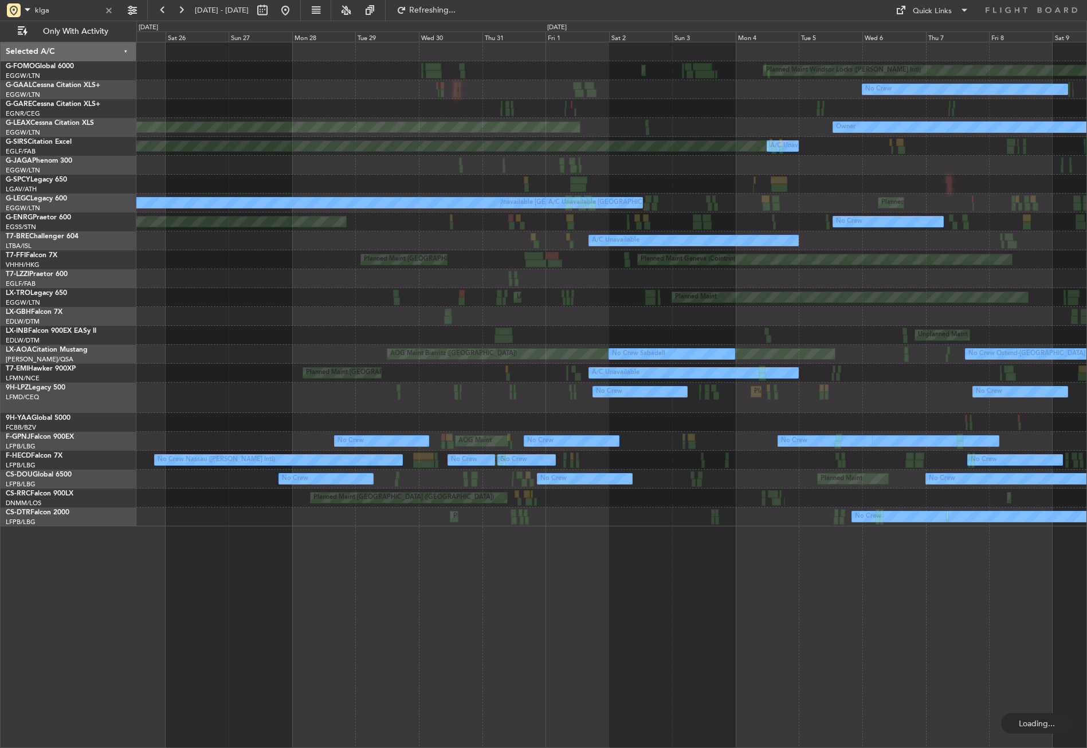
click at [688, 285] on div "Planned Maint Palma De Mallorca Planned Maint Windsor Locks (Bradley Intl) No C…" at bounding box center [611, 284] width 950 height 484
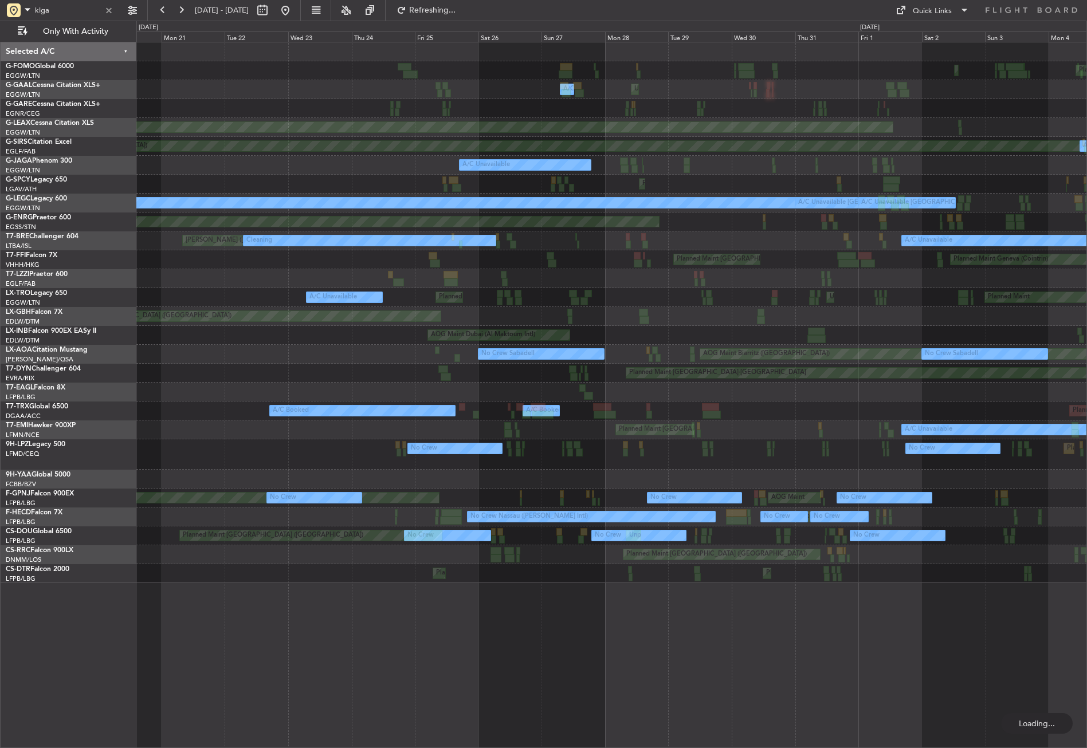
click at [577, 292] on div at bounding box center [573, 294] width 8 height 8
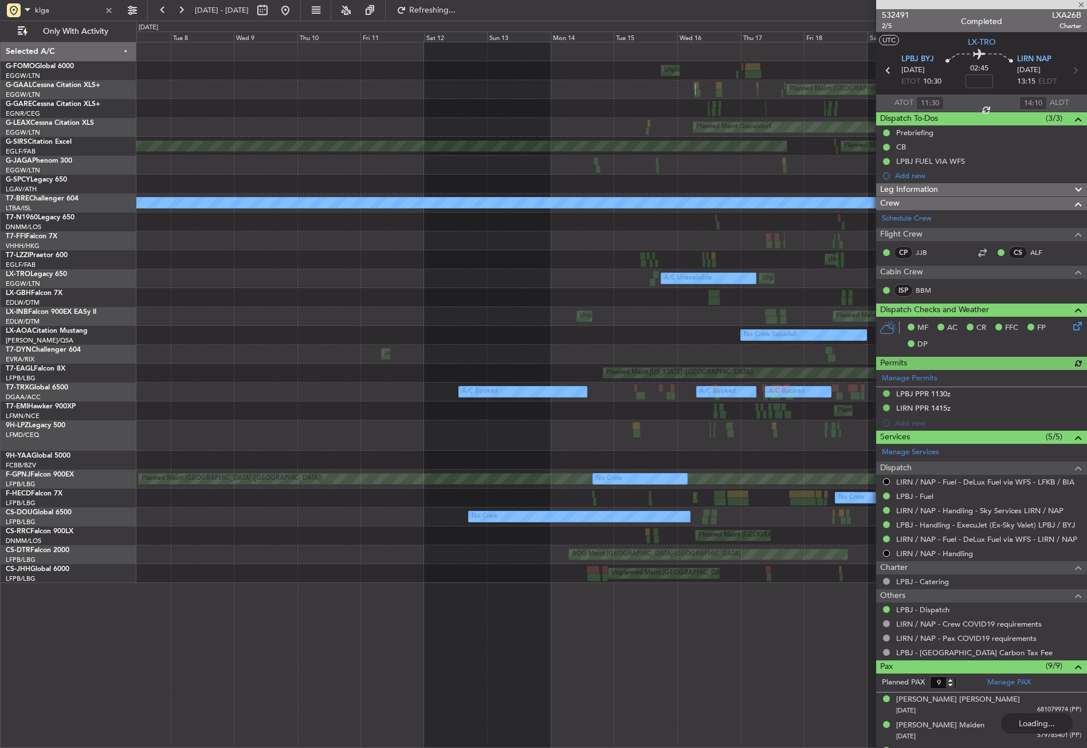
click at [666, 227] on div at bounding box center [611, 222] width 950 height 19
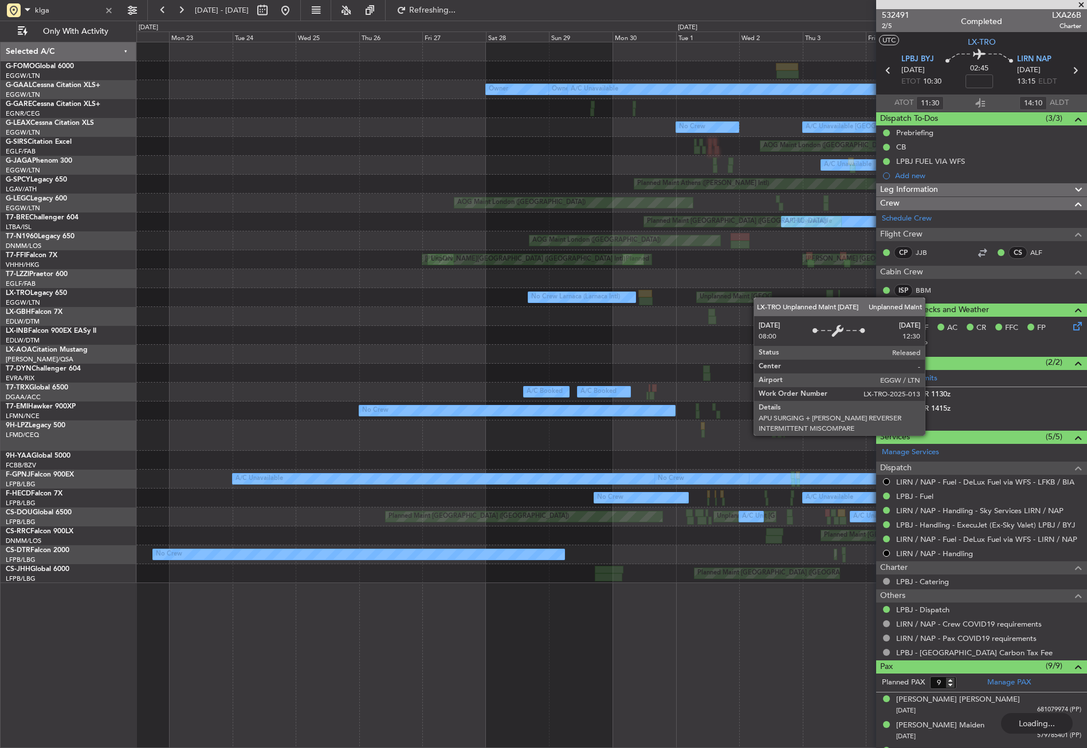
click at [759, 297] on div "Owner London (Luton) A/C Unavailable Owner Unplanned Maint London (Luton) A/C U…" at bounding box center [611, 312] width 950 height 541
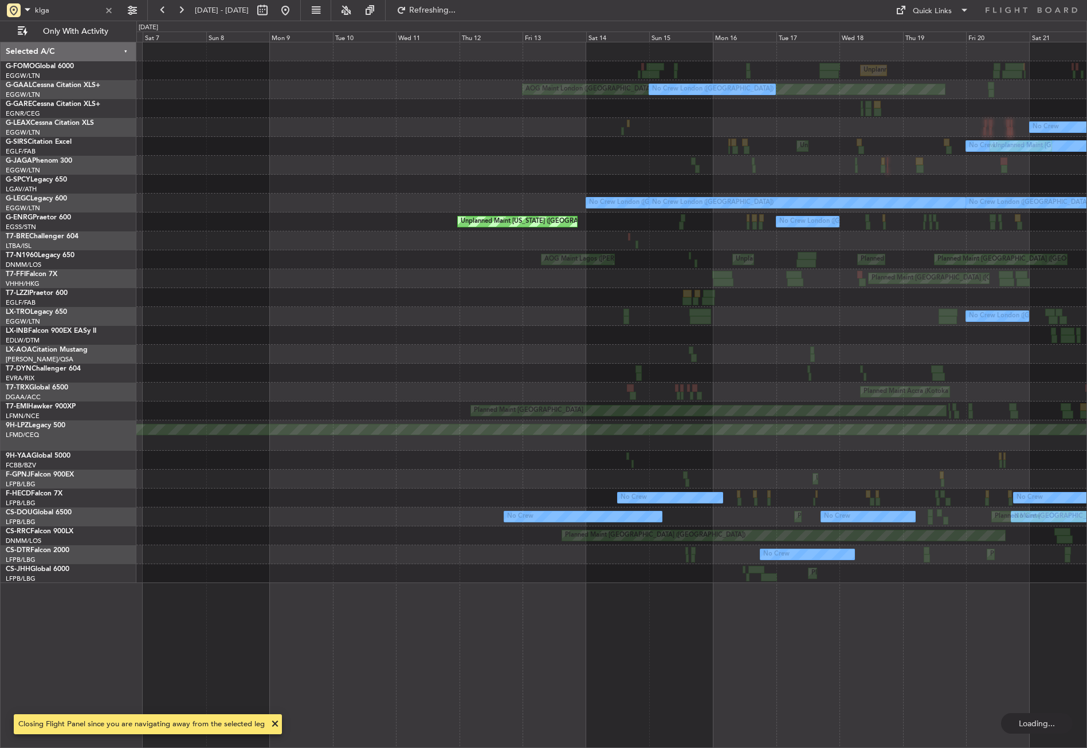
click at [765, 312] on div "Planned Maint London (Luton) No Crew London (Luton)" at bounding box center [611, 316] width 950 height 19
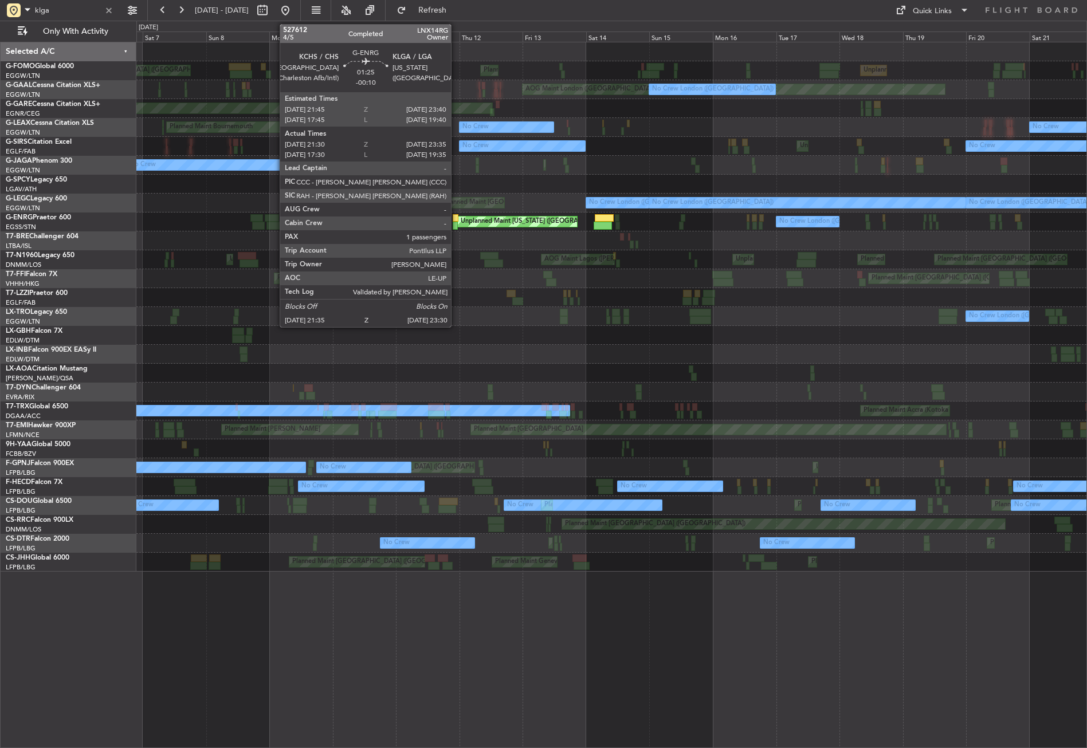
click at [456, 219] on div at bounding box center [455, 218] width 5 height 8
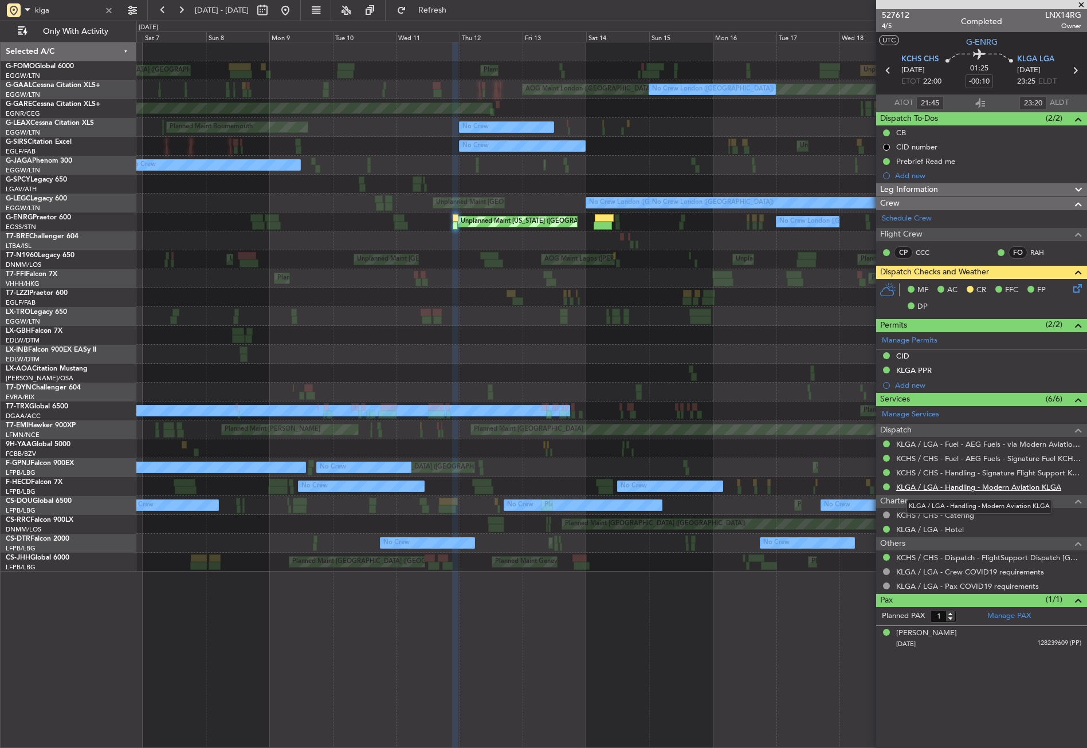
click at [941, 488] on link "KLGA / LGA - Handling - Modern Aviation KLGA" at bounding box center [978, 488] width 165 height 10
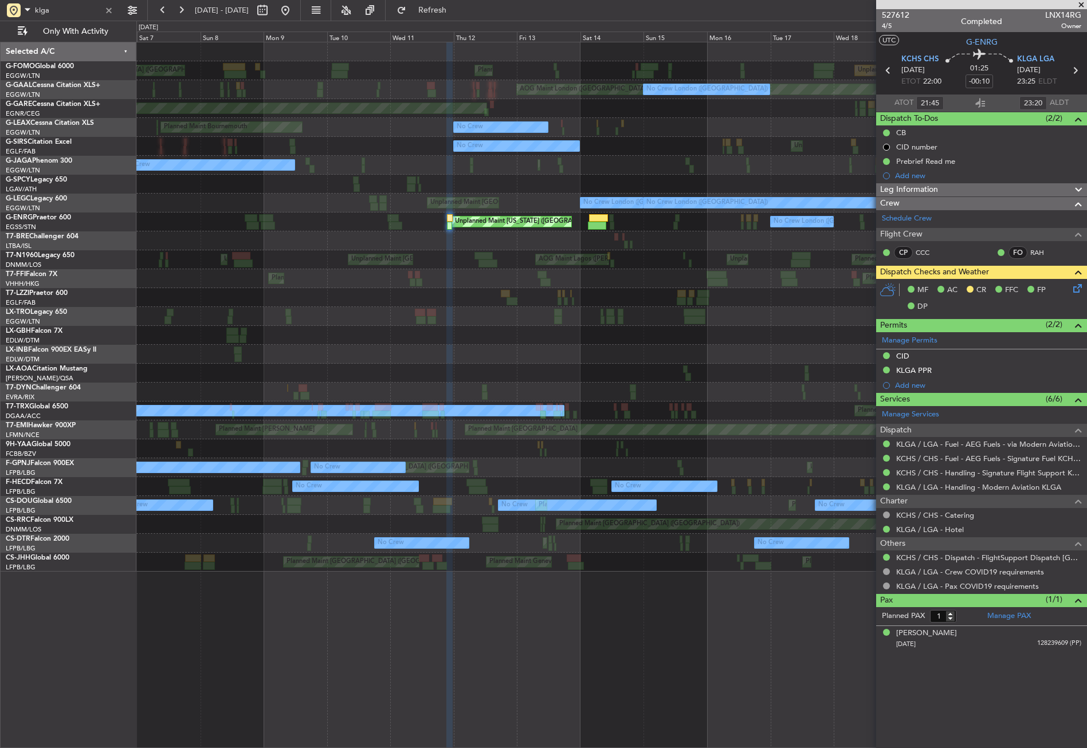
click at [622, 347] on div "Planned Maint [GEOGRAPHIC_DATA] ([GEOGRAPHIC_DATA])" at bounding box center [611, 354] width 950 height 19
click at [515, 335] on div "Planned Maint [GEOGRAPHIC_DATA] ([GEOGRAPHIC_DATA])" at bounding box center [611, 335] width 950 height 19
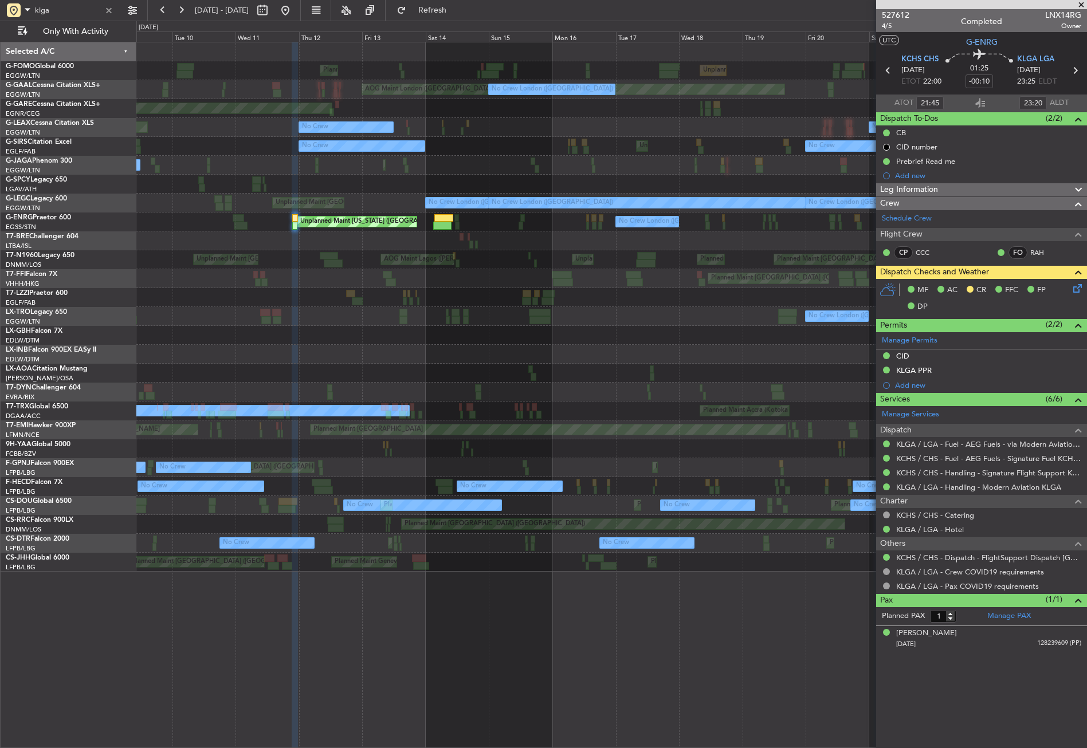
click at [543, 337] on div at bounding box center [611, 335] width 950 height 19
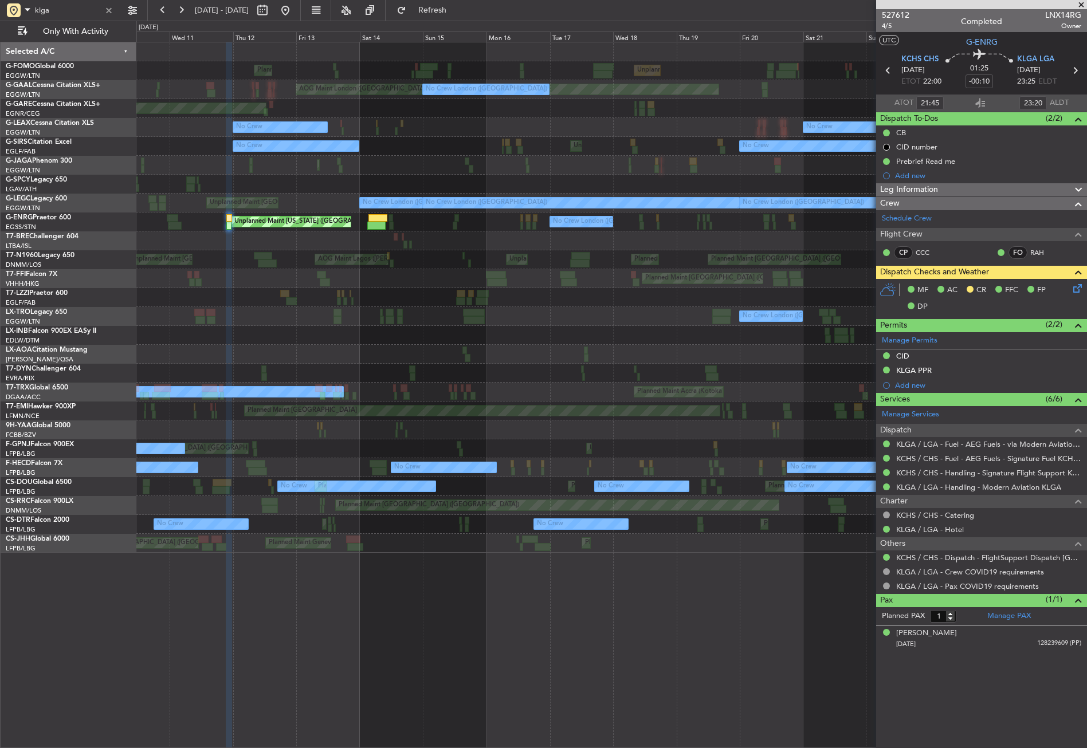
click at [359, 313] on div "Planned Maint [GEOGRAPHIC_DATA] ([GEOGRAPHIC_DATA]) No Crew [GEOGRAPHIC_DATA] (…" at bounding box center [611, 316] width 950 height 19
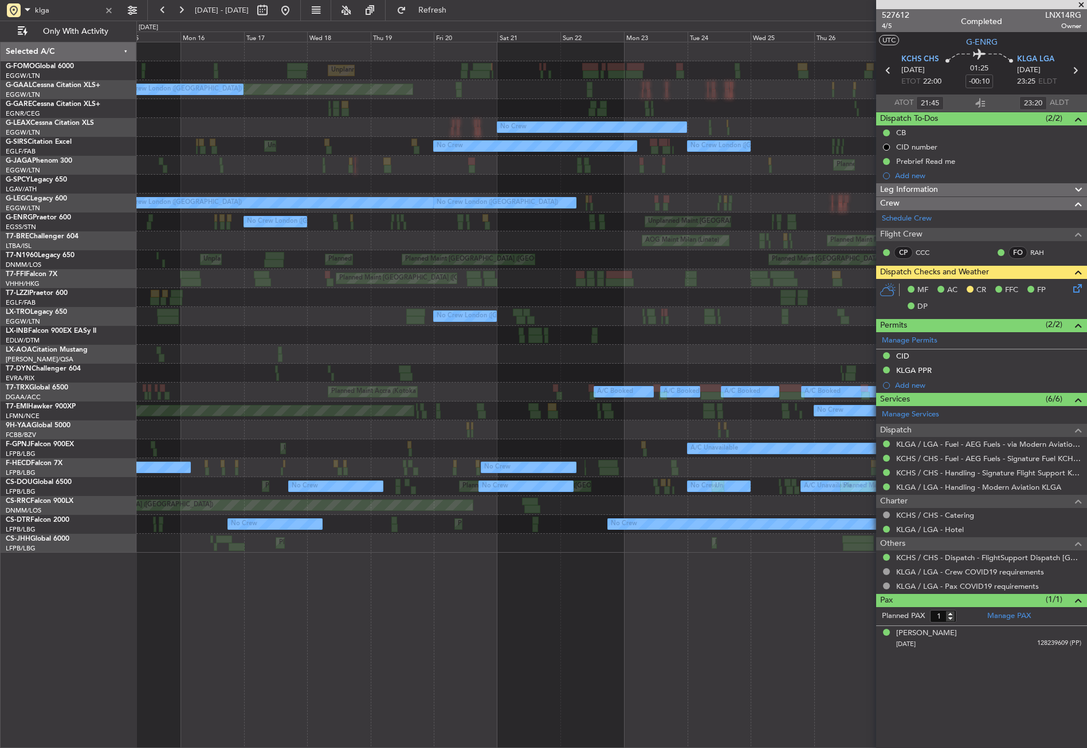
click at [385, 315] on div "Planned Maint [GEOGRAPHIC_DATA] ([GEOGRAPHIC_DATA]) No Crew [GEOGRAPHIC_DATA] (…" at bounding box center [611, 316] width 950 height 19
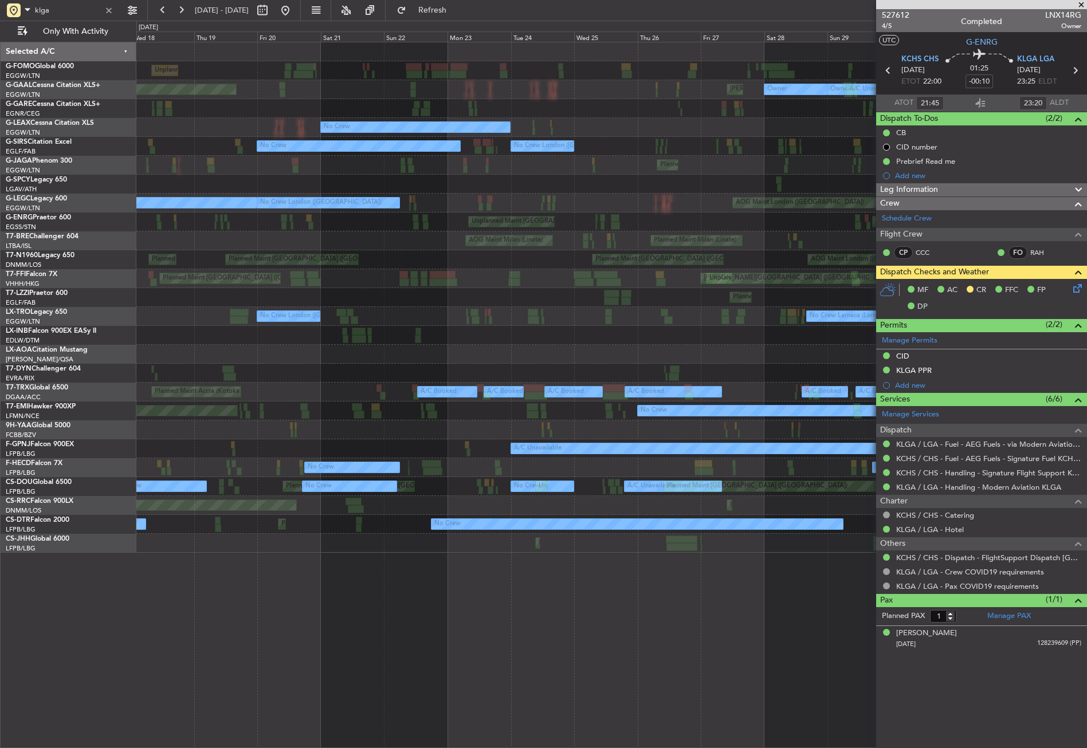
click at [342, 296] on div "Planned Maint [GEOGRAPHIC_DATA] ([GEOGRAPHIC_DATA])" at bounding box center [611, 297] width 950 height 19
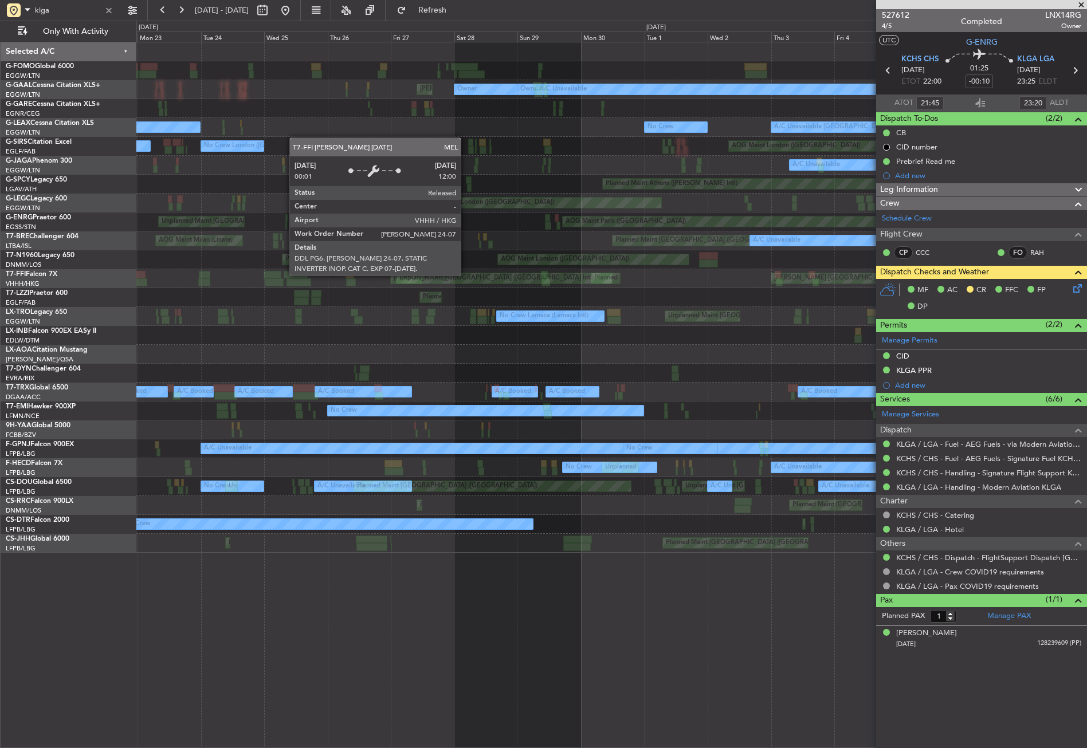
click at [452, 284] on div "[PERSON_NAME][GEOGRAPHIC_DATA] ([GEOGRAPHIC_DATA] Intl) Unplanned Maint [GEOGRA…" at bounding box center [611, 278] width 950 height 19
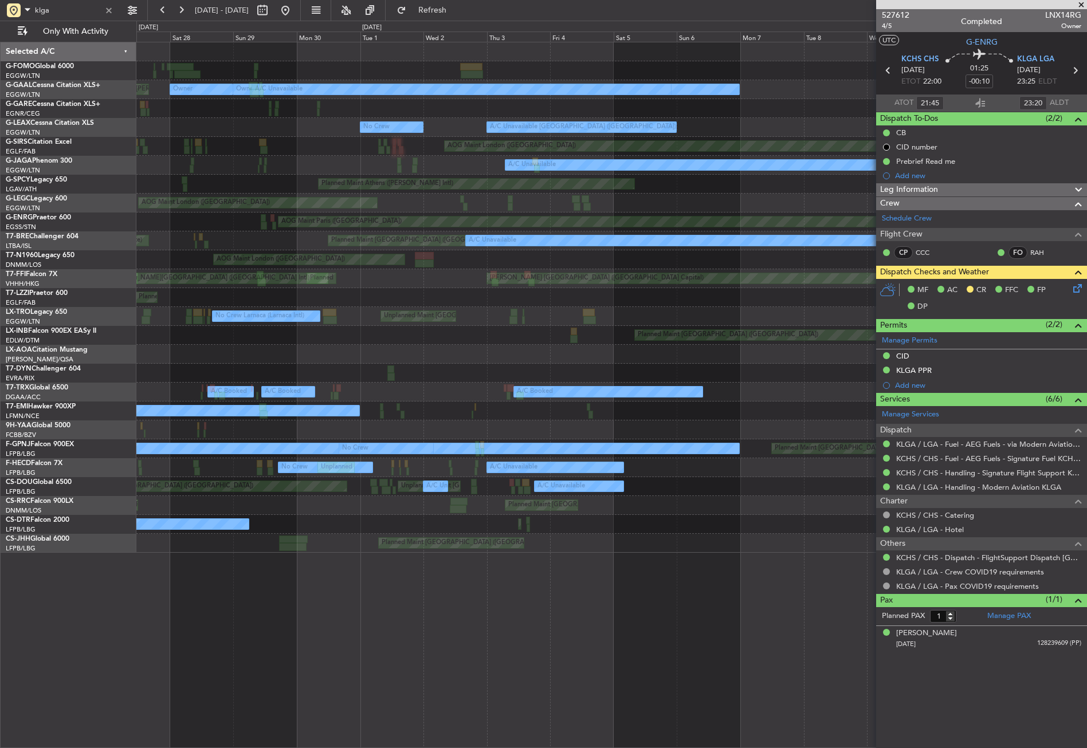
click at [403, 242] on div "[PERSON_NAME] ([GEOGRAPHIC_DATA]) Owner Owner [GEOGRAPHIC_DATA] ([GEOGRAPHIC_DA…" at bounding box center [611, 297] width 950 height 511
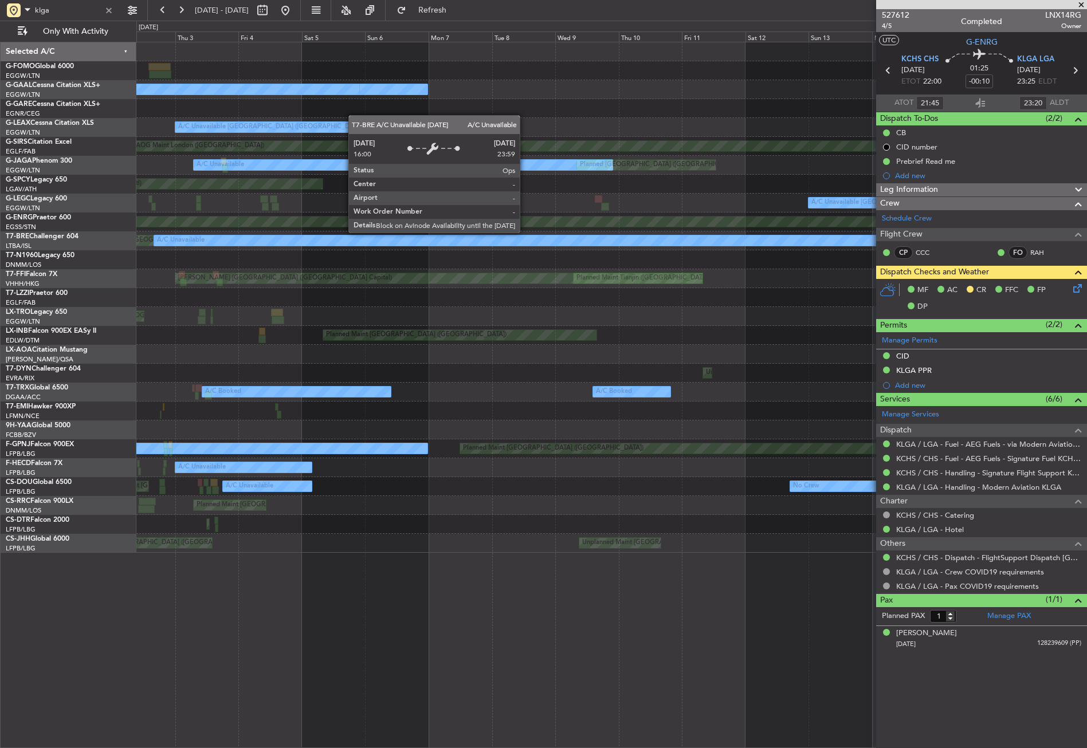
click at [328, 238] on div "A/C Unavailable" at bounding box center [734, 241] width 1160 height 10
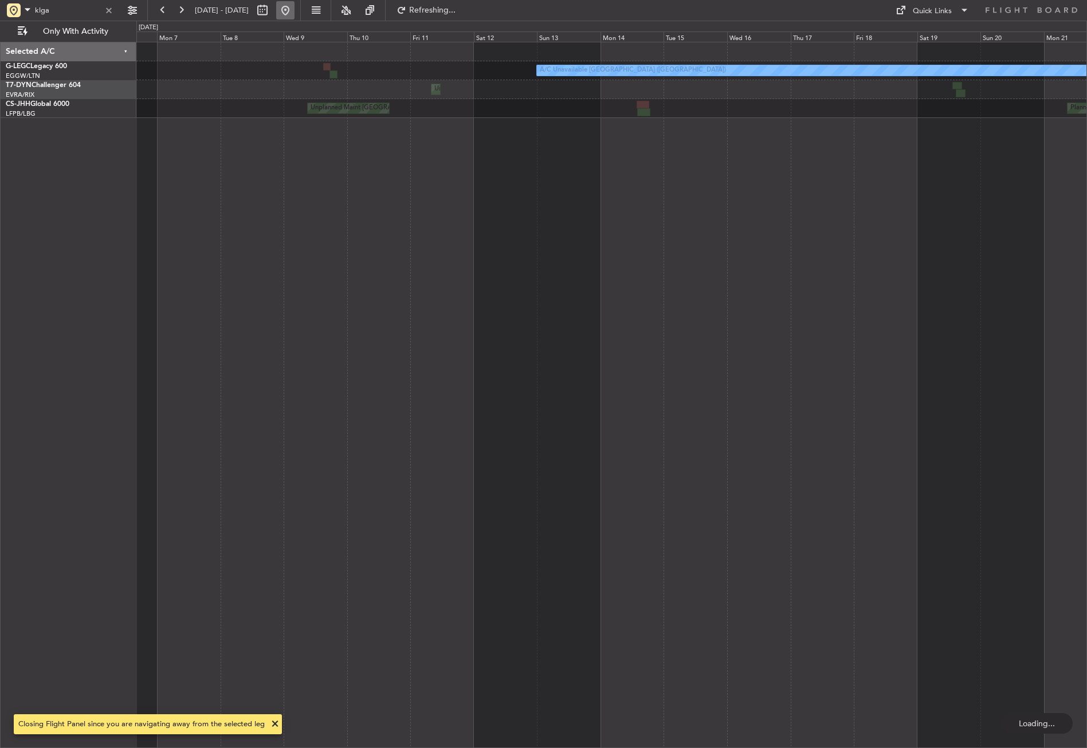
click at [295, 3] on button at bounding box center [285, 10] width 18 height 18
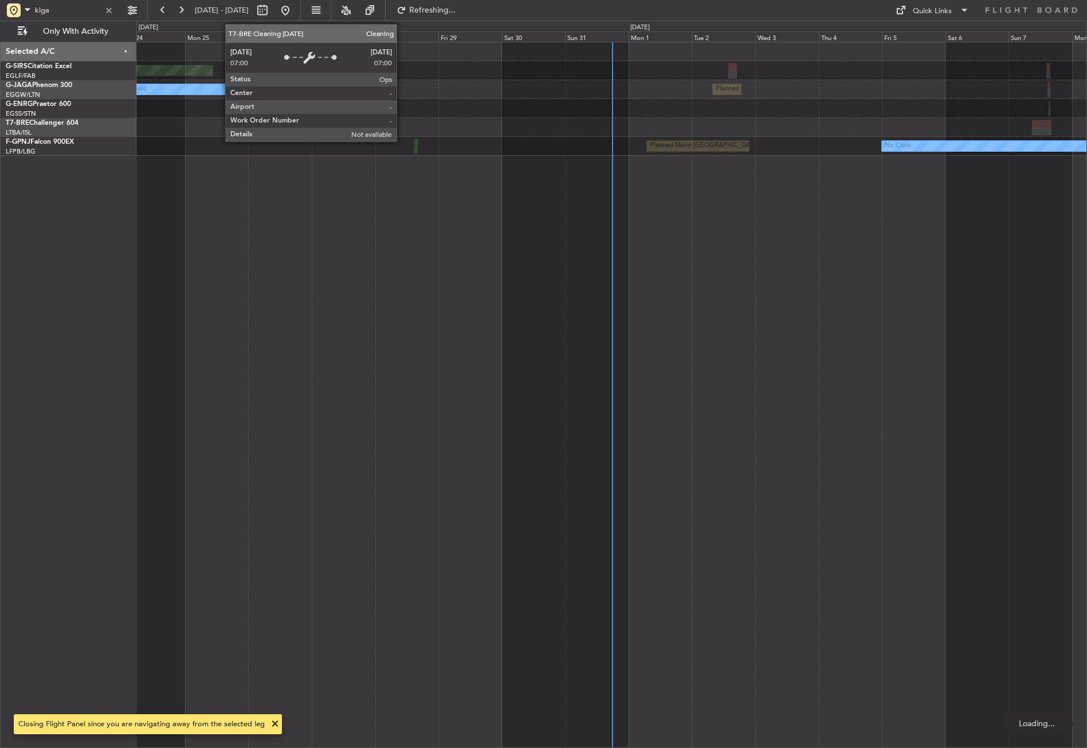
click at [490, 414] on div "Unplanned Maint Oxford ([GEOGRAPHIC_DATA]) No Crew Cannes ([GEOGRAPHIC_DATA]) P…" at bounding box center [611, 395] width 951 height 707
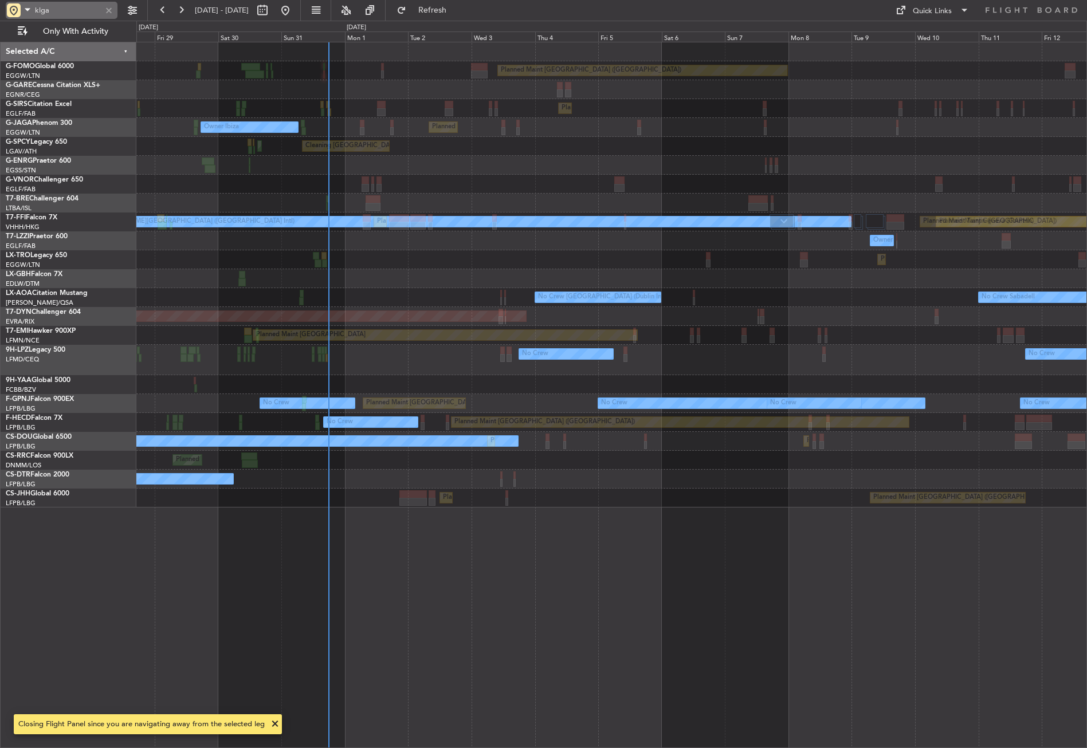
click at [104, 9] on div at bounding box center [109, 10] width 13 height 13
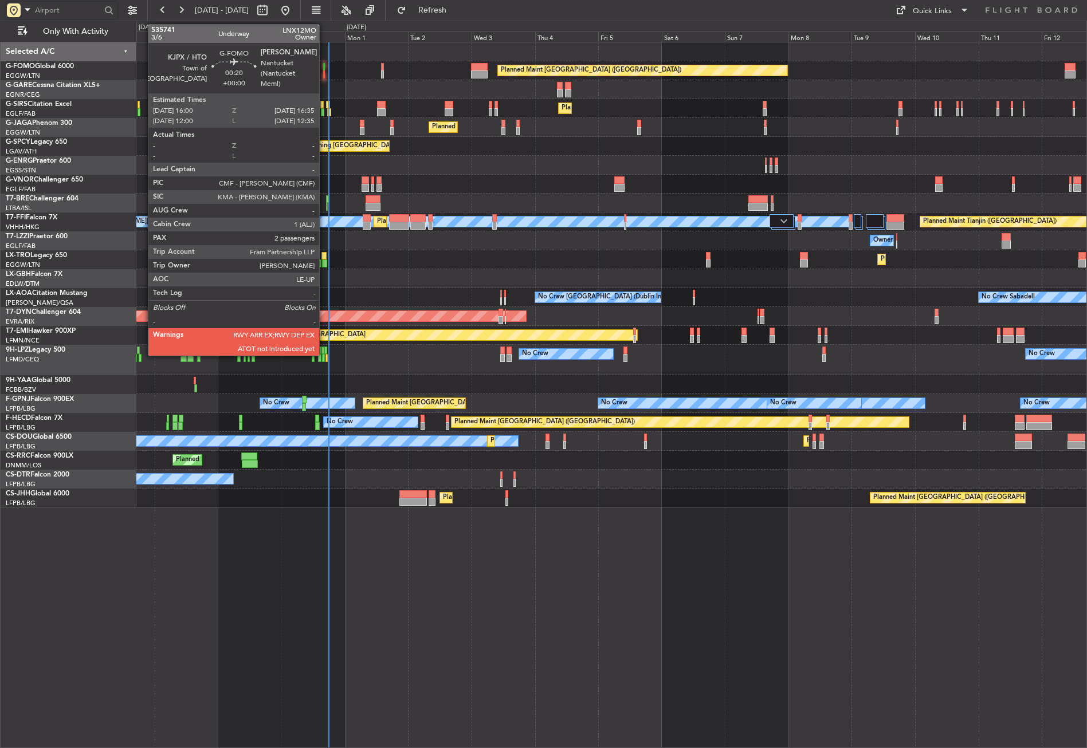
click at [324, 72] on div at bounding box center [324, 74] width 2 height 8
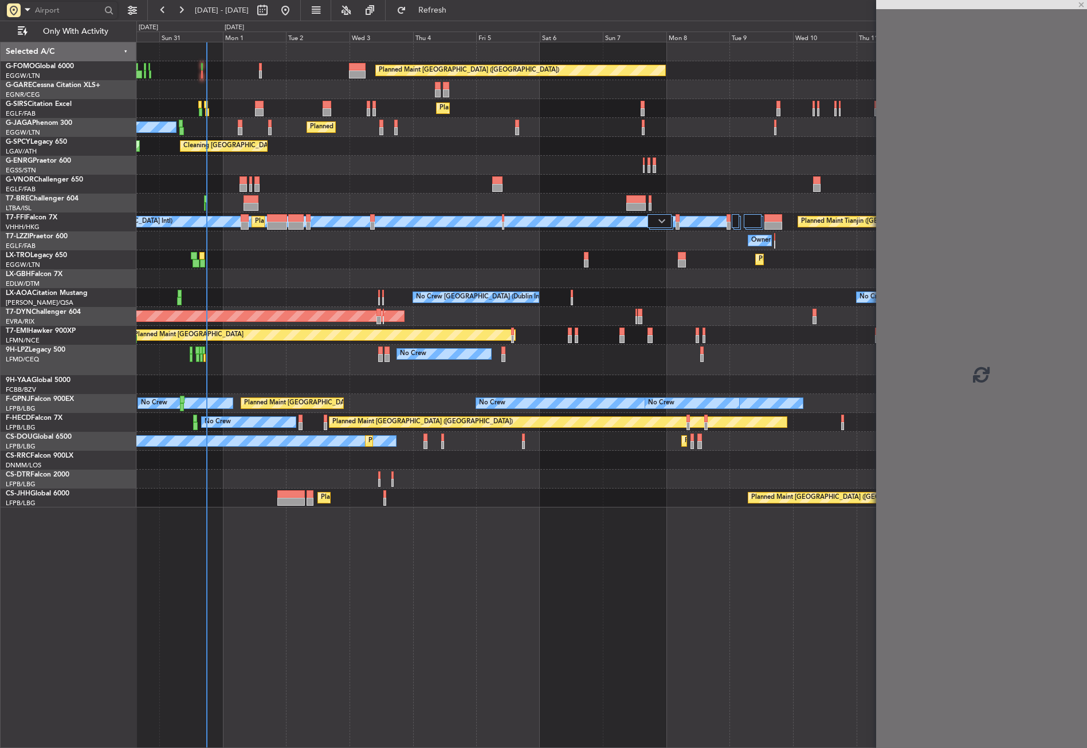
click at [319, 170] on div "Planned Maint [GEOGRAPHIC_DATA] ([GEOGRAPHIC_DATA]) Planned Maint [GEOGRAPHIC_D…" at bounding box center [611, 274] width 950 height 465
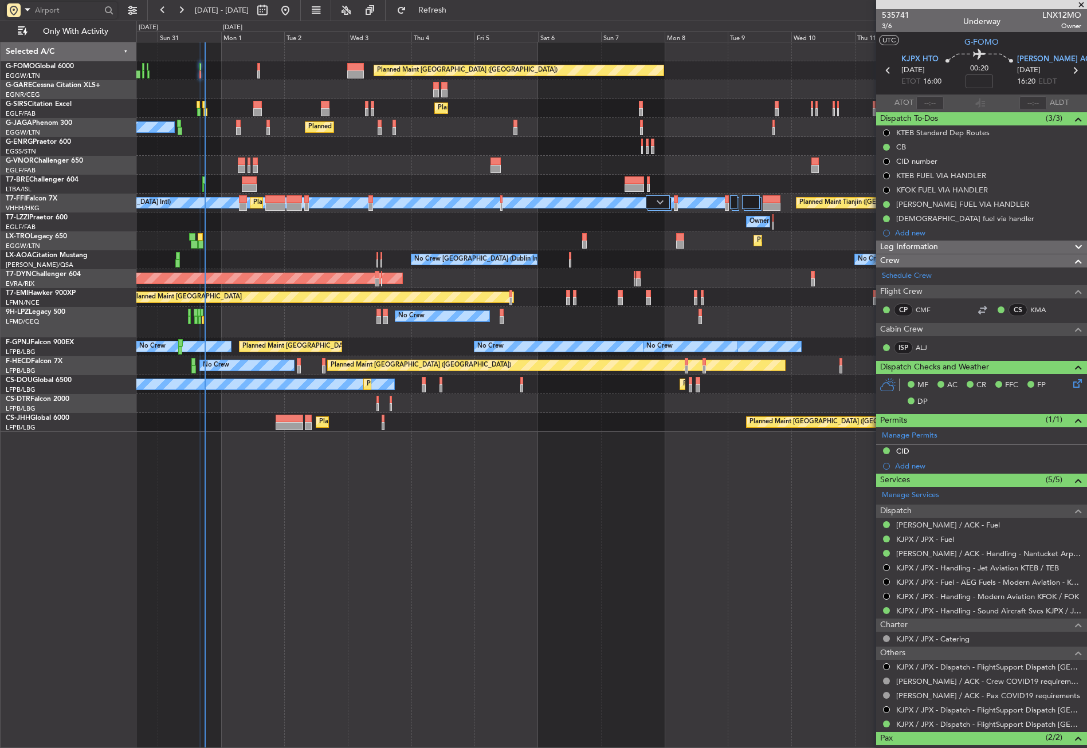
click at [320, 159] on div at bounding box center [611, 165] width 950 height 19
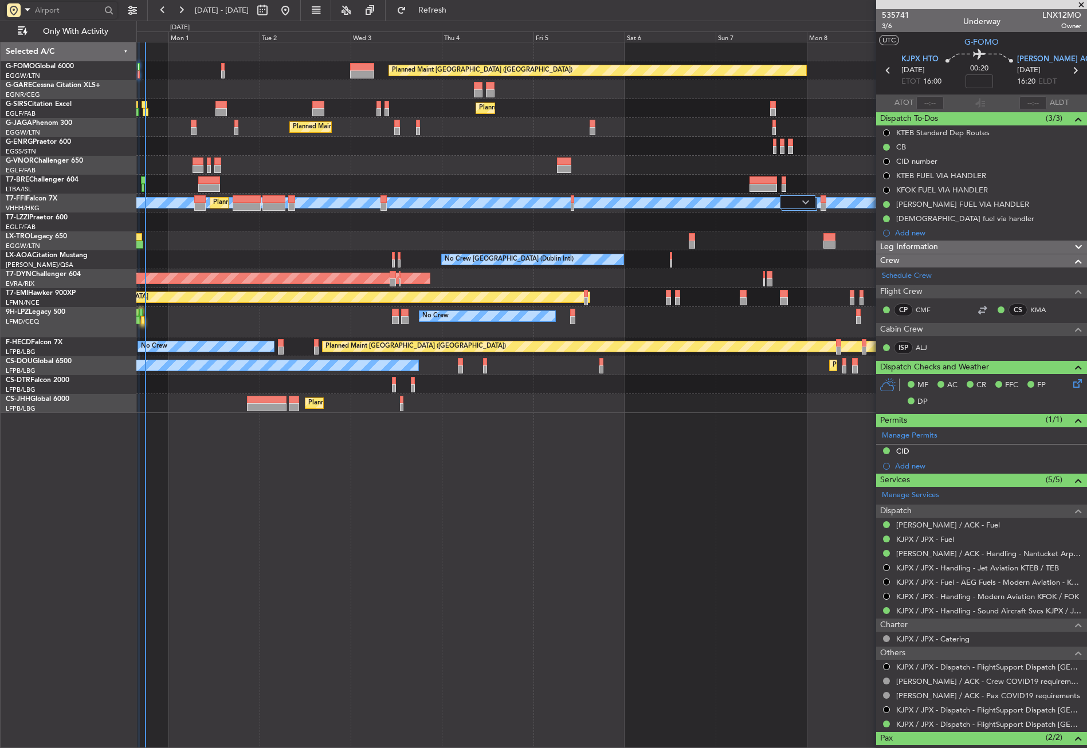
click at [442, 0] on fb-refresh-button "Refresh" at bounding box center [426, 10] width 80 height 21
click at [457, 10] on span "Refresh" at bounding box center [433, 10] width 48 height 8
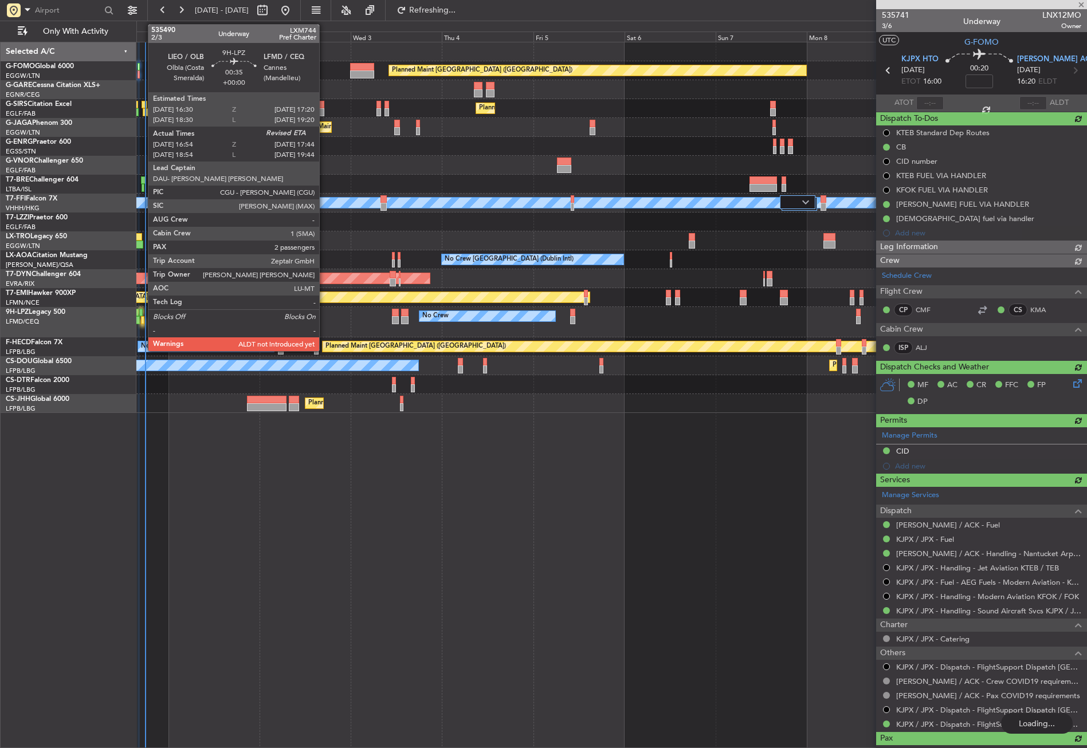
click at [142, 323] on div at bounding box center [142, 320] width 3 height 8
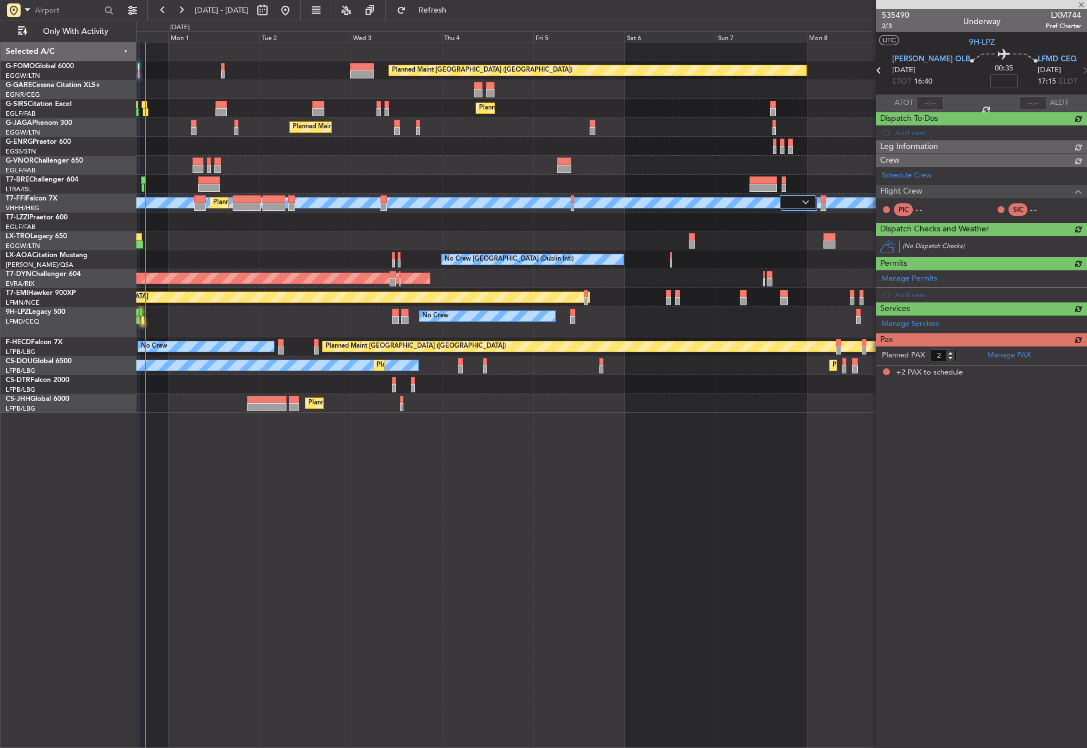
type input "17:04"
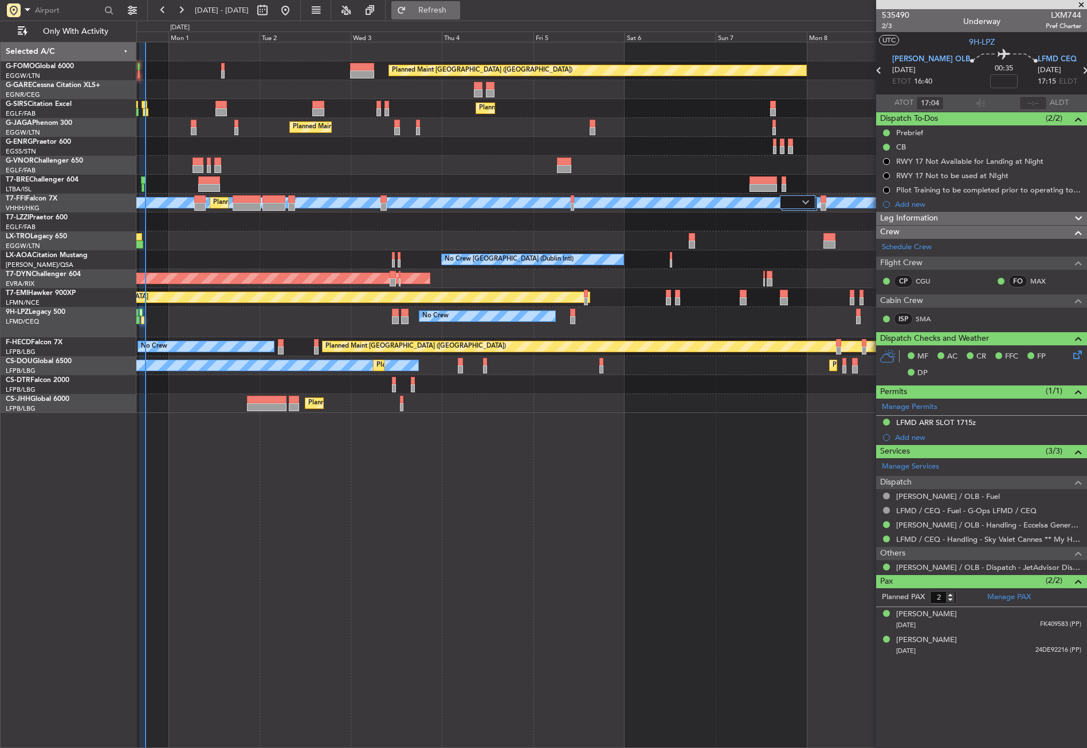
click at [439, 18] on button "Refresh" at bounding box center [425, 10] width 69 height 18
click at [460, 4] on button "Refresh" at bounding box center [425, 10] width 69 height 18
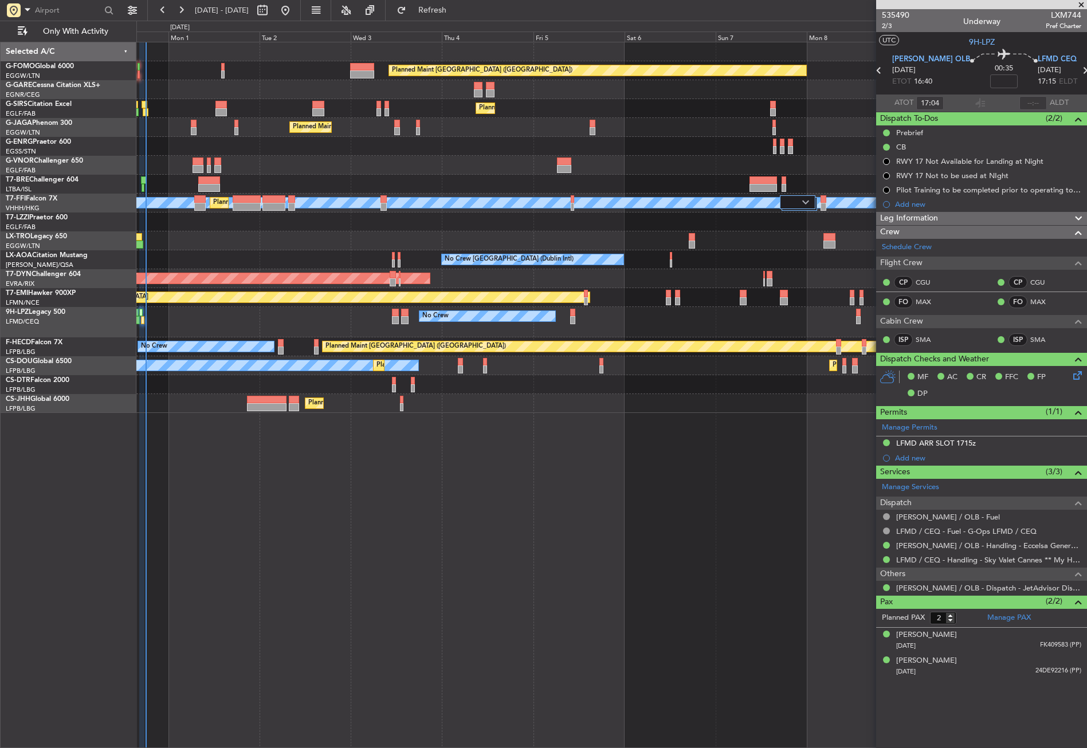
type input "17:44"
click at [195, 247] on div "Planned Maint Dusseldorf" at bounding box center [611, 241] width 950 height 19
click at [190, 464] on div "Planned Maint [GEOGRAPHIC_DATA] ([GEOGRAPHIC_DATA]) Planned Maint [GEOGRAPHIC_D…" at bounding box center [611, 395] width 951 height 707
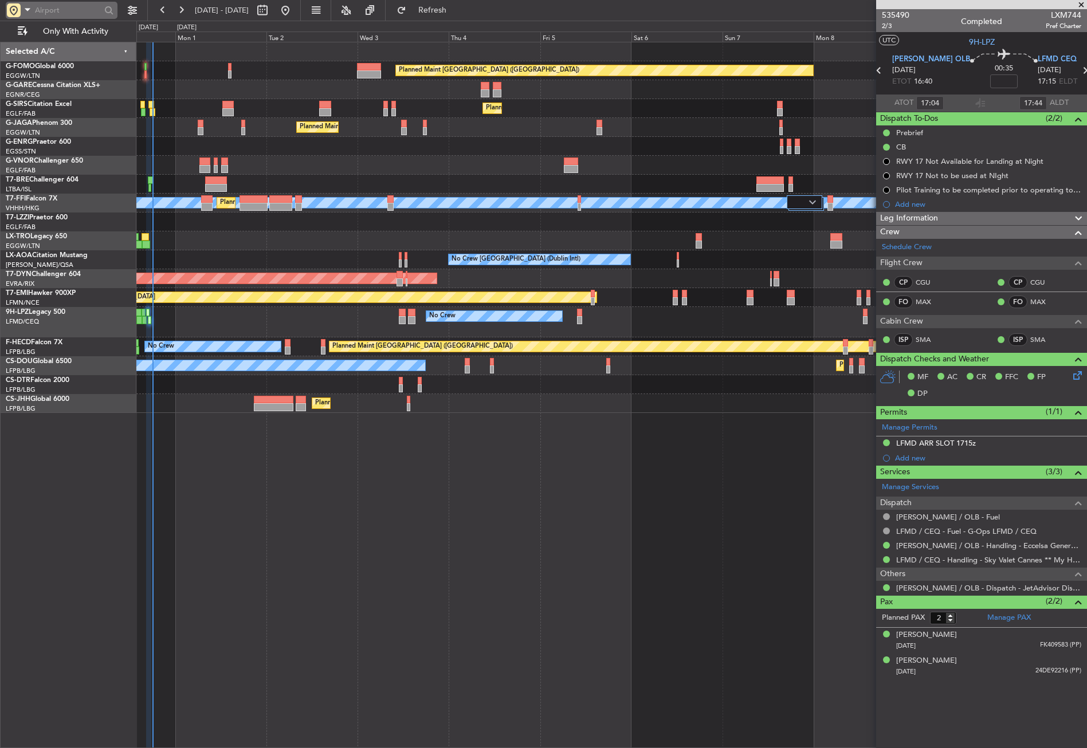
click at [41, 7] on input "text" at bounding box center [68, 10] width 66 height 17
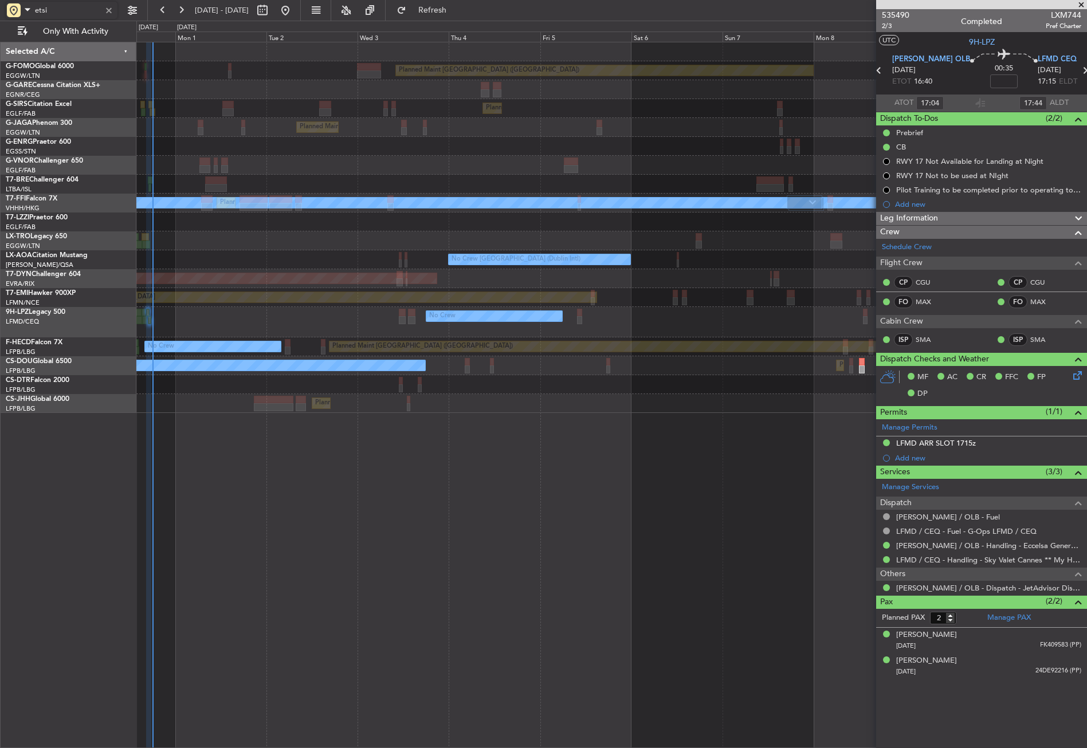
click at [415, 488] on div "Planned Maint [GEOGRAPHIC_DATA] ([GEOGRAPHIC_DATA]) Planned Maint [GEOGRAPHIC_D…" at bounding box center [611, 395] width 951 height 707
type input "etsi"
click at [110, 14] on div at bounding box center [109, 10] width 13 height 13
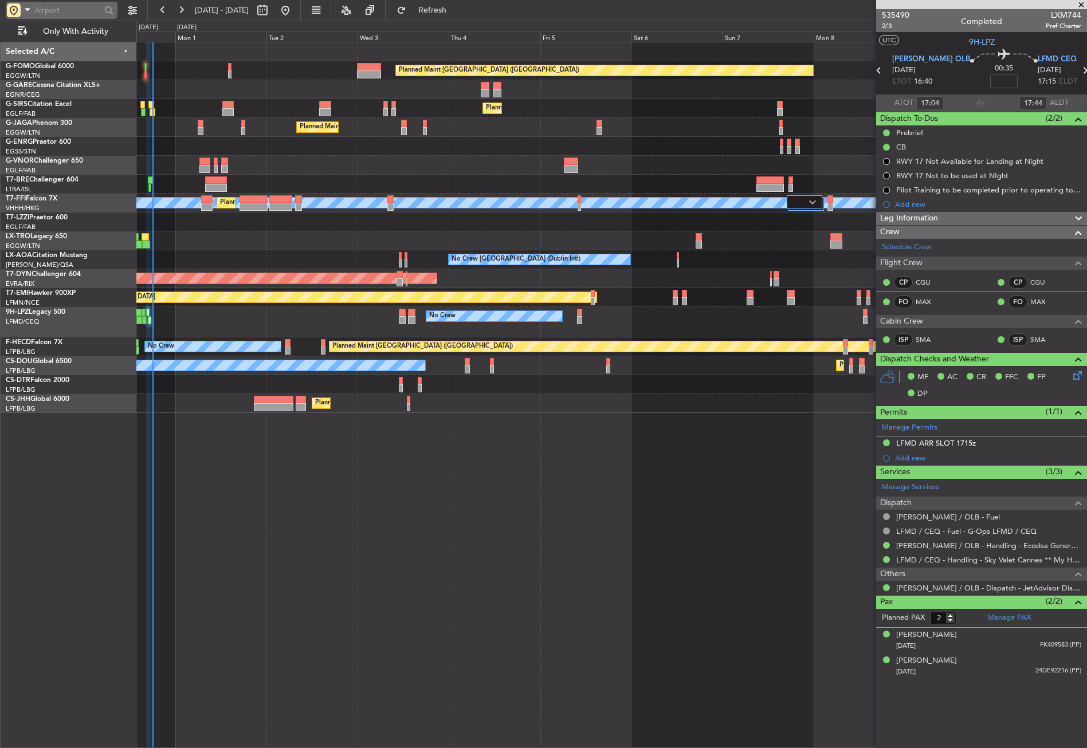
click at [56, 9] on input "text" at bounding box center [68, 10] width 66 height 17
type input "etsi"
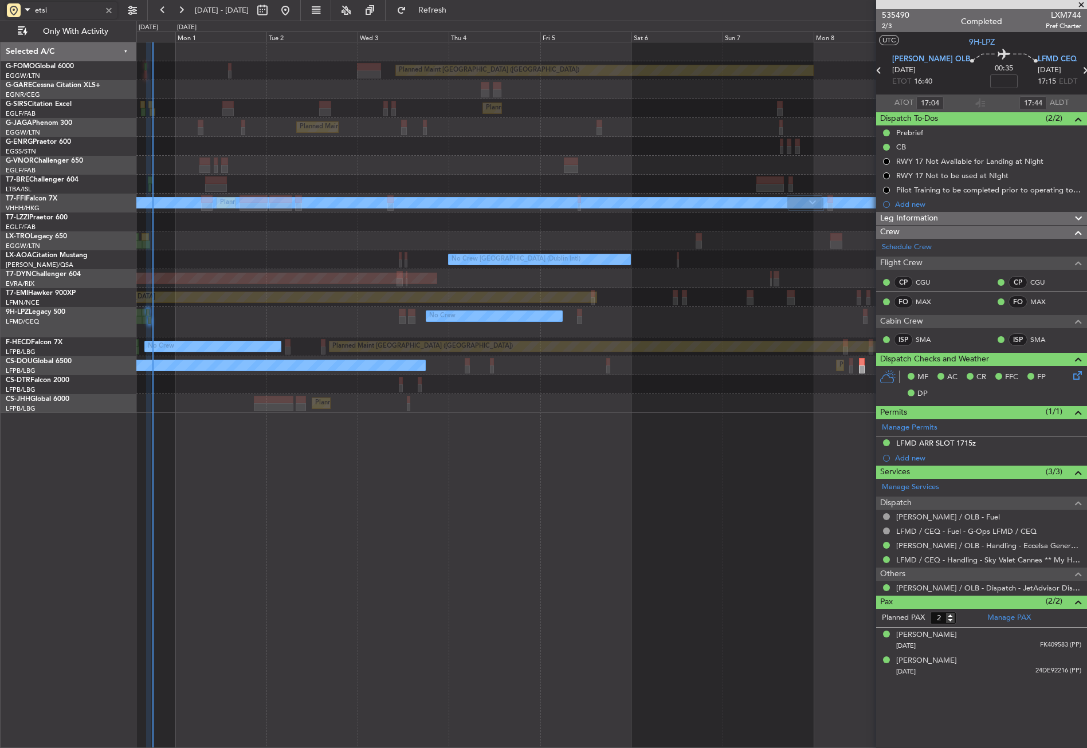
click at [351, 426] on div "Planned Maint [GEOGRAPHIC_DATA] ([GEOGRAPHIC_DATA]) Planned Maint [GEOGRAPHIC_D…" at bounding box center [611, 395] width 951 height 707
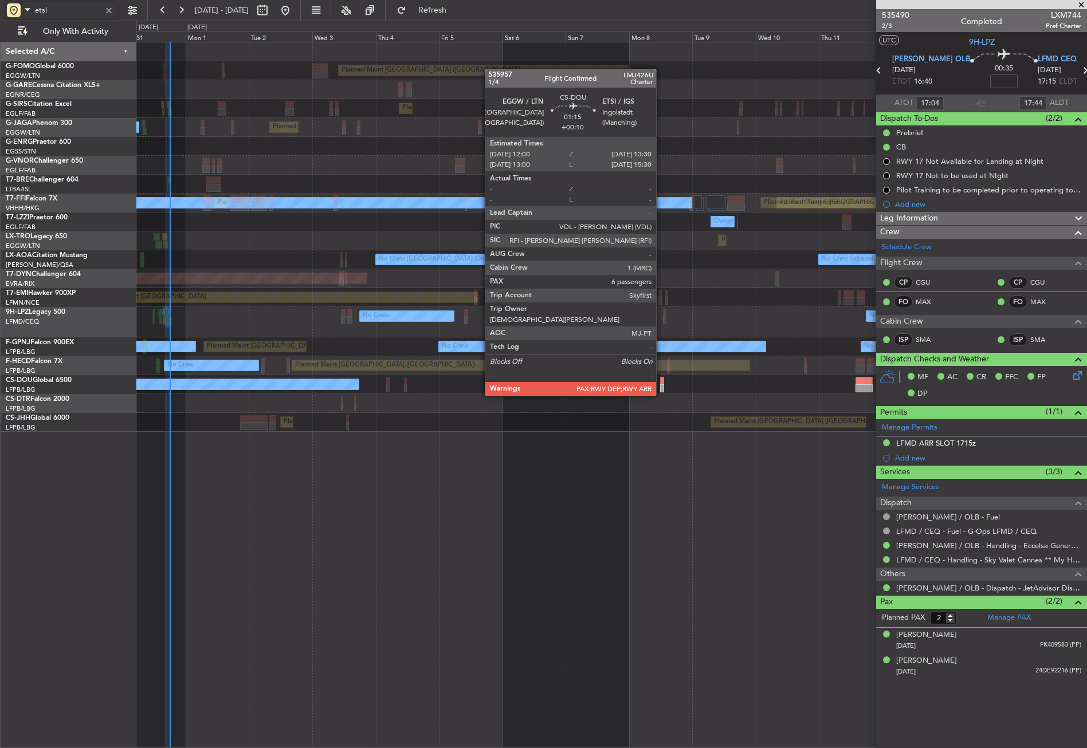
click at [661, 385] on div at bounding box center [662, 389] width 4 height 8
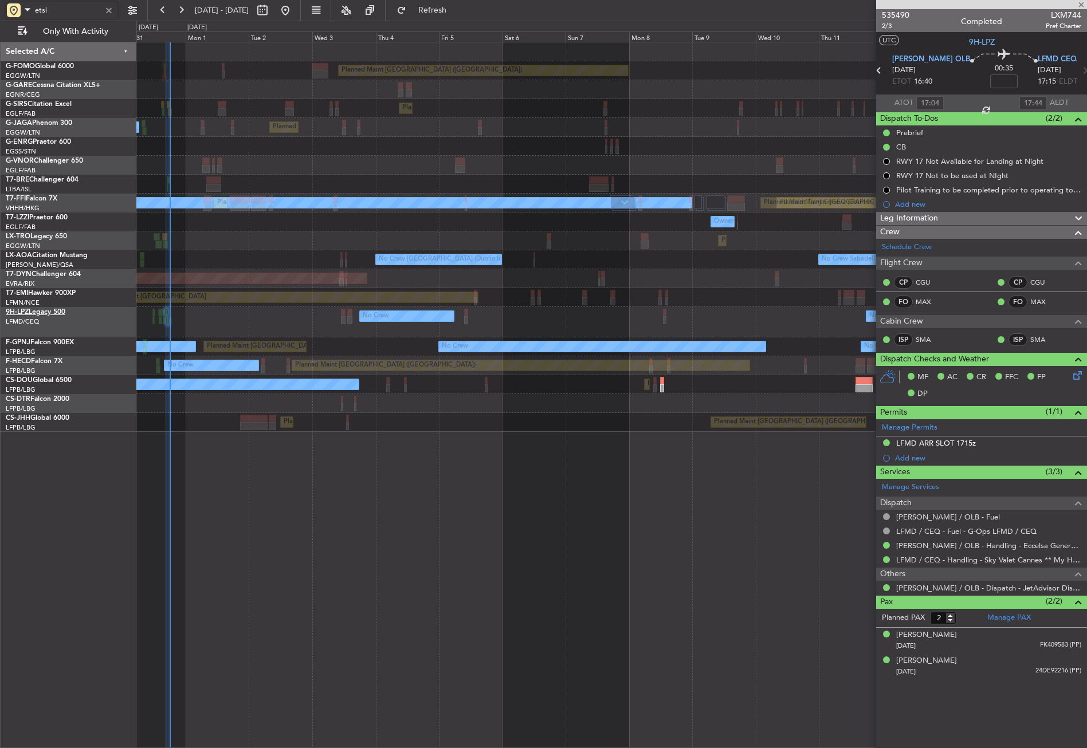
type input "+00:10"
type input "6"
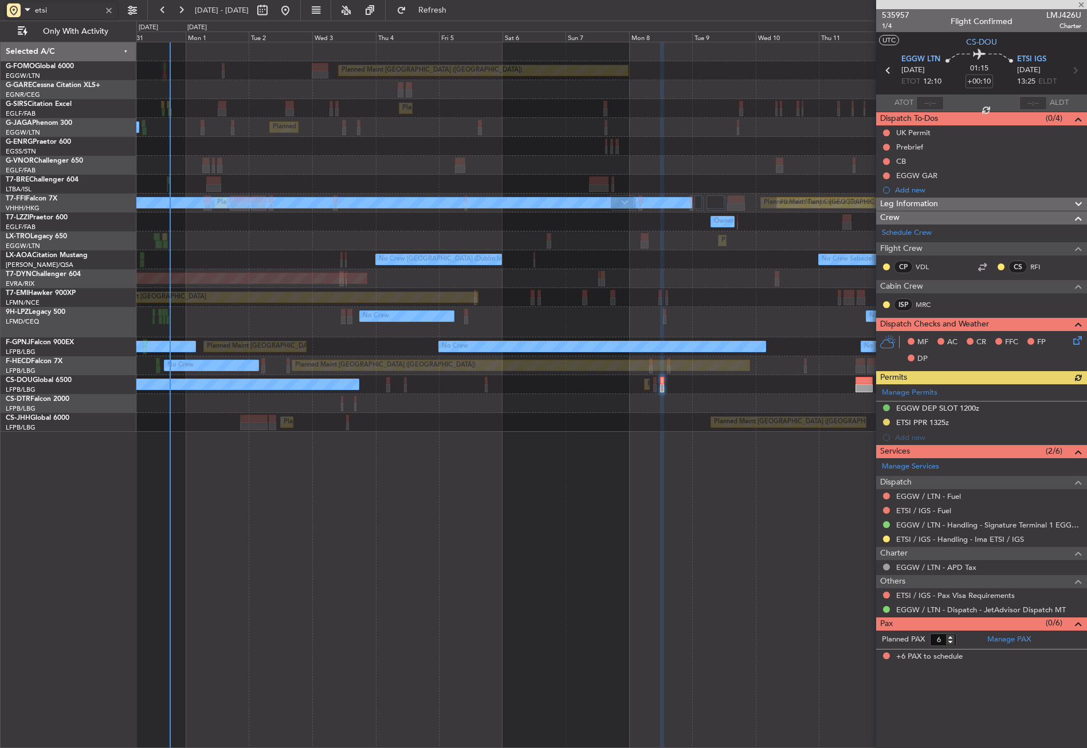
type input "etsi"
click at [68, 9] on input "etsi" at bounding box center [68, 10] width 66 height 17
click at [107, 10] on div at bounding box center [109, 10] width 13 height 13
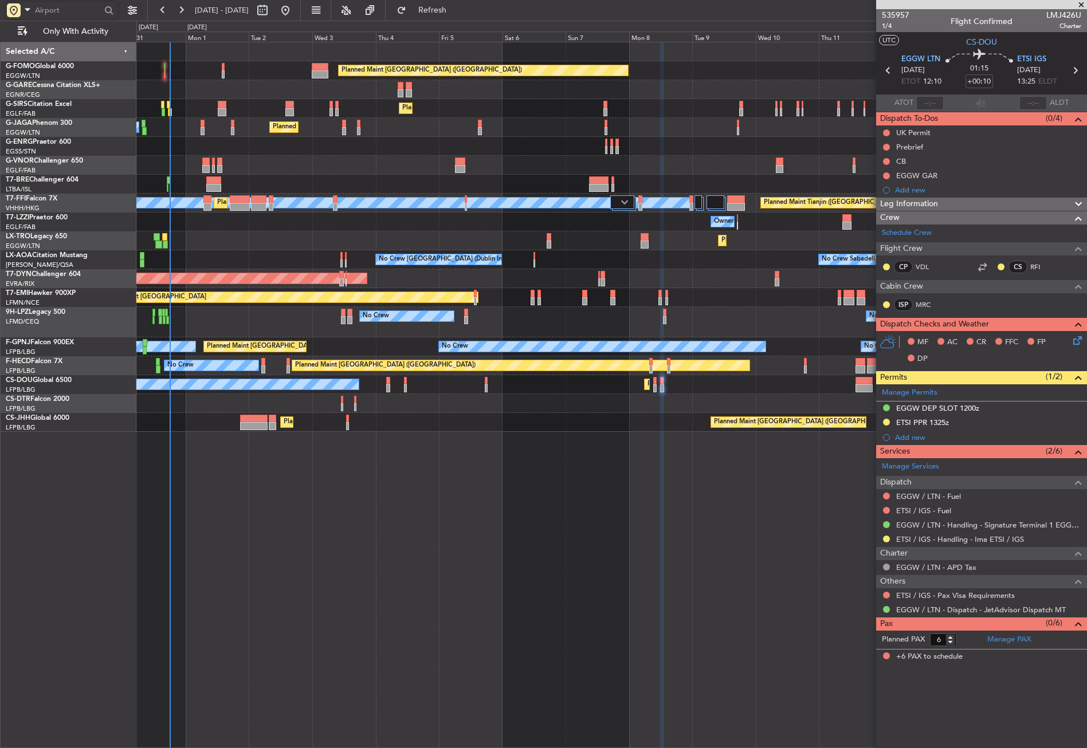
click at [385, 484] on div "Planned Maint [GEOGRAPHIC_DATA] ([GEOGRAPHIC_DATA]) Planned Maint [GEOGRAPHIC_D…" at bounding box center [611, 395] width 951 height 707
click at [450, 13] on span "Refresh" at bounding box center [433, 10] width 48 height 8
click at [307, 642] on div "Planned Maint [GEOGRAPHIC_DATA] ([GEOGRAPHIC_DATA]) Planned Maint [GEOGRAPHIC_D…" at bounding box center [611, 395] width 951 height 707
click at [308, 642] on div "Planned Maint [GEOGRAPHIC_DATA] ([GEOGRAPHIC_DATA]) Planned Maint [GEOGRAPHIC_D…" at bounding box center [611, 395] width 951 height 707
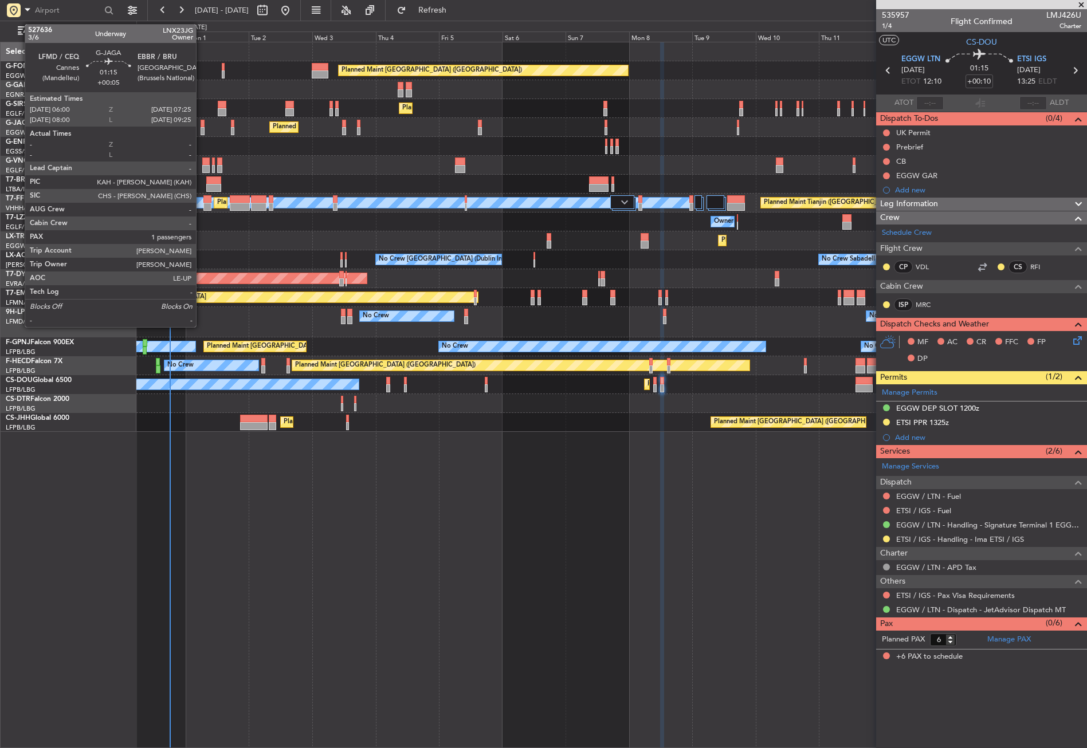
click at [201, 126] on div at bounding box center [203, 124] width 4 height 8
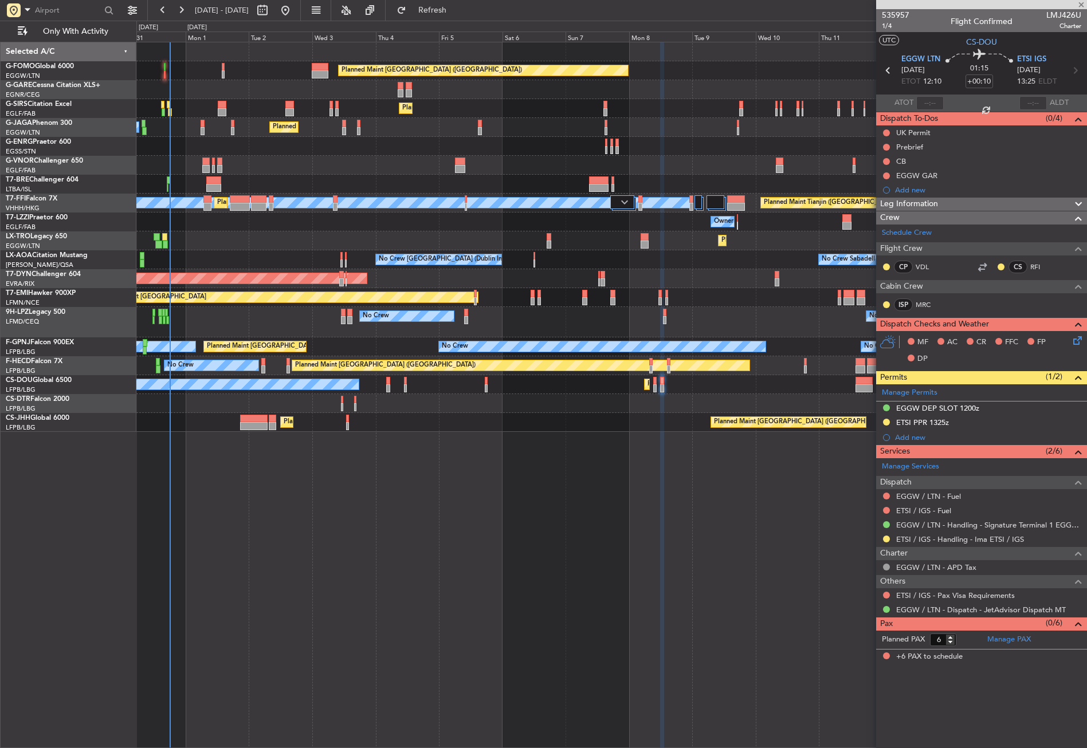
type input "+00:05"
type input "1"
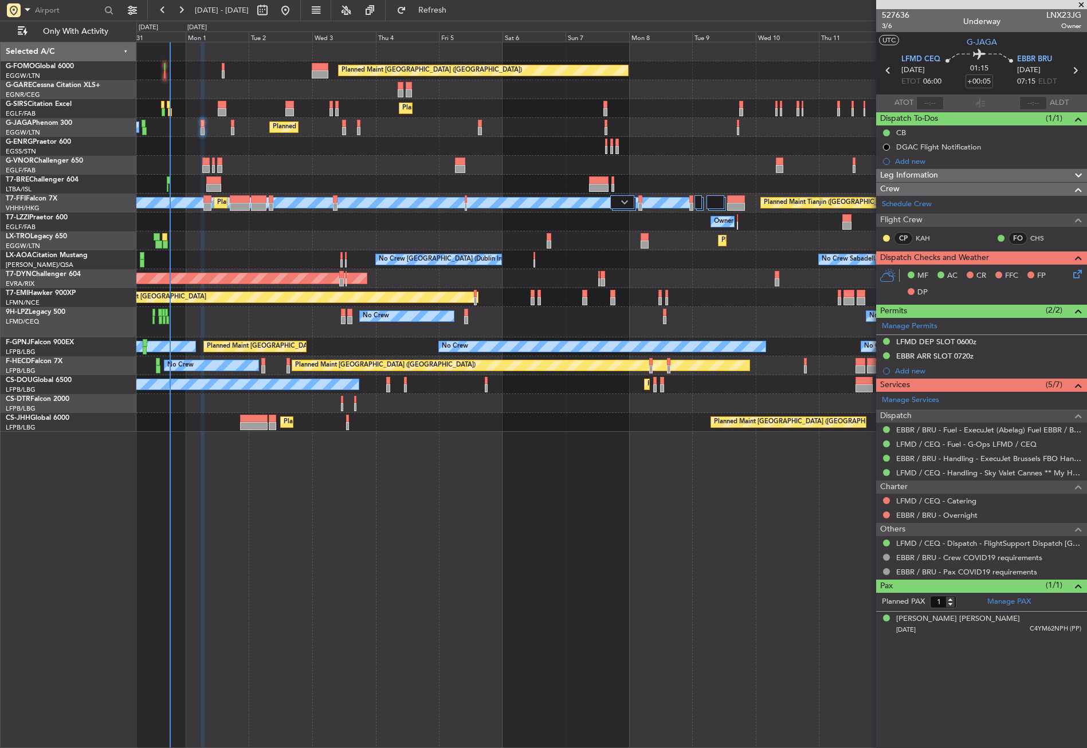
click at [390, 519] on div "Planned Maint [GEOGRAPHIC_DATA] ([GEOGRAPHIC_DATA]) Planned Maint [GEOGRAPHIC_D…" at bounding box center [611, 395] width 951 height 707
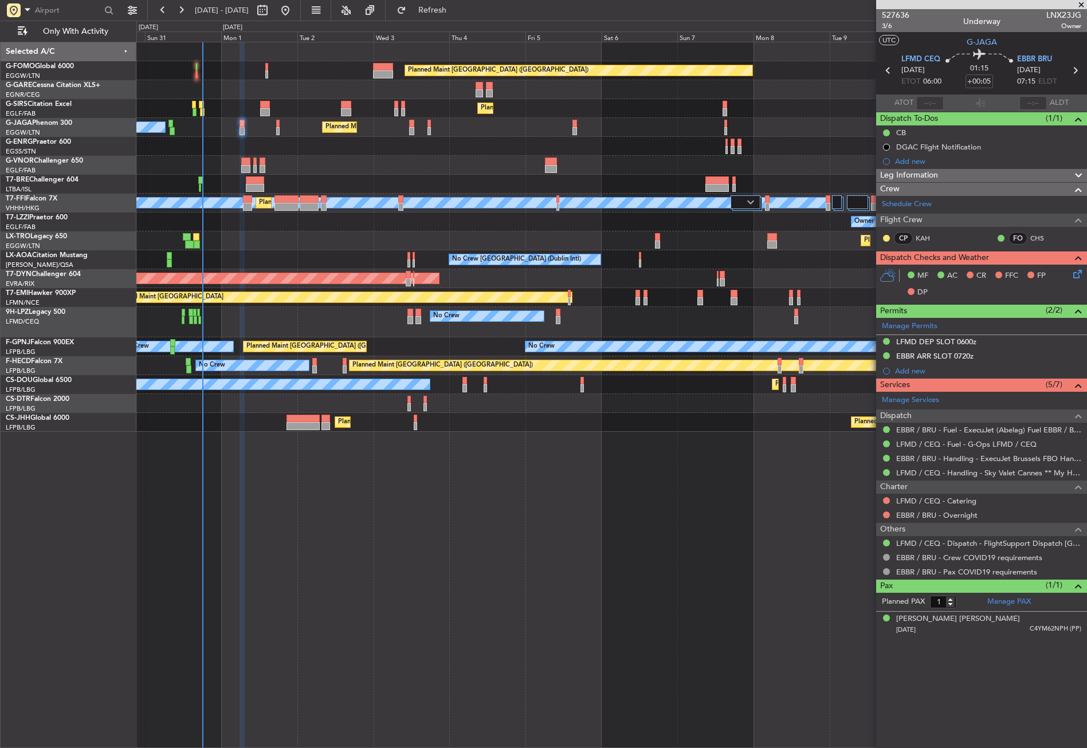
click at [467, 520] on div "Planned Maint [GEOGRAPHIC_DATA] ([GEOGRAPHIC_DATA]) Planned Maint [GEOGRAPHIC_D…" at bounding box center [611, 395] width 951 height 707
click at [266, 232] on div "Planned Maint Dusseldorf" at bounding box center [611, 241] width 950 height 19
click at [382, 560] on div "Planned Maint [GEOGRAPHIC_DATA] ([GEOGRAPHIC_DATA]) Planned Maint [GEOGRAPHIC_D…" at bounding box center [611, 395] width 951 height 707
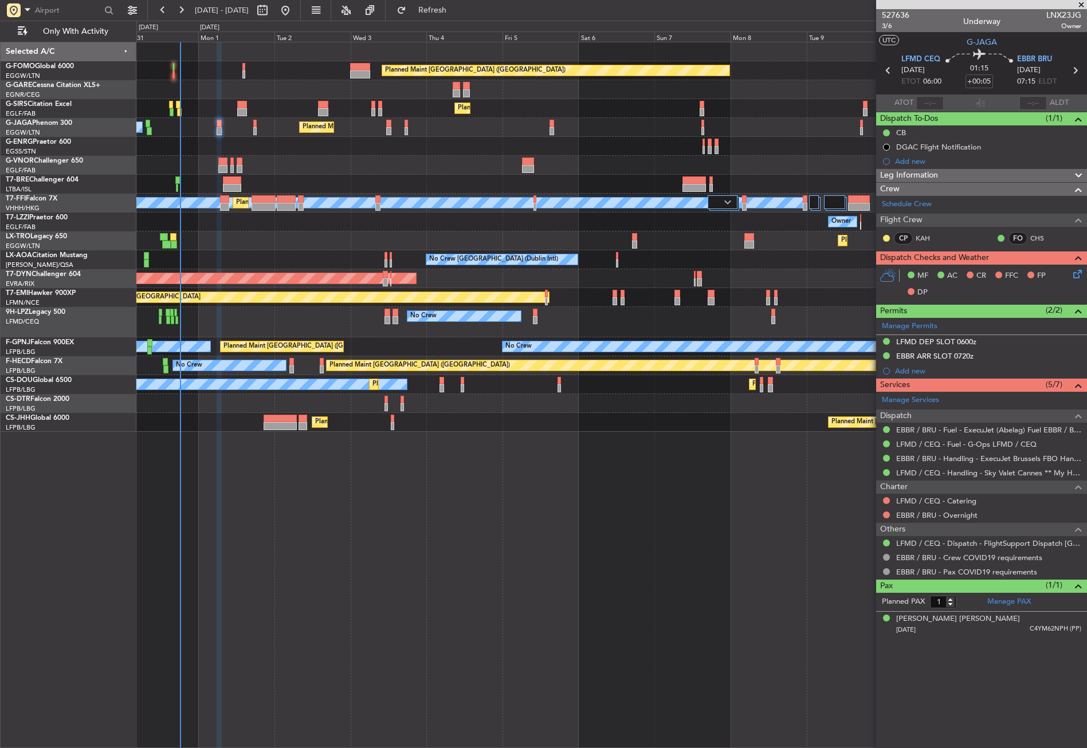
click at [353, 558] on div "Planned Maint [GEOGRAPHIC_DATA] ([GEOGRAPHIC_DATA]) Planned Maint [GEOGRAPHIC_D…" at bounding box center [611, 395] width 951 height 707
click at [302, 167] on div at bounding box center [611, 165] width 950 height 19
click at [379, 532] on div "Planned Maint [GEOGRAPHIC_DATA] ([GEOGRAPHIC_DATA]) Planned Maint [GEOGRAPHIC_D…" at bounding box center [611, 395] width 951 height 707
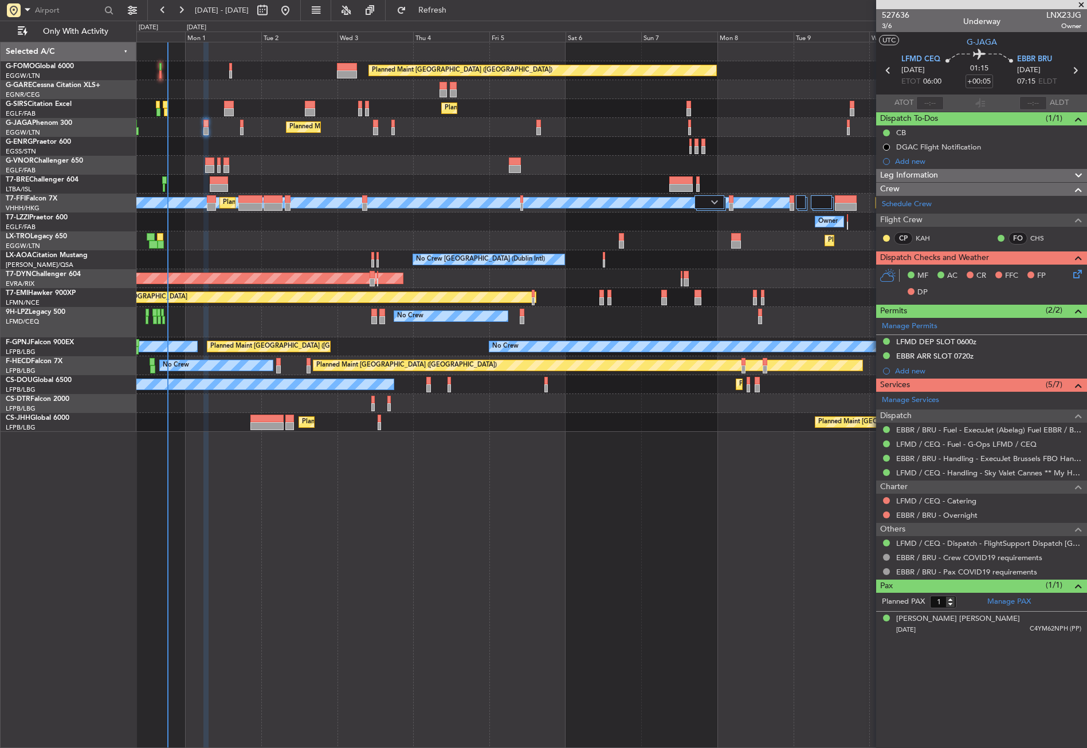
click at [244, 72] on div "Planned Maint [GEOGRAPHIC_DATA] ([GEOGRAPHIC_DATA])" at bounding box center [611, 70] width 950 height 19
click at [249, 88] on div at bounding box center [611, 89] width 950 height 19
click at [365, 145] on div at bounding box center [611, 146] width 950 height 19
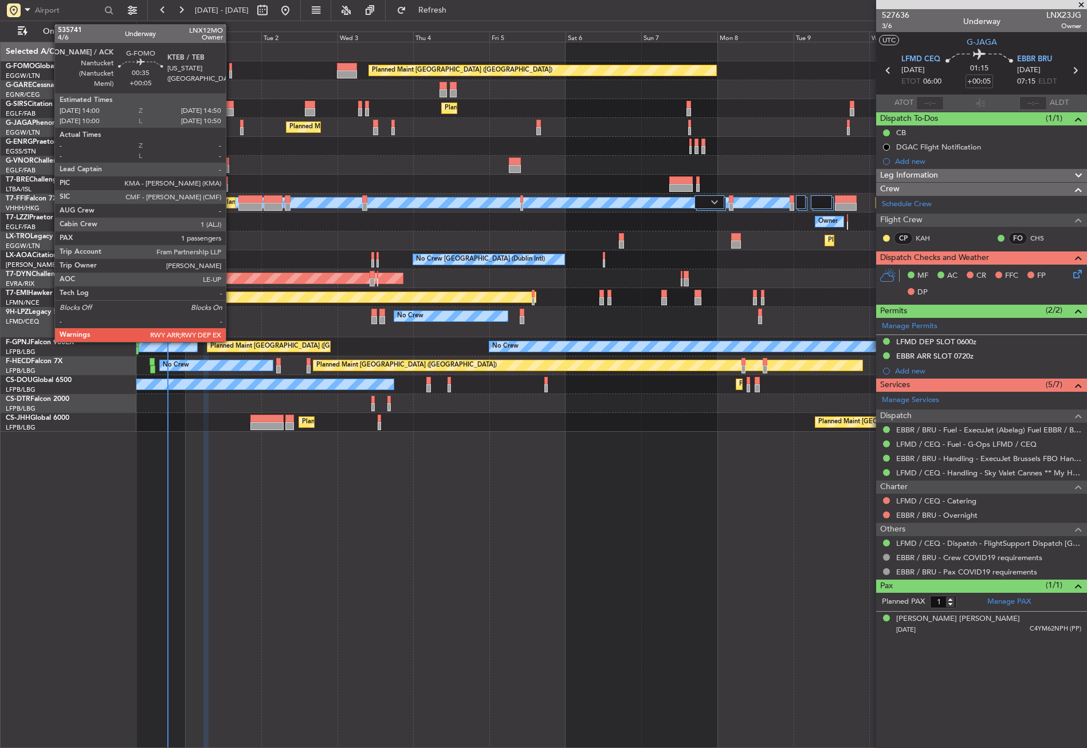
click at [231, 67] on div at bounding box center [230, 67] width 3 height 8
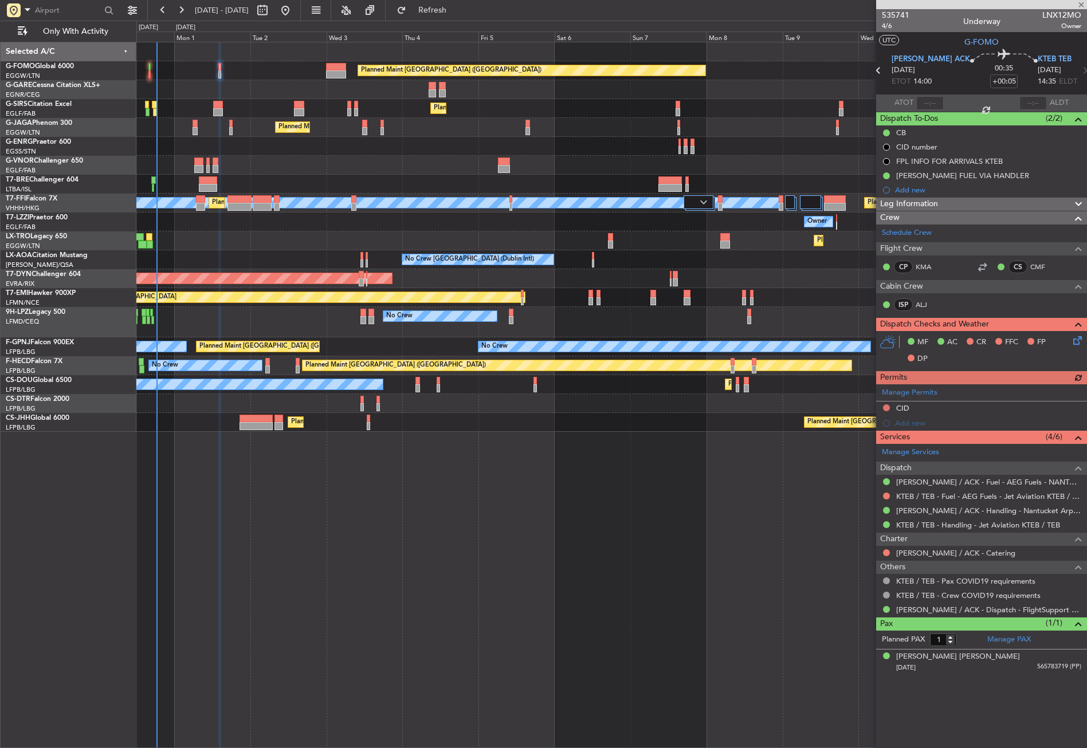
click at [284, 240] on div "Planned Maint Dusseldorf" at bounding box center [611, 241] width 950 height 19
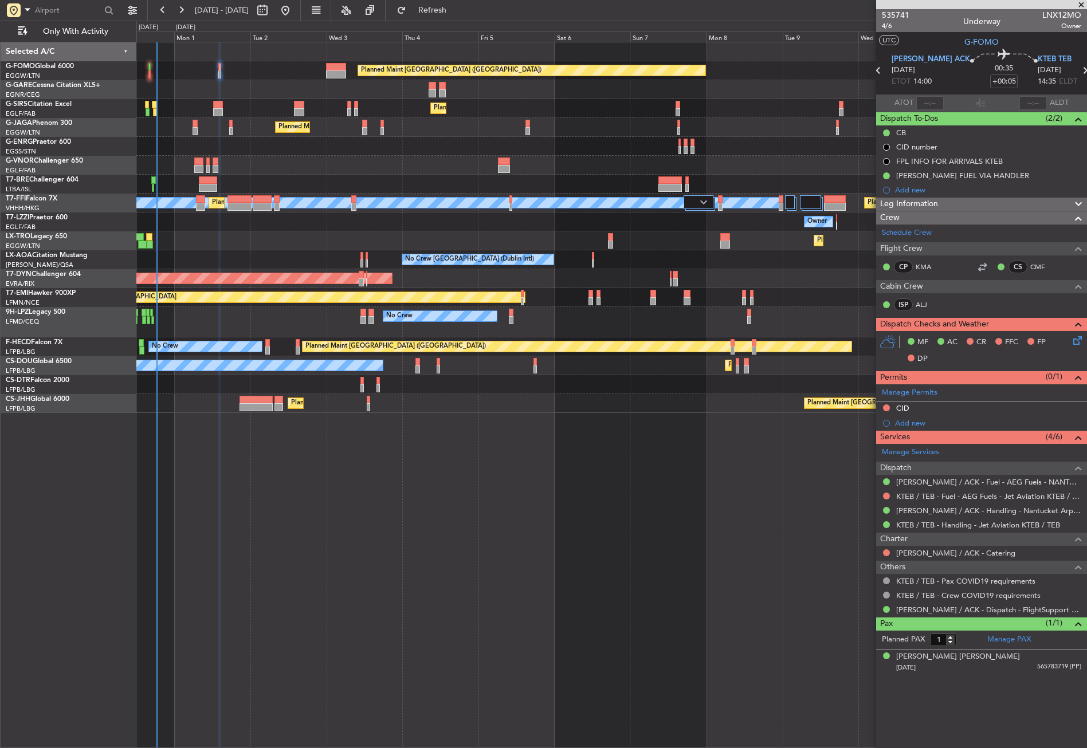
click at [277, 235] on div "Planned Maint Dusseldorf" at bounding box center [611, 241] width 950 height 19
click at [274, 234] on div "Planned Maint Dusseldorf" at bounding box center [611, 241] width 950 height 19
click at [63, 15] on input "text" at bounding box center [68, 10] width 66 height 17
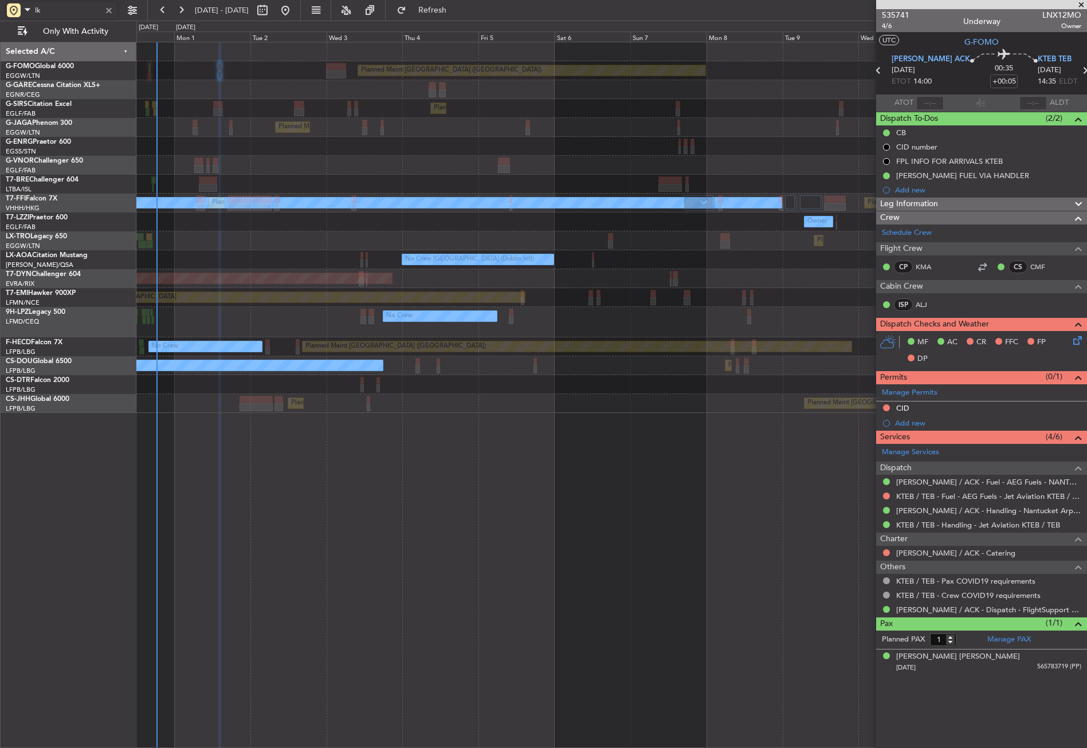
type input "l"
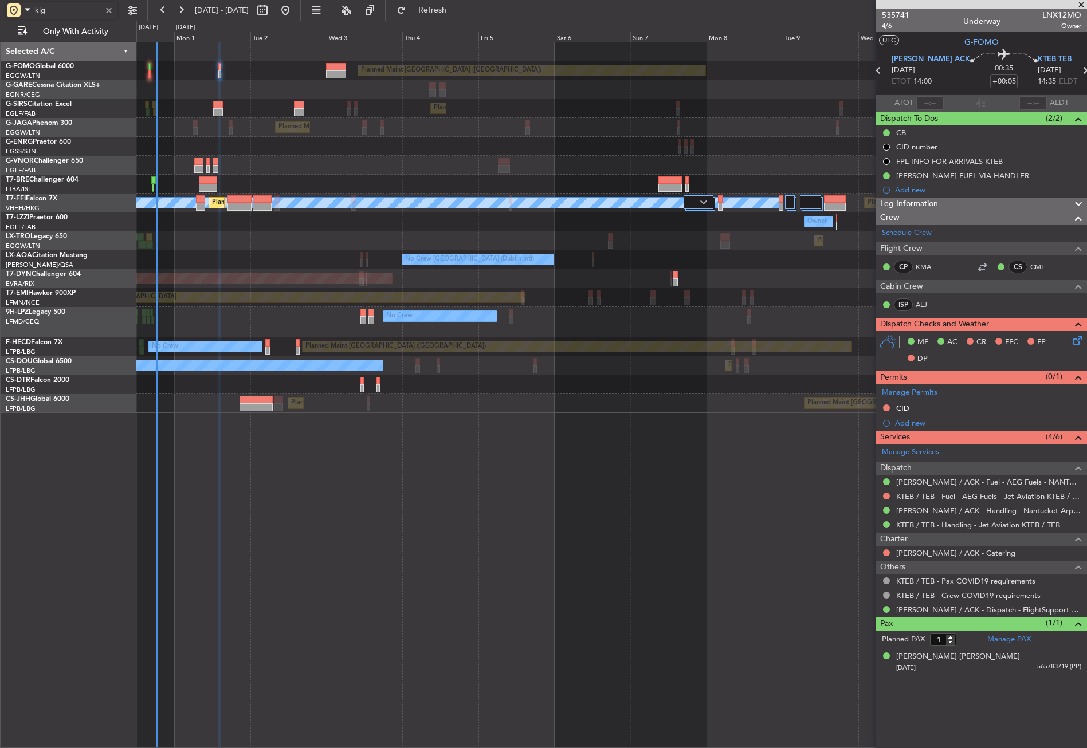
type input "klga"
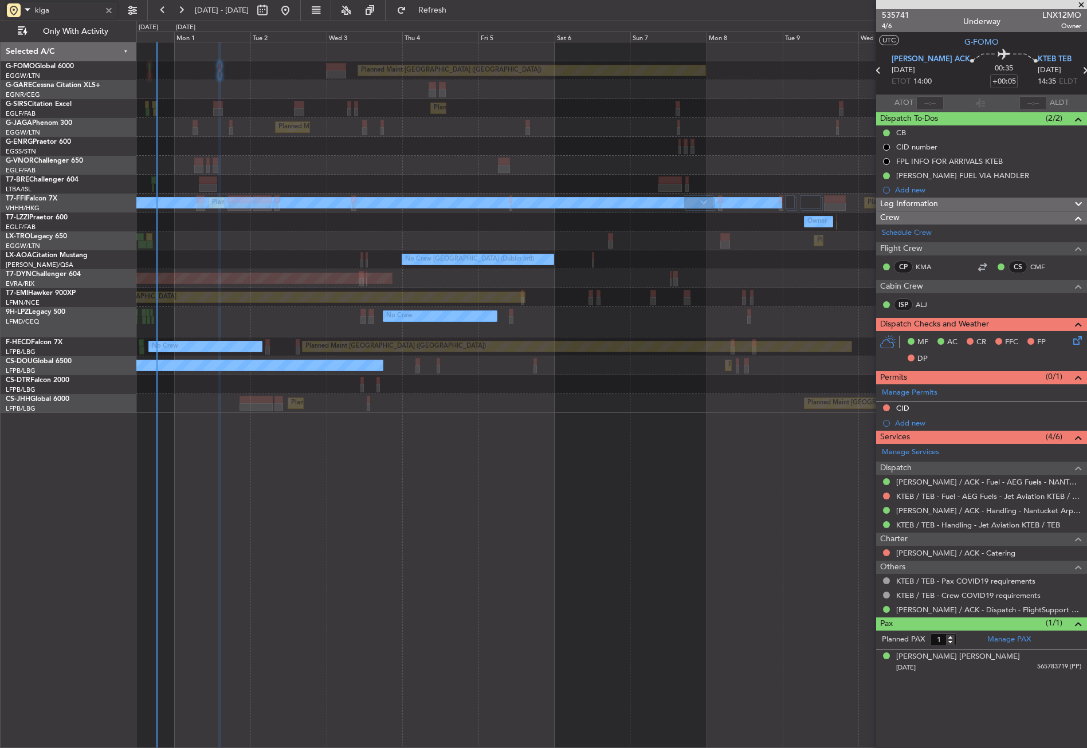
click at [254, 163] on div at bounding box center [611, 165] width 950 height 19
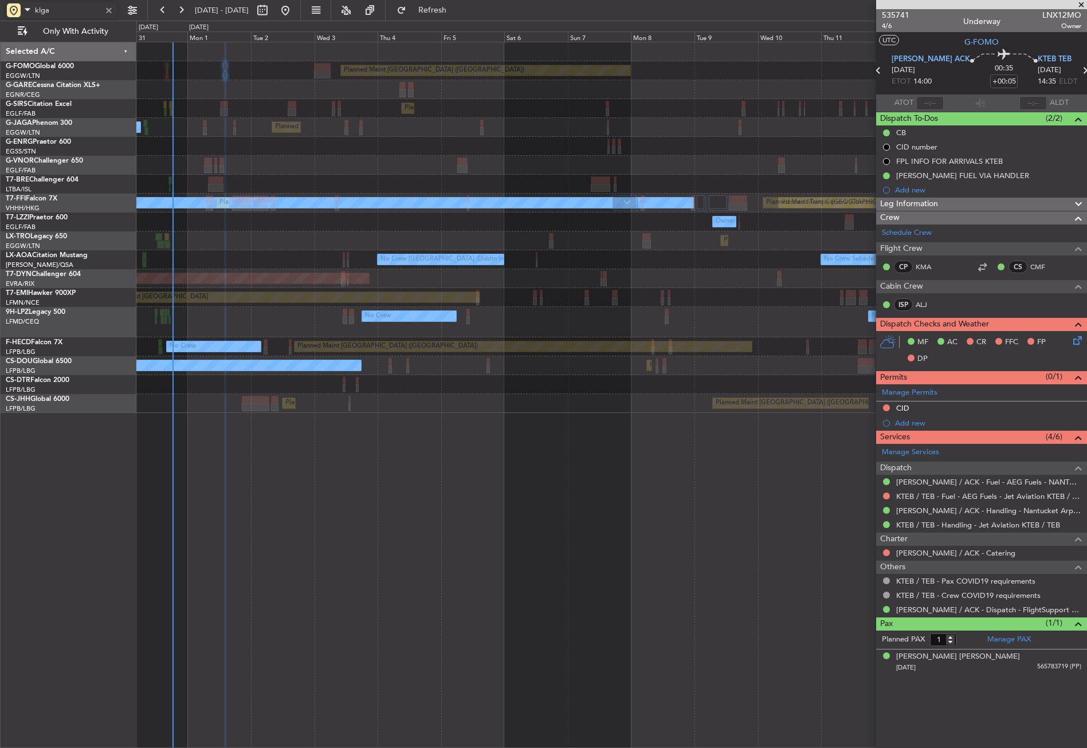
click at [434, 158] on div "Planned Maint [GEOGRAPHIC_DATA] ([GEOGRAPHIC_DATA]) Planned Maint [GEOGRAPHIC_D…" at bounding box center [611, 227] width 950 height 371
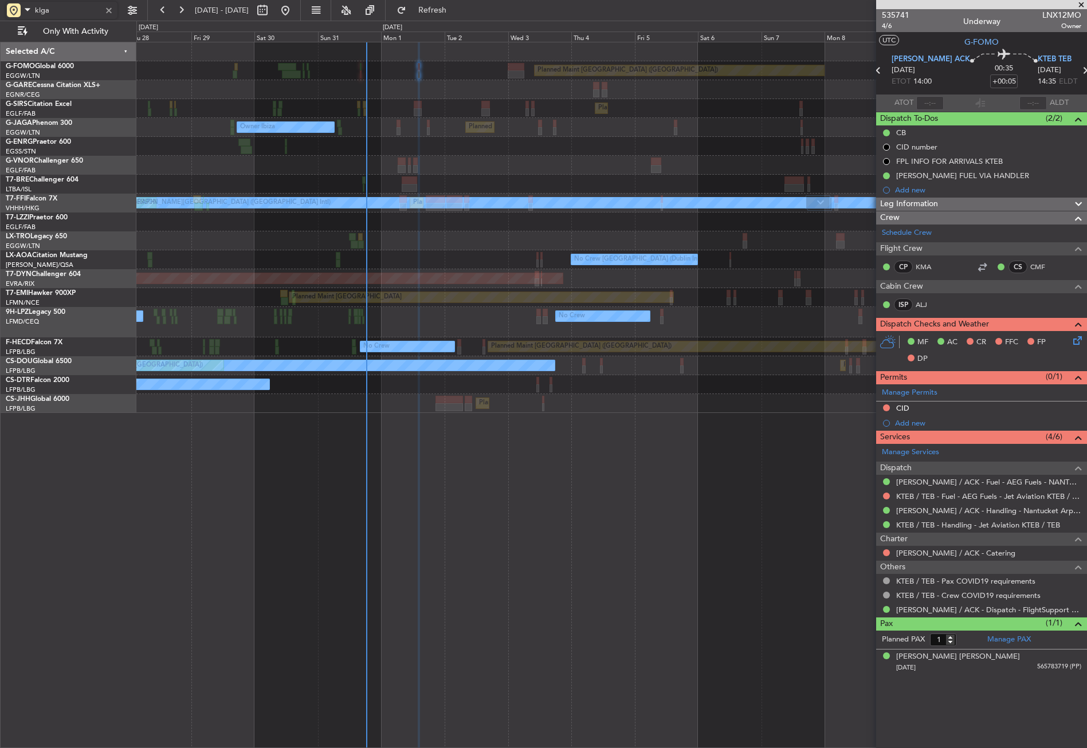
click at [597, 152] on div "Planned Maint [GEOGRAPHIC_DATA] ([GEOGRAPHIC_DATA]) Planned Maint [GEOGRAPHIC_D…" at bounding box center [611, 227] width 950 height 371
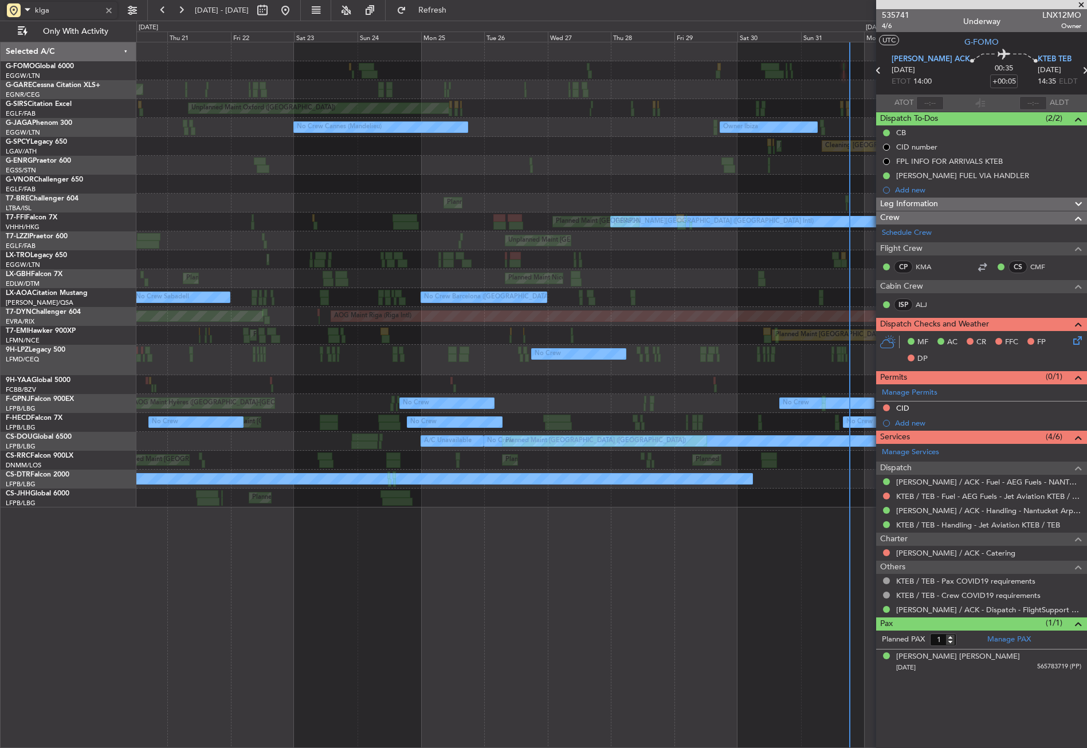
click at [614, 180] on div "Planned Maint London ([GEOGRAPHIC_DATA])" at bounding box center [611, 184] width 950 height 19
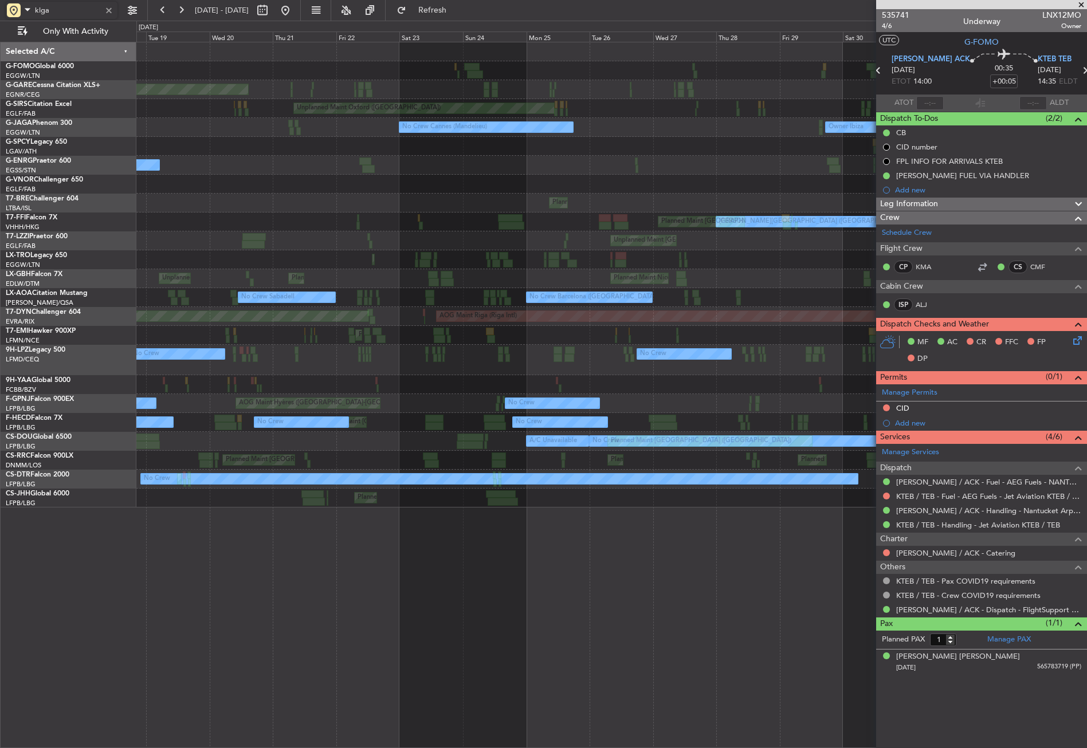
click at [489, 230] on div "[PERSON_NAME][GEOGRAPHIC_DATA] ([GEOGRAPHIC_DATA] Intl) Planned Maint [GEOGRAPH…" at bounding box center [611, 222] width 950 height 19
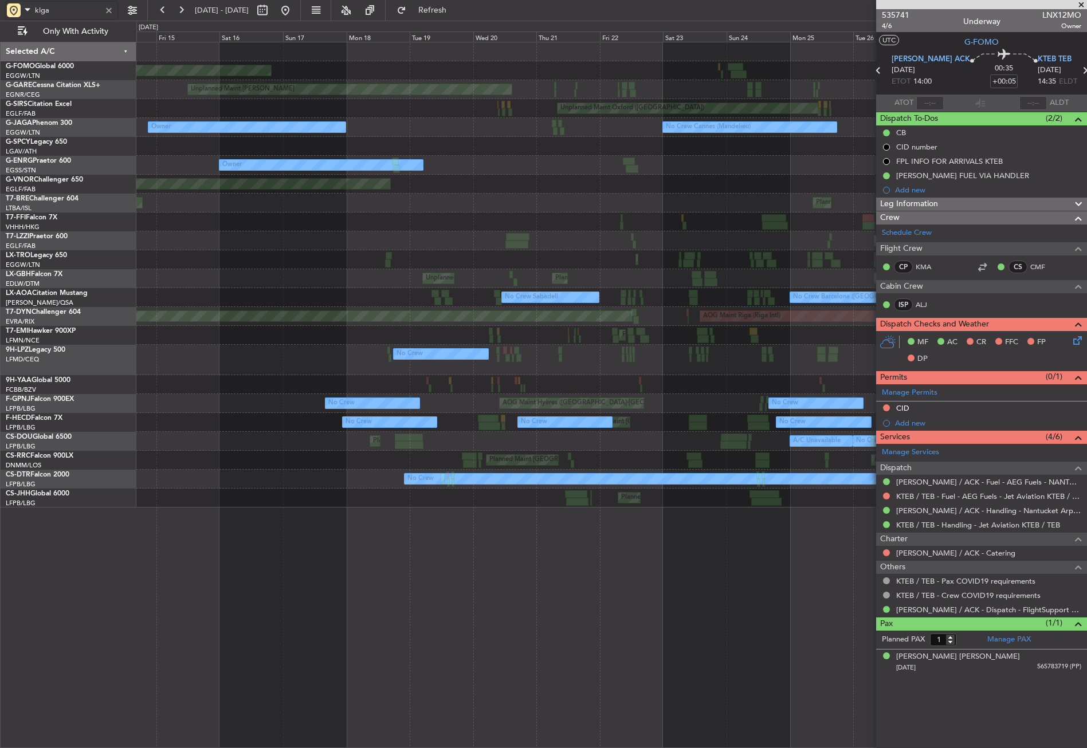
click at [534, 236] on div "Planned Maint Windsor Locks ([PERSON_NAME] Intl) Unplanned Maint [PERSON_NAME] …" at bounding box center [611, 274] width 950 height 465
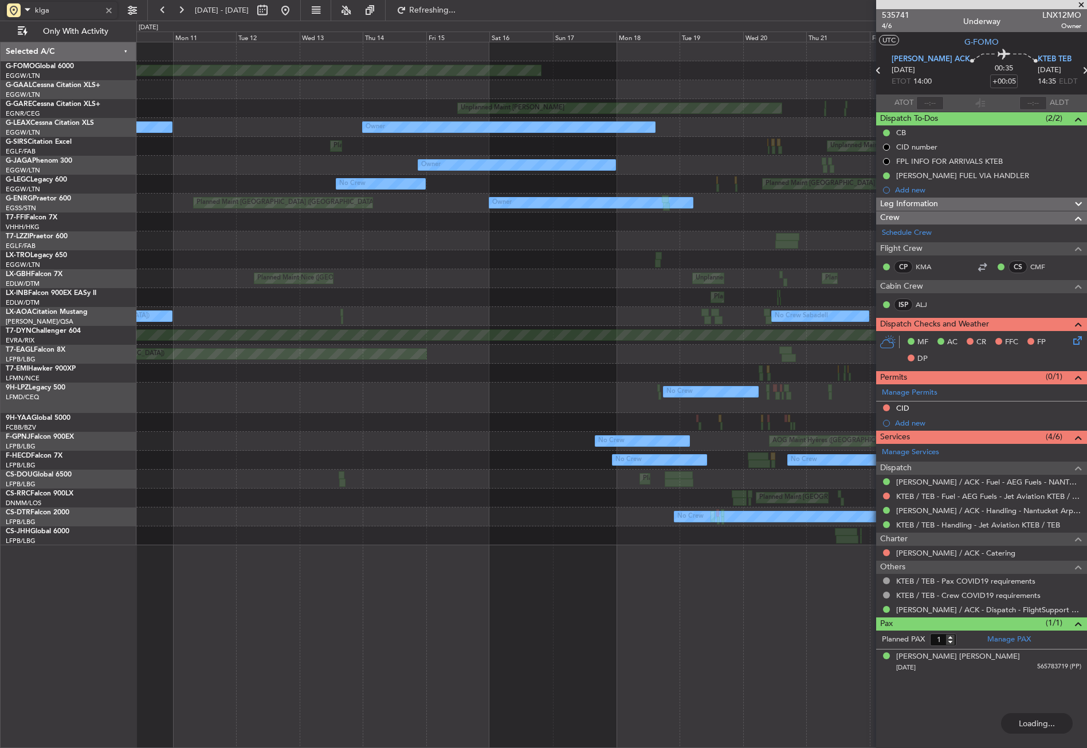
click at [540, 232] on div "Unplanned Maint [GEOGRAPHIC_DATA] ([GEOGRAPHIC_DATA])" at bounding box center [611, 241] width 950 height 19
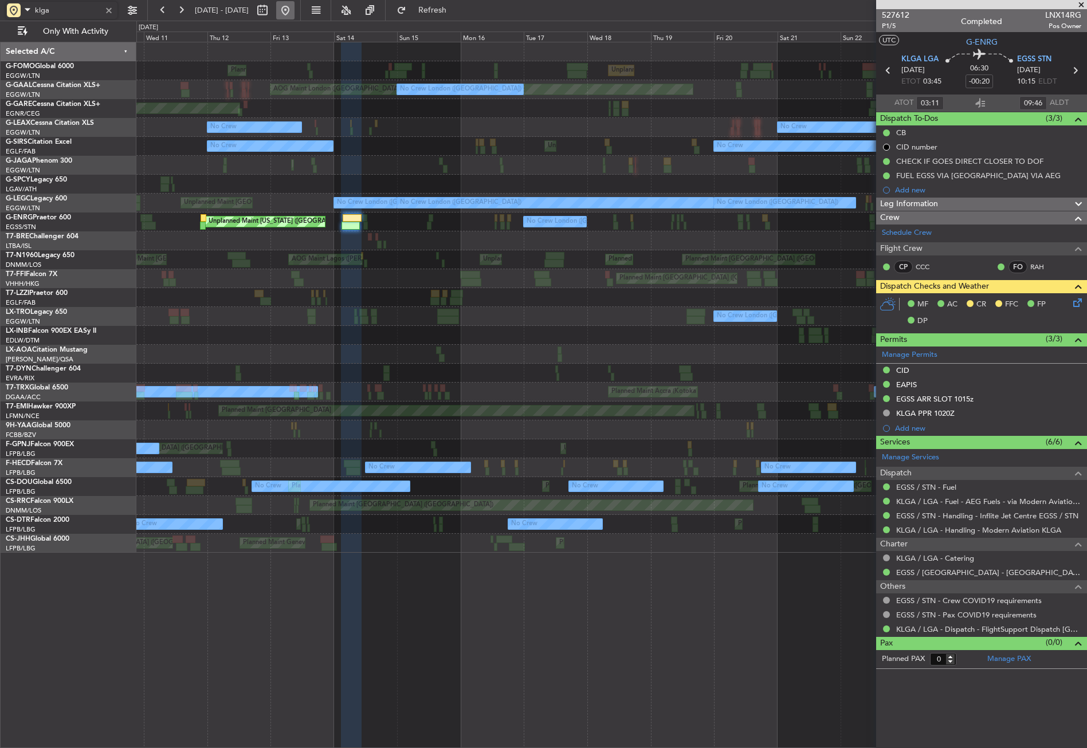
type input "klga"
click at [295, 13] on button at bounding box center [285, 10] width 18 height 18
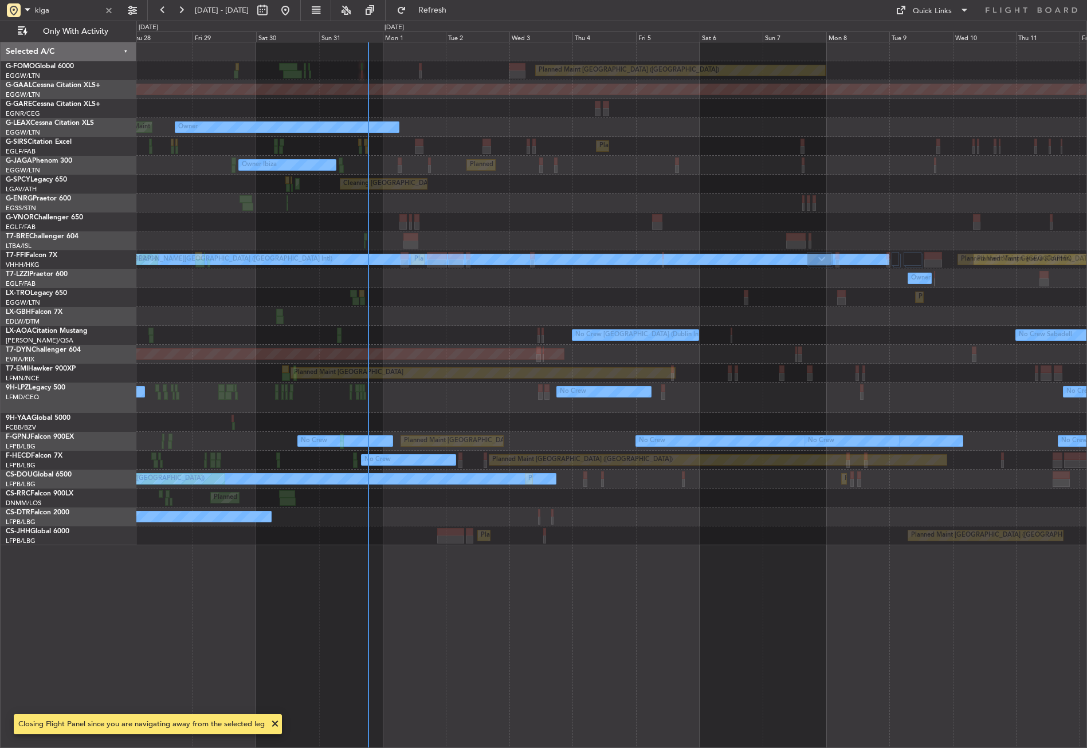
click at [410, 549] on div "Planned Maint London (Luton) Planned Maint Dusseldorf Planned Maint London (Lut…" at bounding box center [611, 395] width 951 height 707
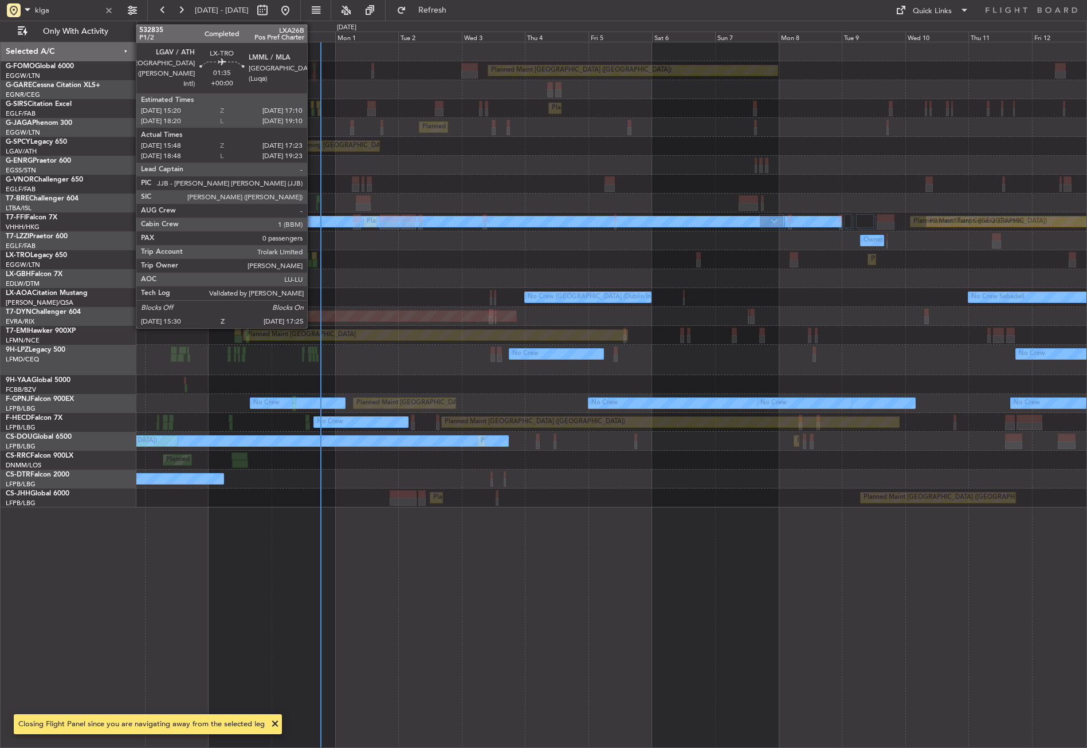
click at [312, 261] on div at bounding box center [314, 264] width 5 height 8
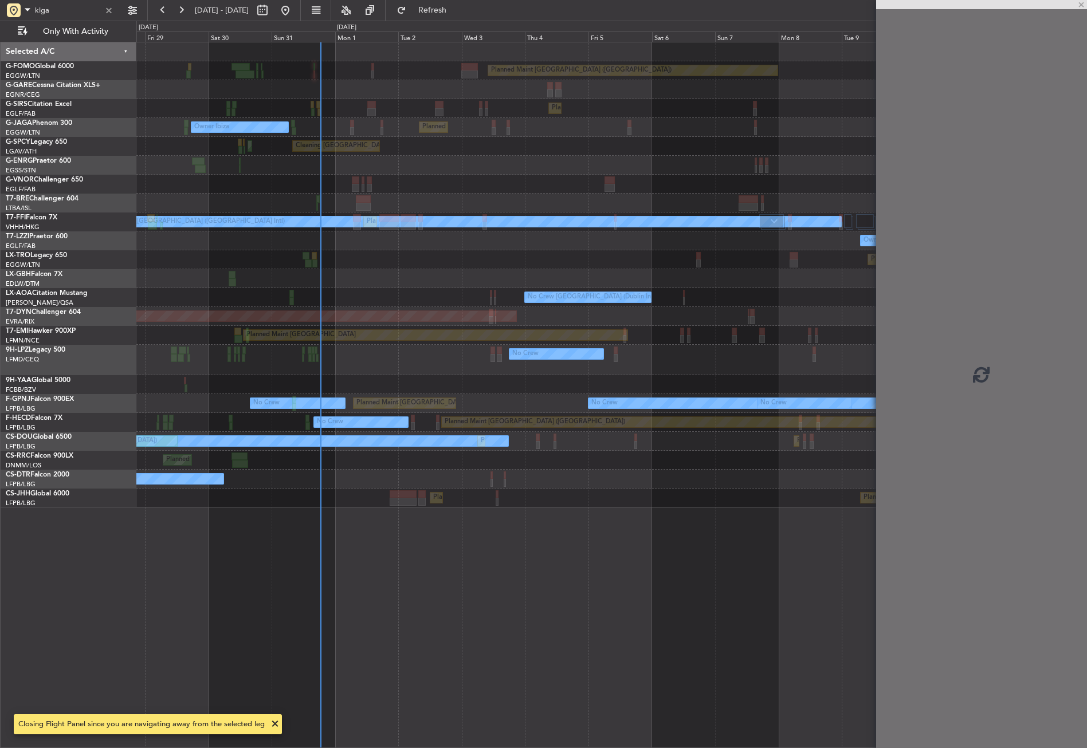
click at [578, 257] on div "Planned Maint London (Luton) Planned Maint London (Farnborough) Unplanned Maint…" at bounding box center [611, 274] width 950 height 465
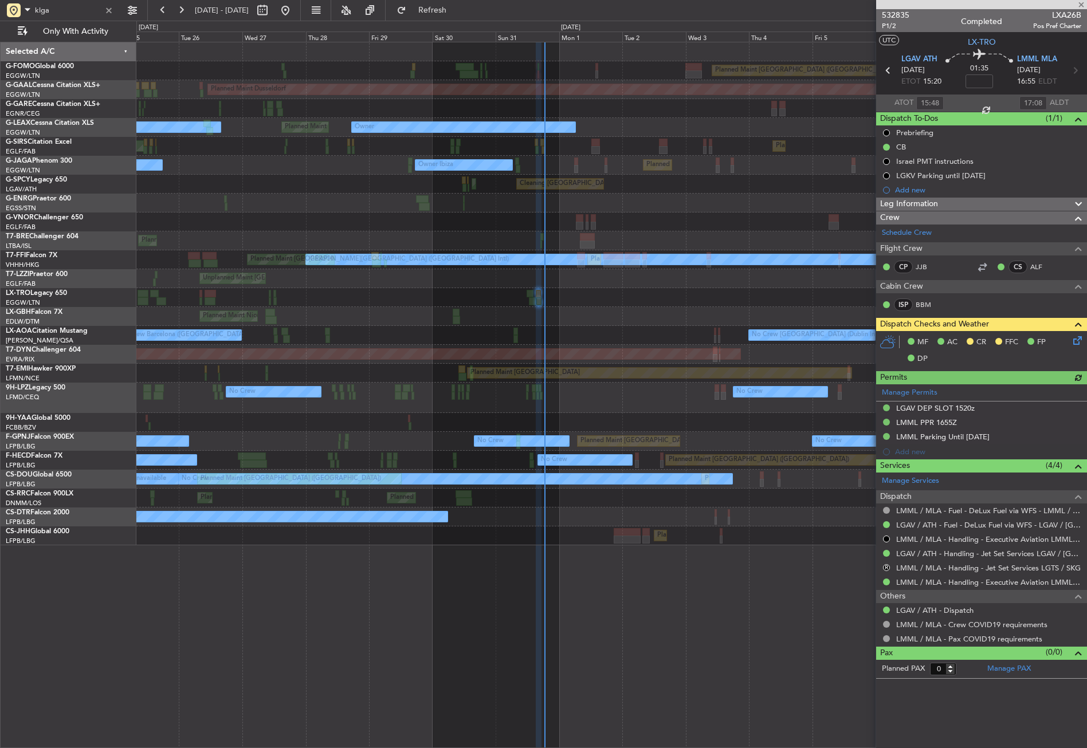
drag, startPoint x: 328, startPoint y: 9, endPoint x: 337, endPoint y: 14, distance: 10.5
click at [295, 9] on button at bounding box center [285, 10] width 18 height 18
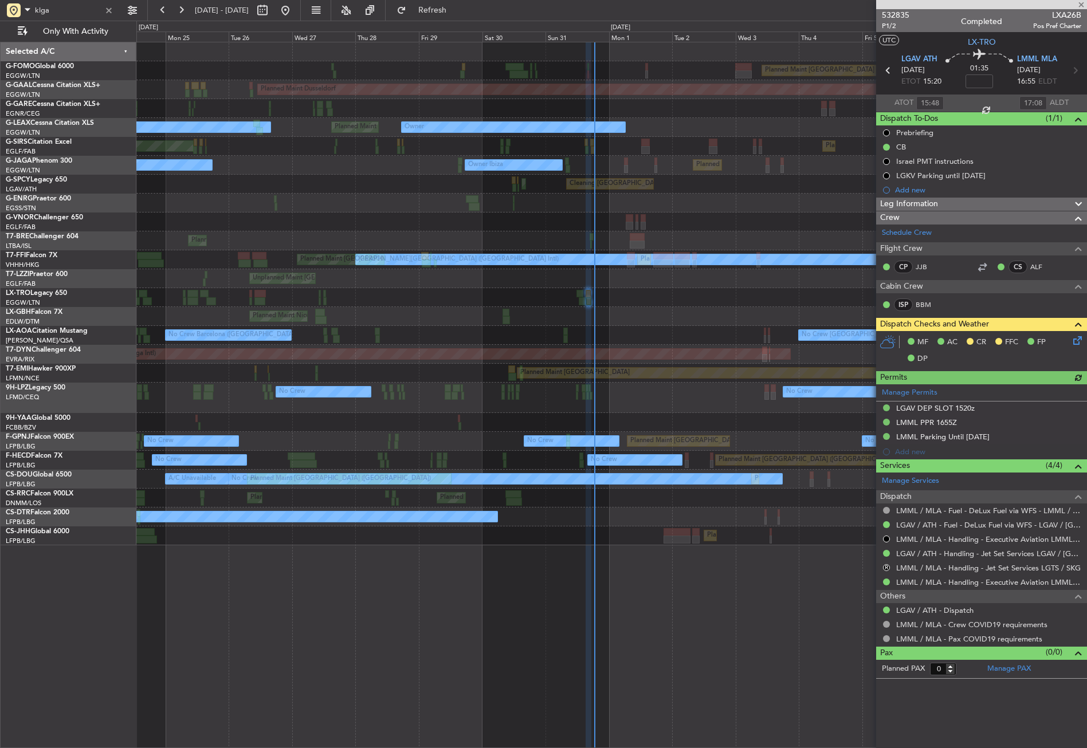
click at [175, 323] on div "Planned Maint London (Luton) Planned Maint Dusseldorf Planned Maint London (Lut…" at bounding box center [611, 293] width 950 height 503
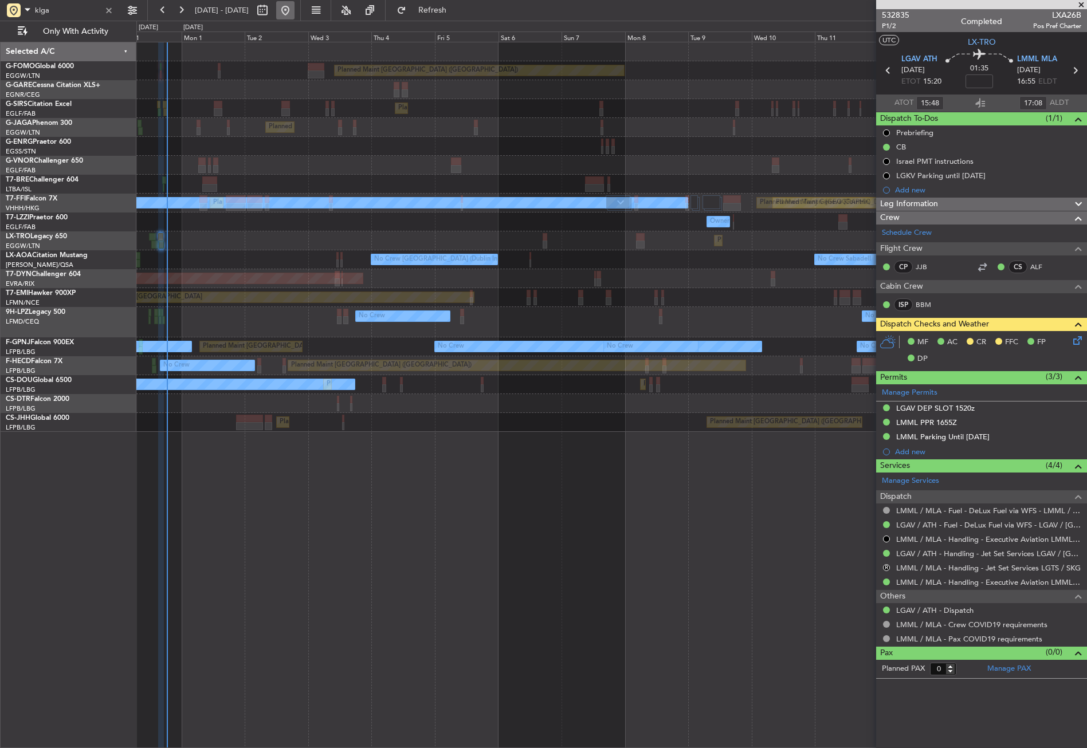
click at [295, 15] on button at bounding box center [285, 10] width 18 height 18
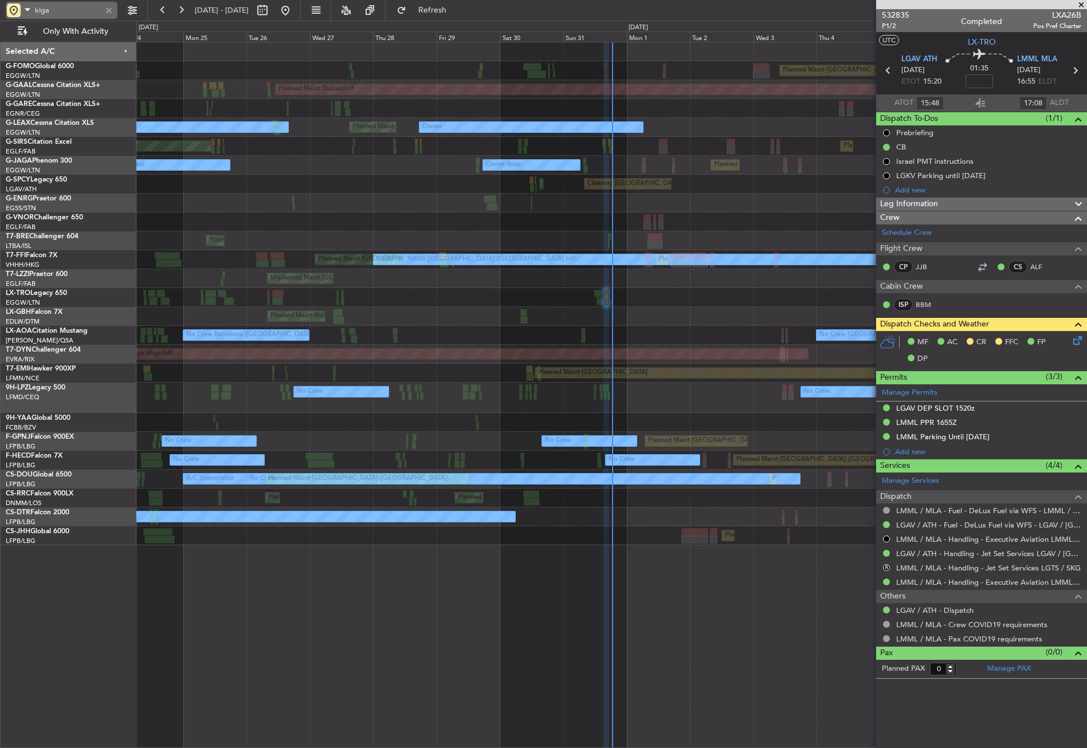
click at [111, 12] on div at bounding box center [109, 10] width 13 height 13
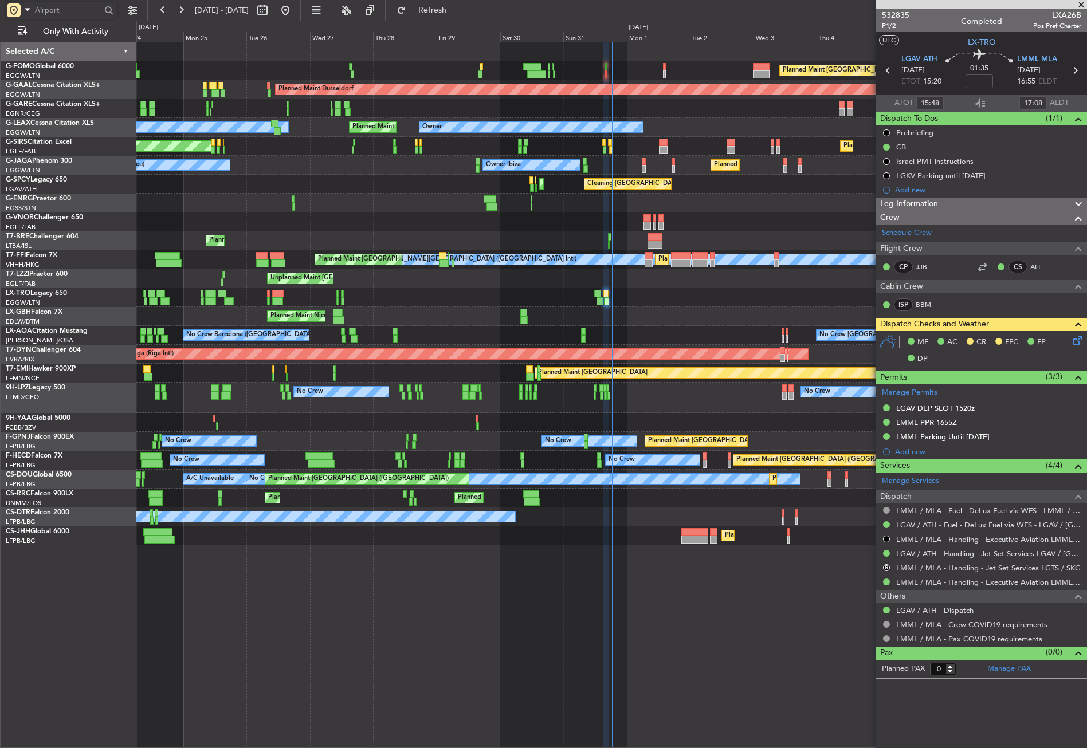
click at [271, 336] on div "No Crew Dublin (Dublin Intl) No Crew Barcelona (El Prat) No Crew Sabadell No Cr…" at bounding box center [611, 335] width 950 height 19
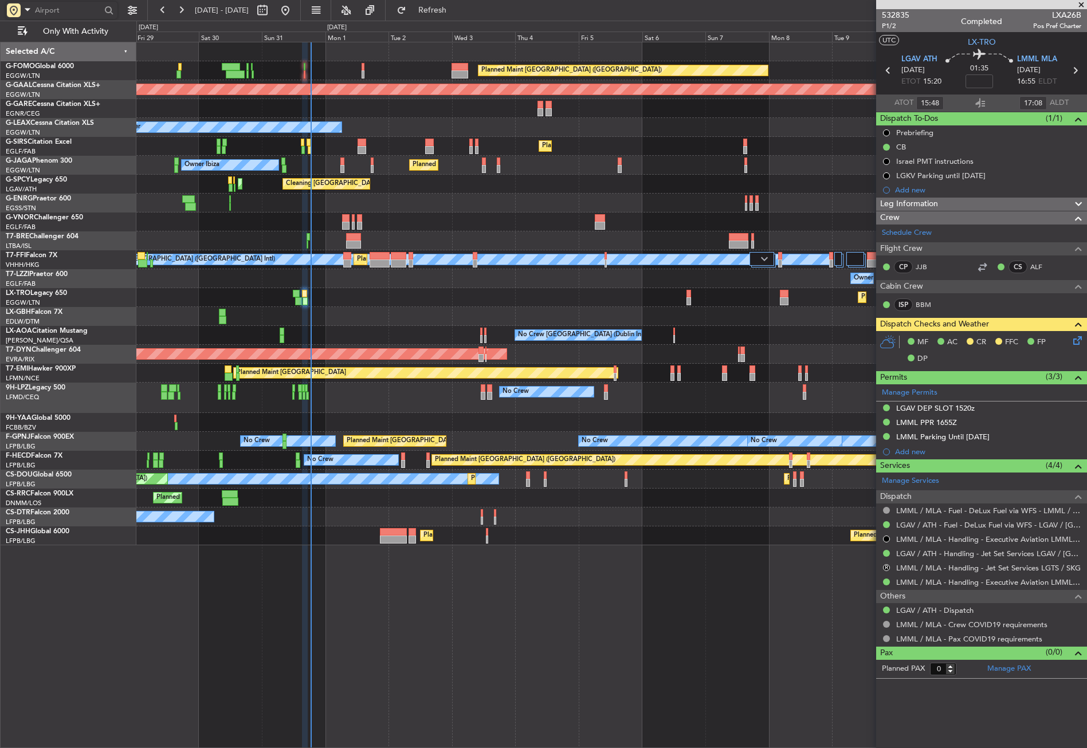
click at [404, 151] on div "Planned Maint London (Farnborough) Unplanned Maint Oxford (Kidlington)" at bounding box center [611, 146] width 950 height 19
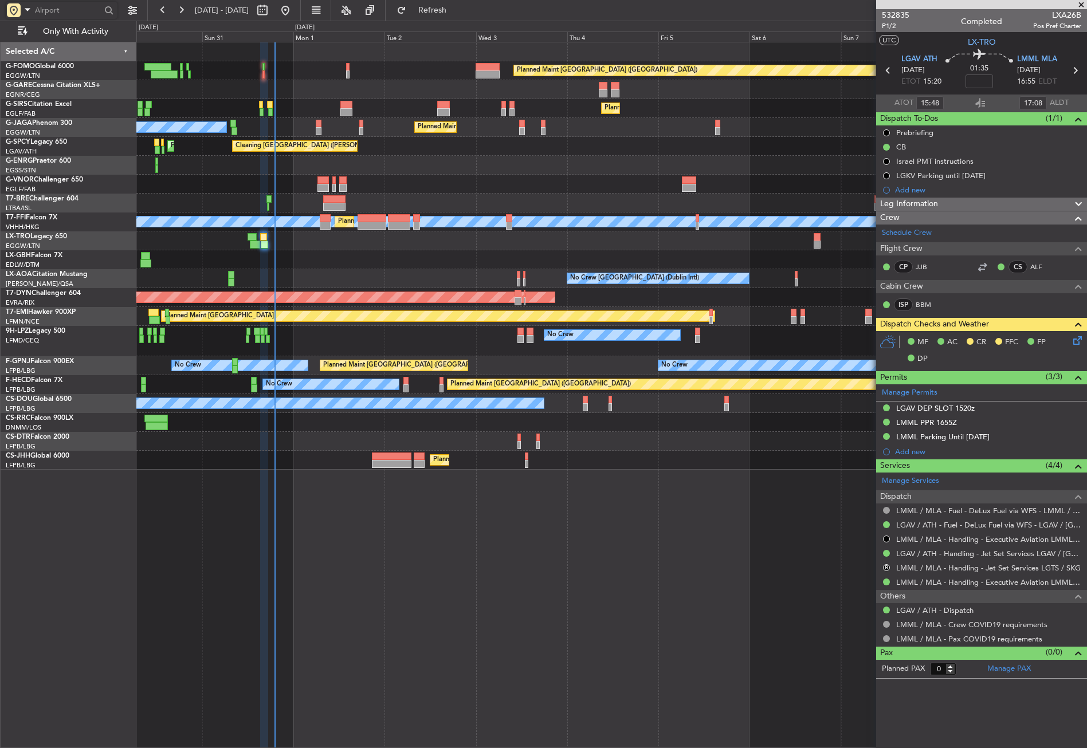
click at [391, 187] on div at bounding box center [611, 184] width 950 height 19
click at [884, 566] on button "R" at bounding box center [886, 567] width 7 height 7
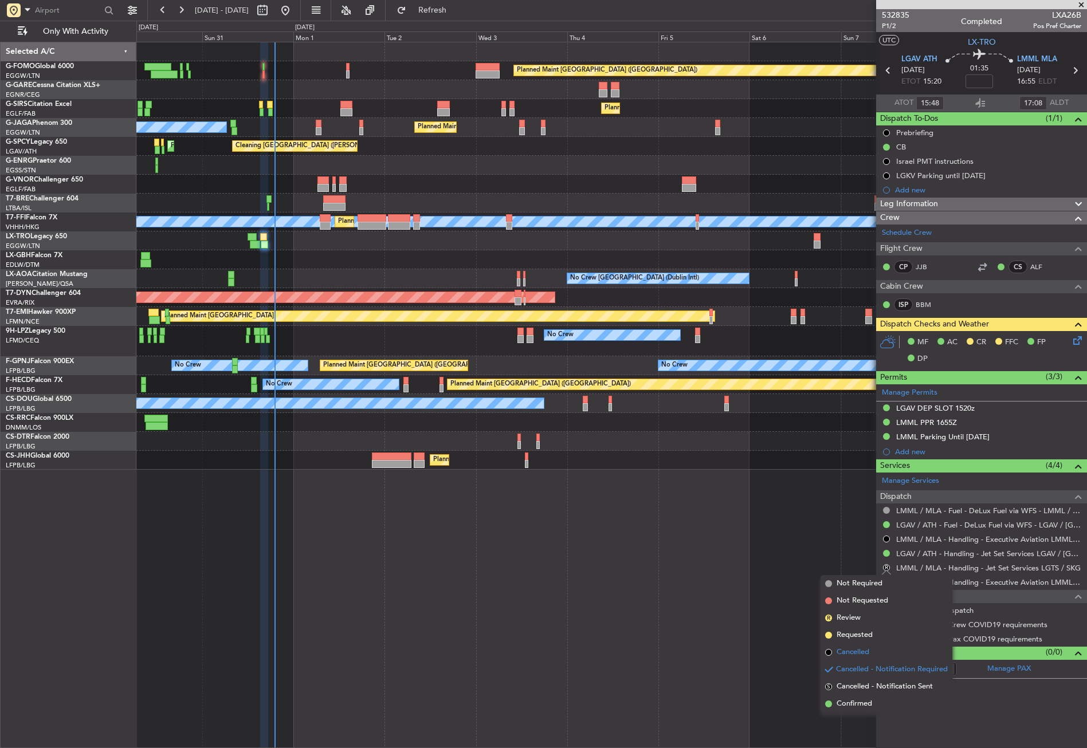
click at [846, 651] on span "Cancelled" at bounding box center [853, 652] width 33 height 11
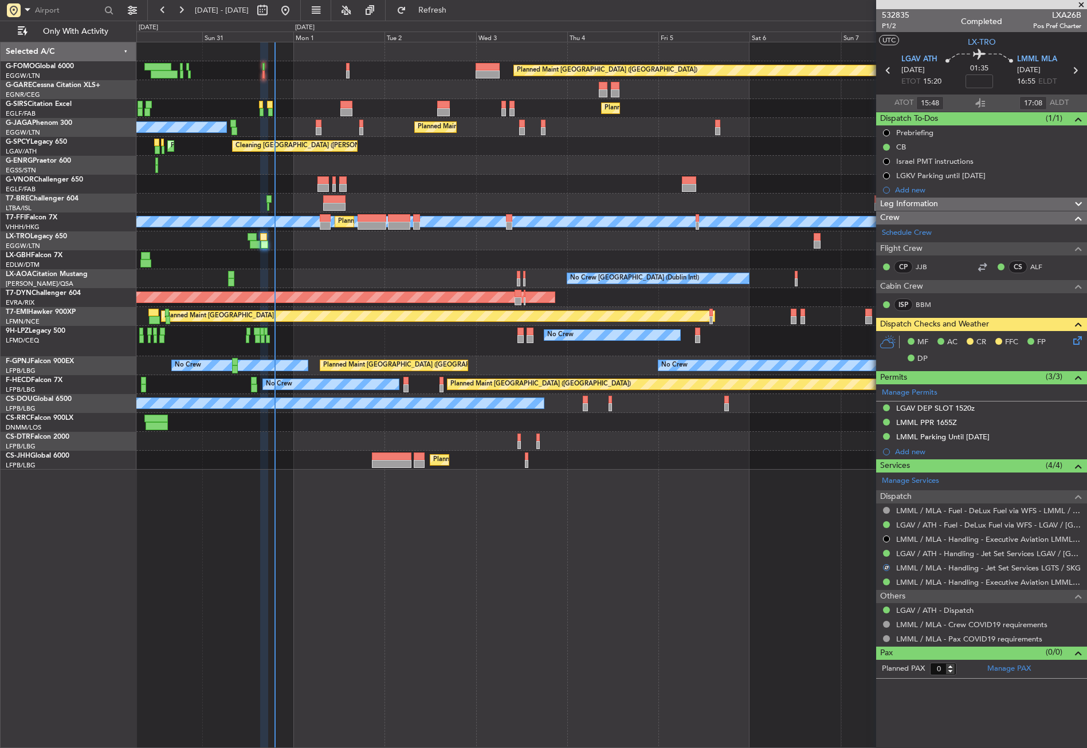
click at [570, 602] on div "Planned Maint London (Luton) Planned Maint London (Farnborough) Planned Maint L…" at bounding box center [611, 395] width 951 height 707
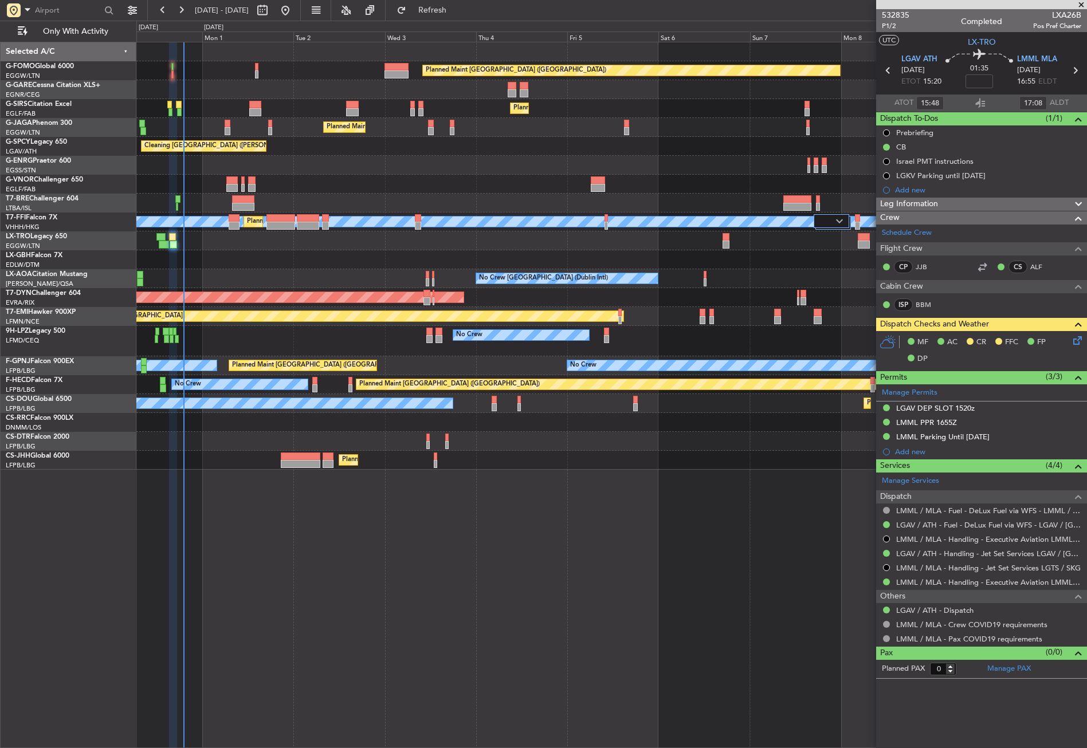
click at [201, 160] on div "Planned Maint London (Luton) Planned Maint London (Farnborough) Planned Maint L…" at bounding box center [611, 256] width 950 height 428
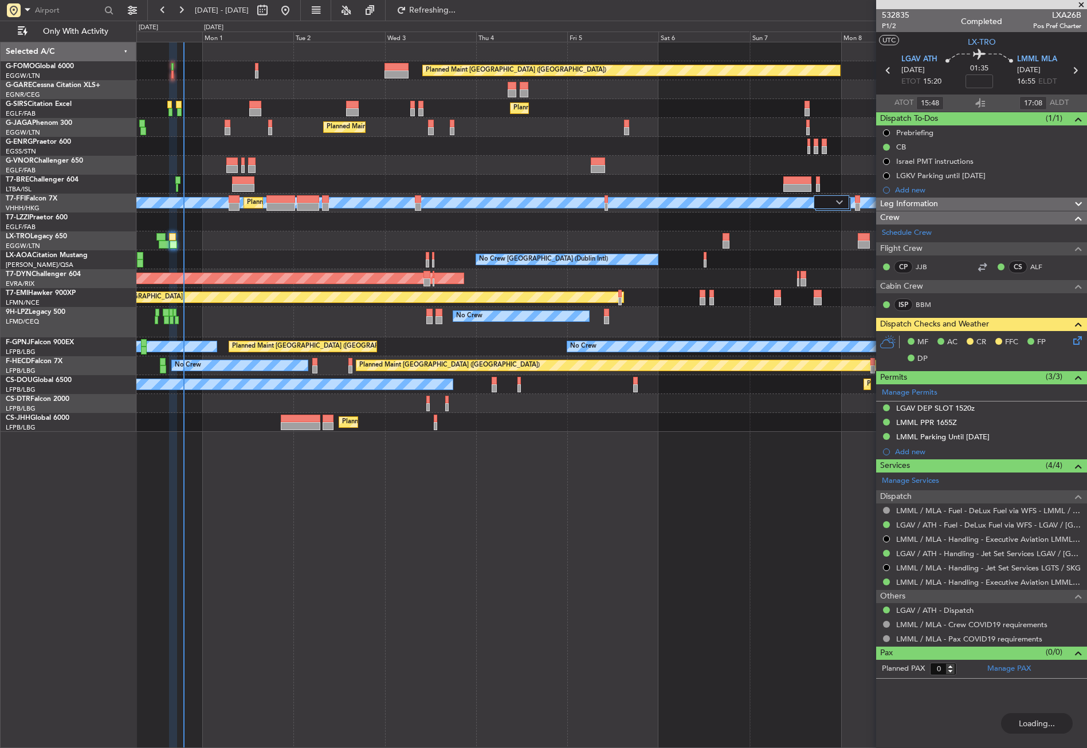
click at [406, 545] on div "Planned Maint London (Luton) Planned Maint London (Farnborough) Planned Maint L…" at bounding box center [611, 395] width 951 height 707
click at [440, 11] on button "Refresh" at bounding box center [425, 10] width 69 height 18
click at [243, 588] on div "Planned Maint London (Luton) Planned Maint London (Farnborough) Planned Maint L…" at bounding box center [611, 395] width 951 height 707
click at [293, 150] on div at bounding box center [611, 146] width 950 height 19
click at [444, 3] on button "Refresh" at bounding box center [425, 10] width 69 height 18
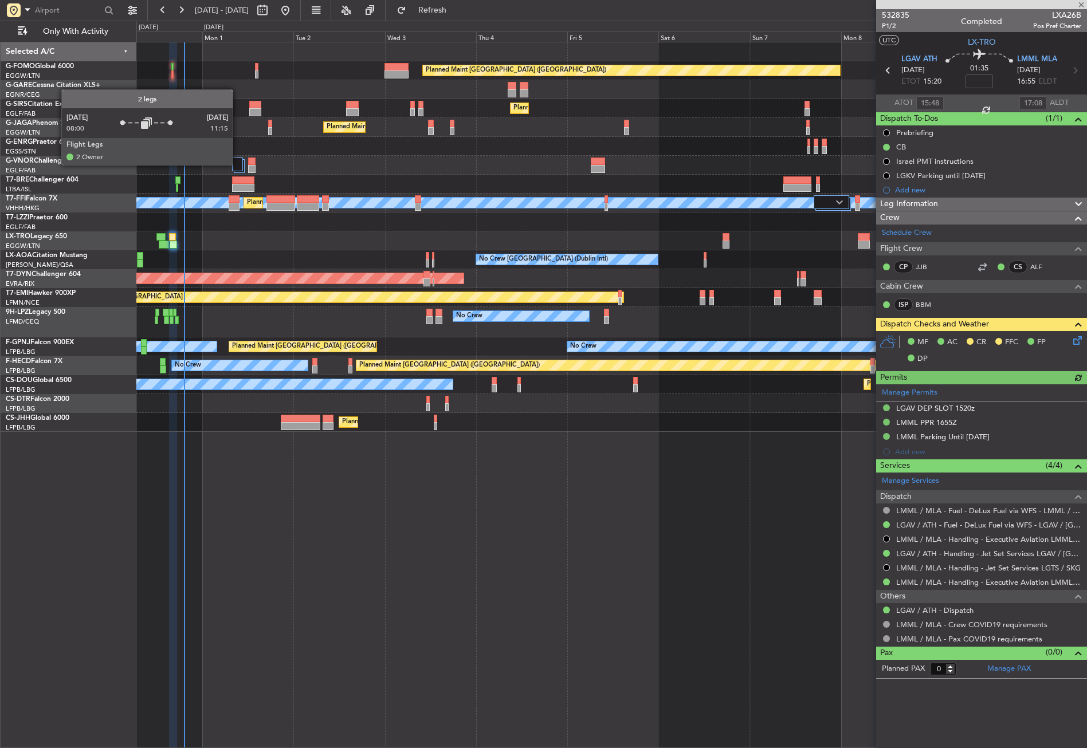
click at [238, 164] on div at bounding box center [237, 165] width 11 height 14
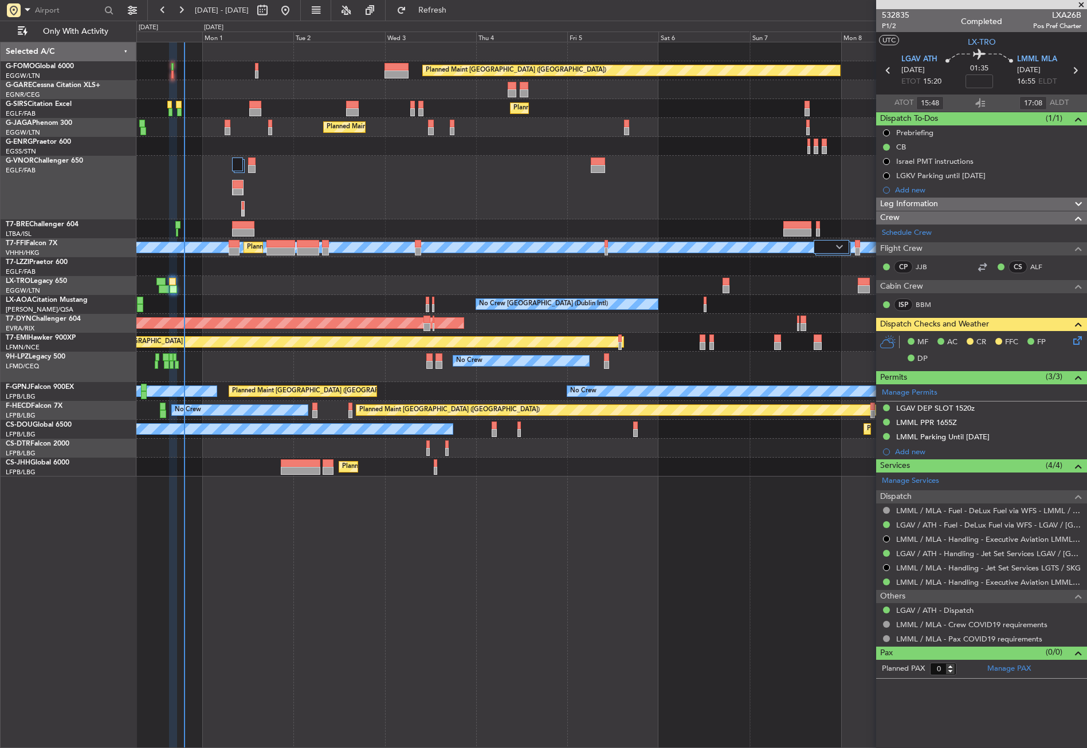
click at [290, 293] on div "Planned Maint Dusseldorf" at bounding box center [611, 285] width 950 height 19
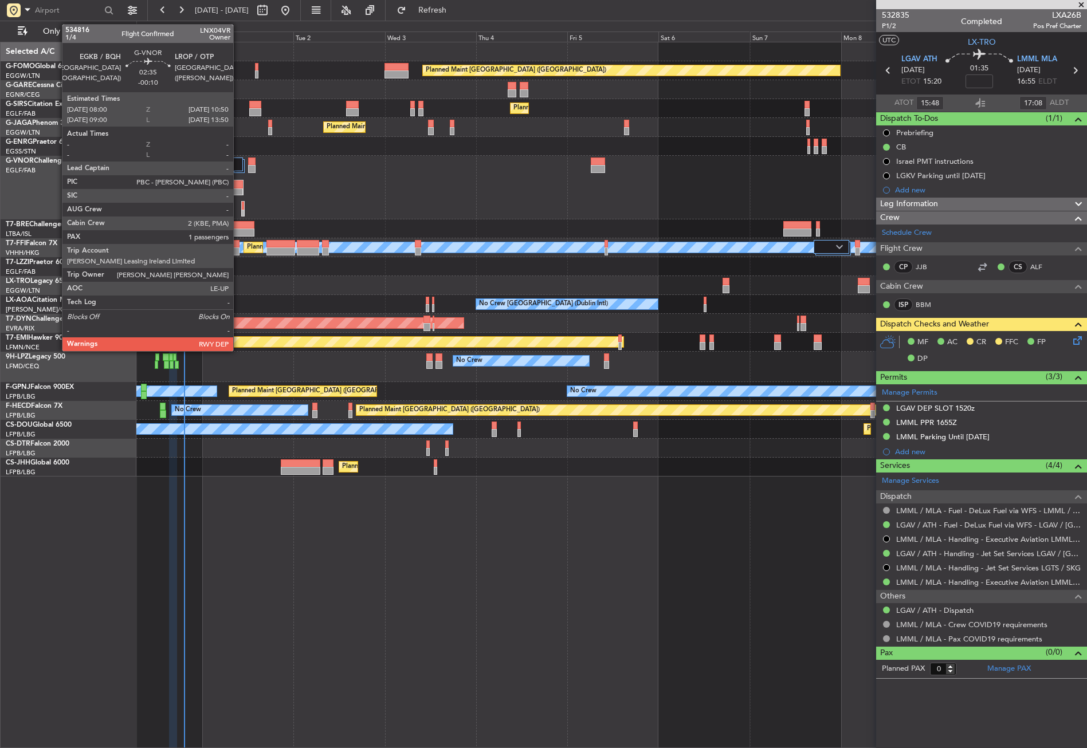
click at [238, 190] on div at bounding box center [238, 193] width 10 height 8
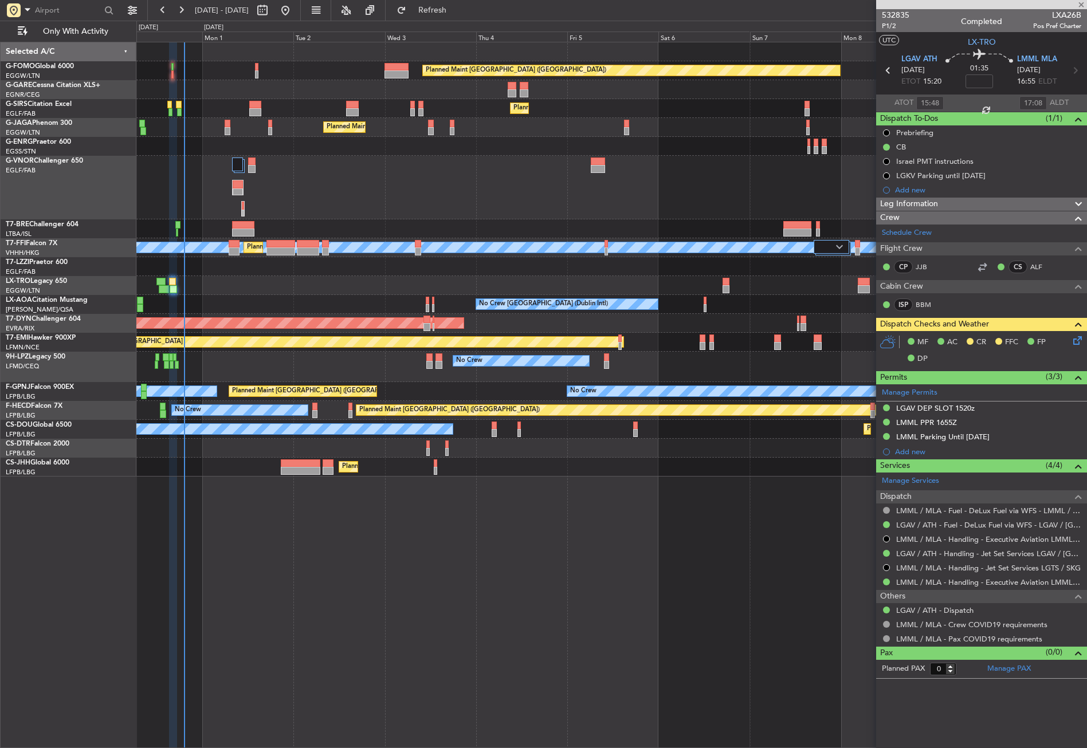
type input "-00:10"
type input "1"
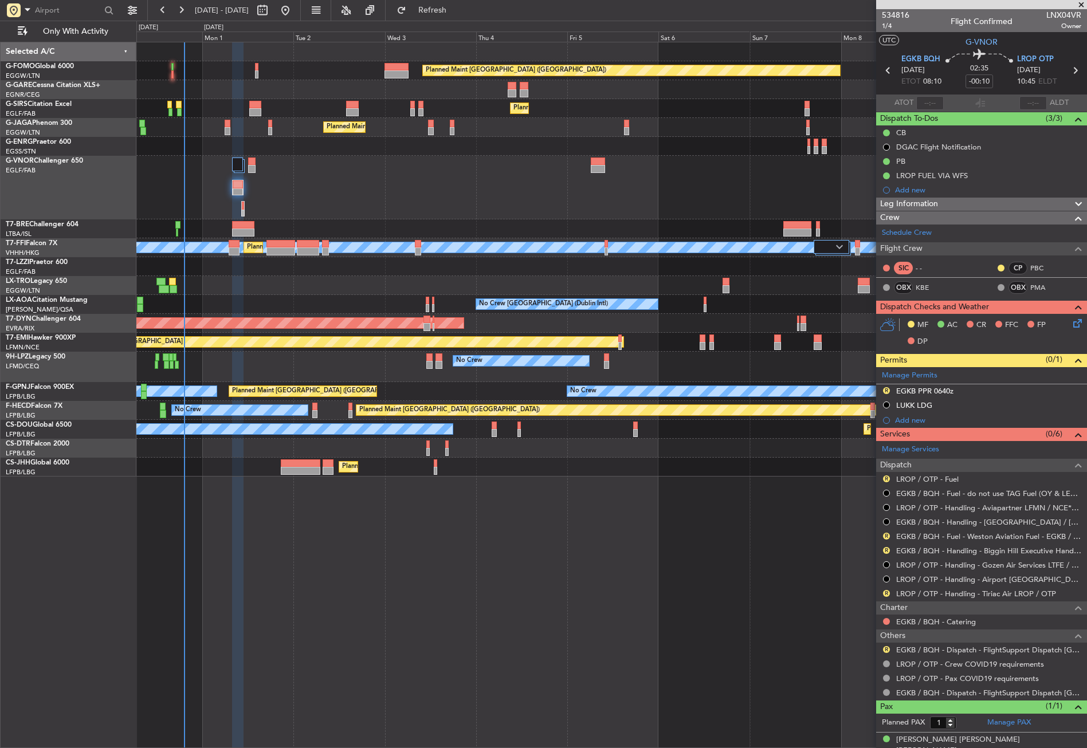
click at [624, 665] on div "Planned Maint London (Luton) Planned Maint London (Farnborough) Planned Maint L…" at bounding box center [611, 395] width 951 height 707
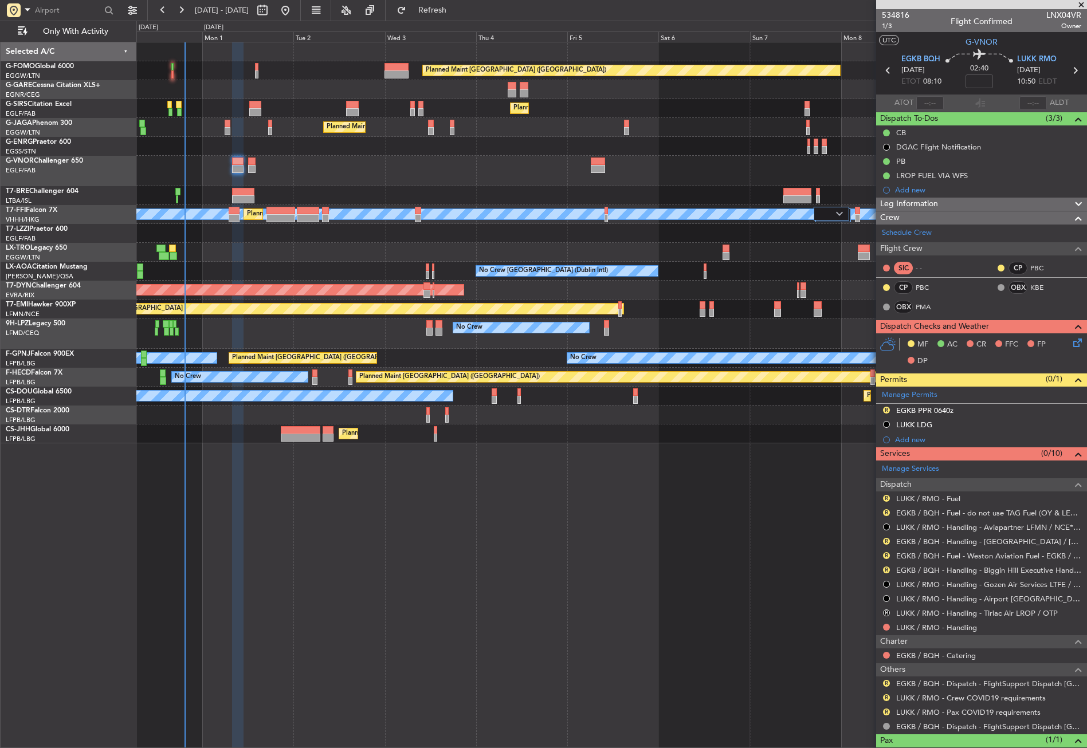
click at [372, 478] on div "Planned Maint London (Luton) Planned Maint London (Farnborough) Planned Maint L…" at bounding box center [611, 395] width 951 height 707
click at [887, 422] on button at bounding box center [886, 424] width 7 height 7
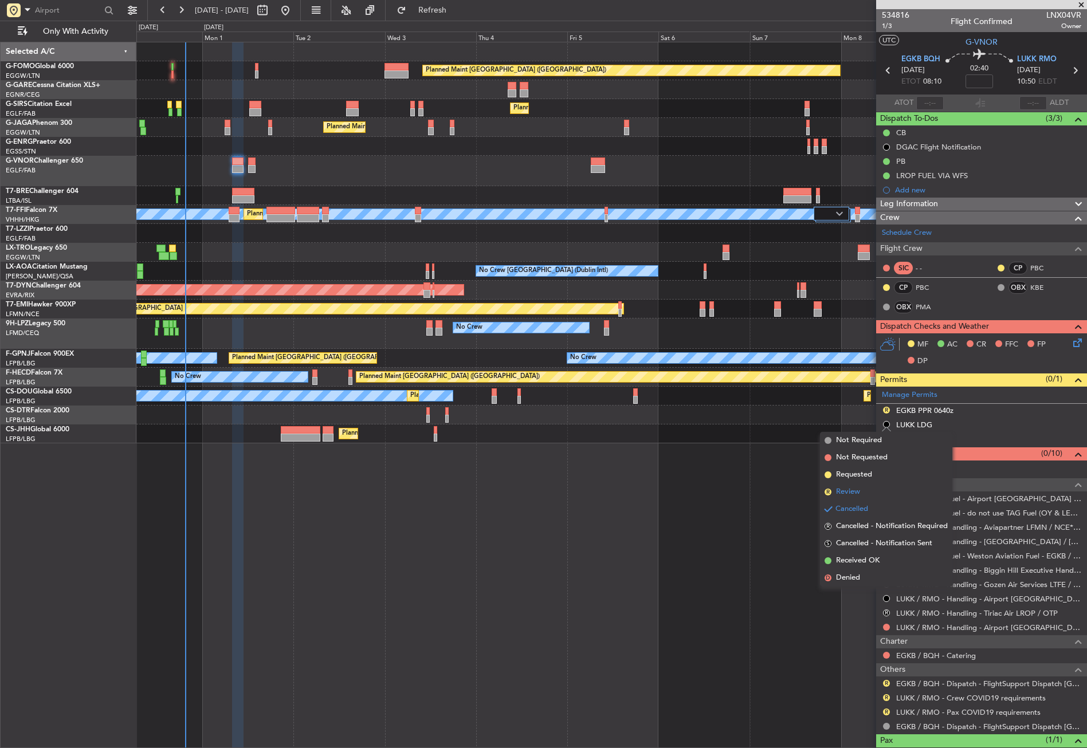
click at [856, 492] on span "Review" at bounding box center [848, 492] width 24 height 11
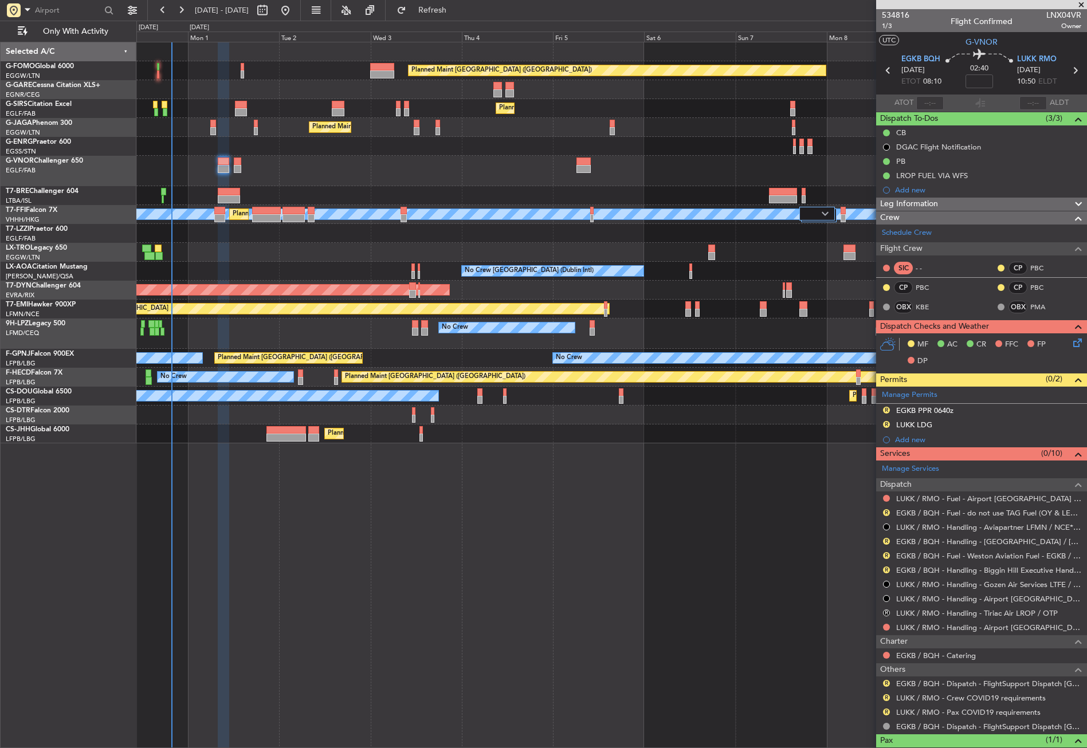
click at [276, 239] on div "Owner" at bounding box center [611, 233] width 950 height 19
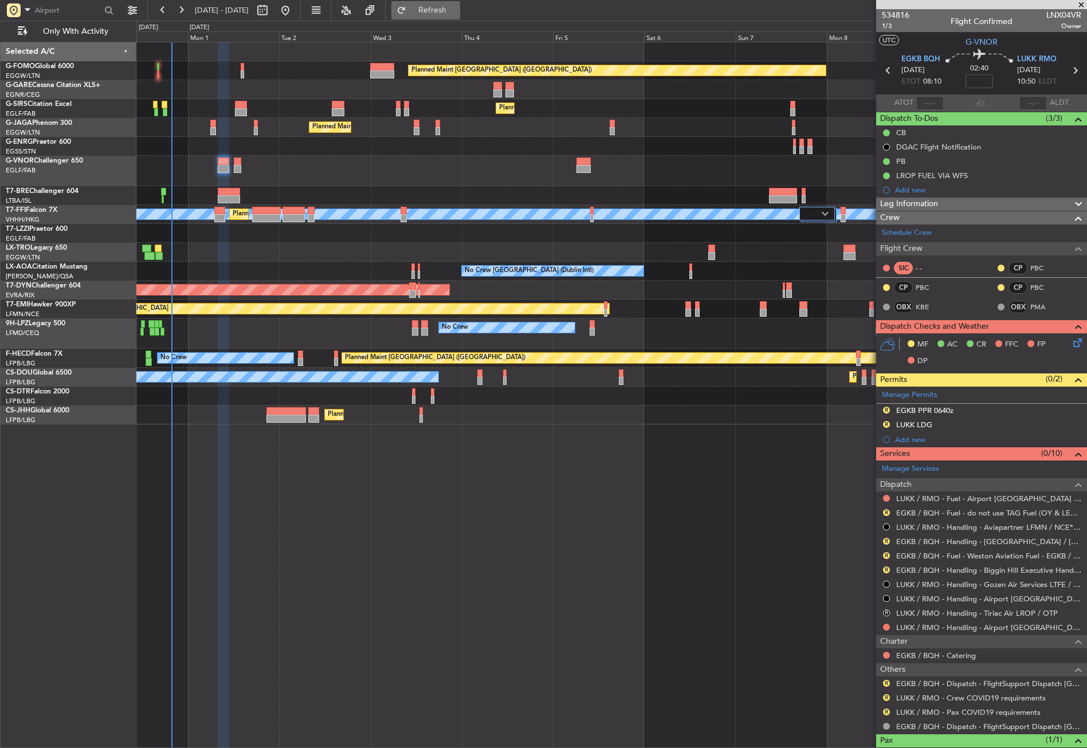
click at [441, 11] on button "Refresh" at bounding box center [425, 10] width 69 height 18
click at [336, 156] on div at bounding box center [611, 171] width 950 height 30
